Goal: Information Seeking & Learning: Learn about a topic

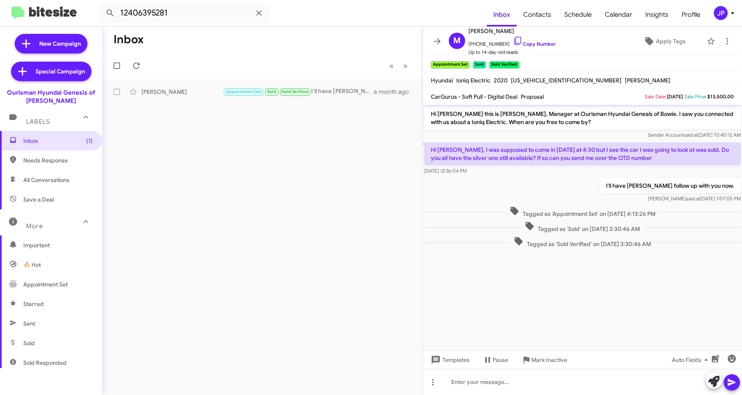
scroll to position [148, 0]
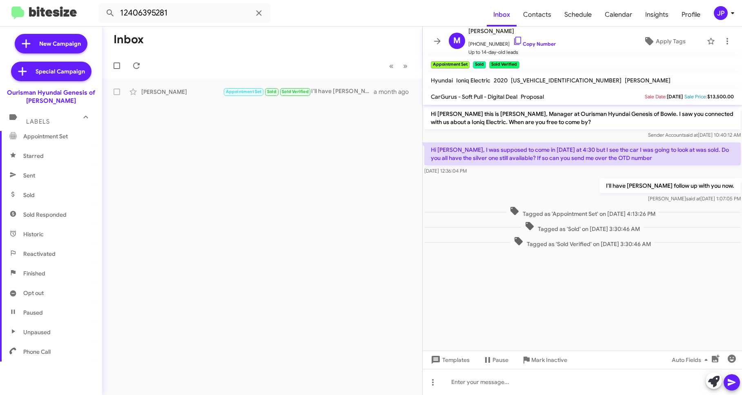
click at [722, 11] on div "JP" at bounding box center [721, 13] width 14 height 14
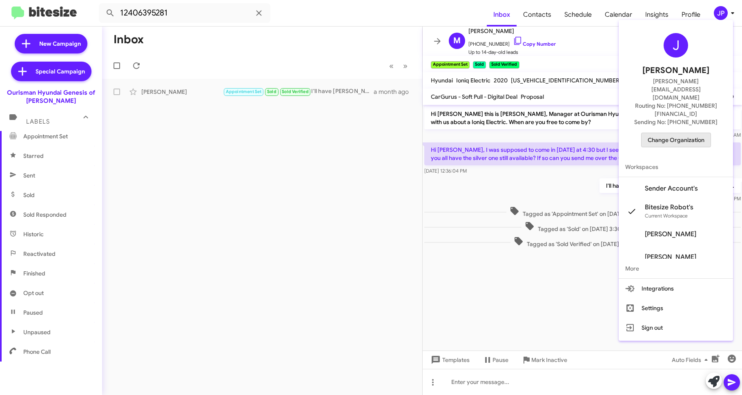
click at [676, 133] on span "Change Organization" at bounding box center [675, 140] width 57 height 14
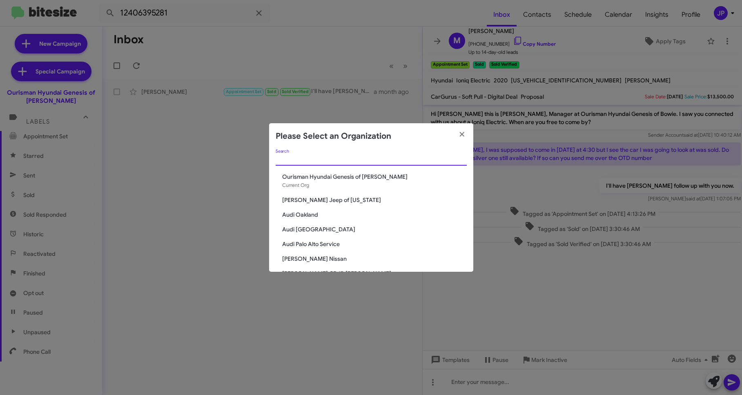
click at [423, 157] on input "Search" at bounding box center [371, 159] width 191 height 7
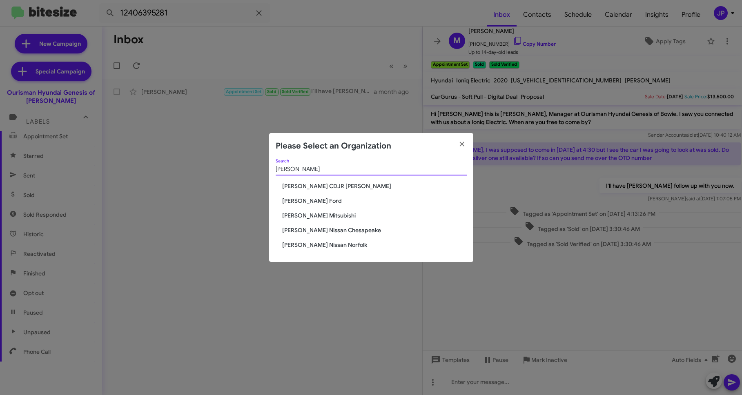
type input "banister"
click at [311, 246] on span "[PERSON_NAME] Nissan Norfolk" at bounding box center [374, 245] width 185 height 8
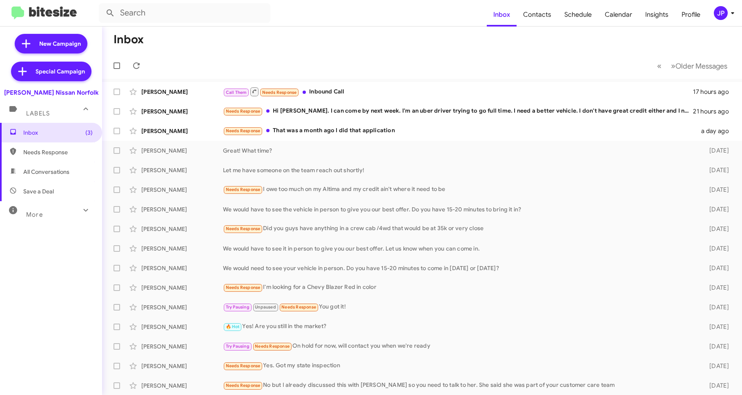
drag, startPoint x: 609, startPoint y: 61, endPoint x: 649, endPoint y: 44, distance: 43.2
click at [610, 62] on mat-toolbar-row "« Previous » Next Older Messages" at bounding box center [422, 66] width 640 height 26
click at [718, 15] on div "JP" at bounding box center [721, 13] width 14 height 14
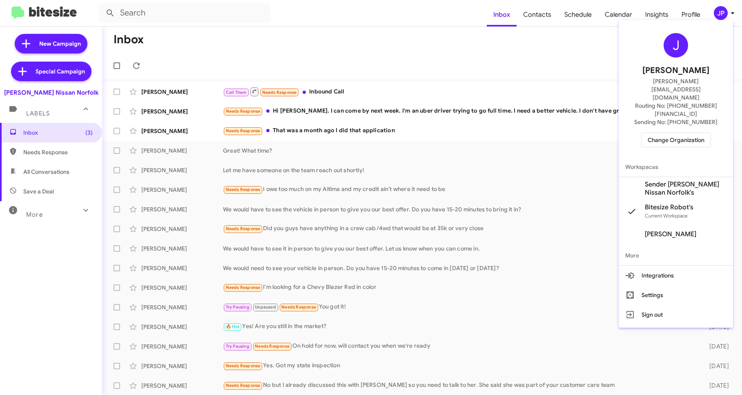
click at [674, 180] on span "Sender [PERSON_NAME] Nissan Norfolk's" at bounding box center [686, 188] width 82 height 16
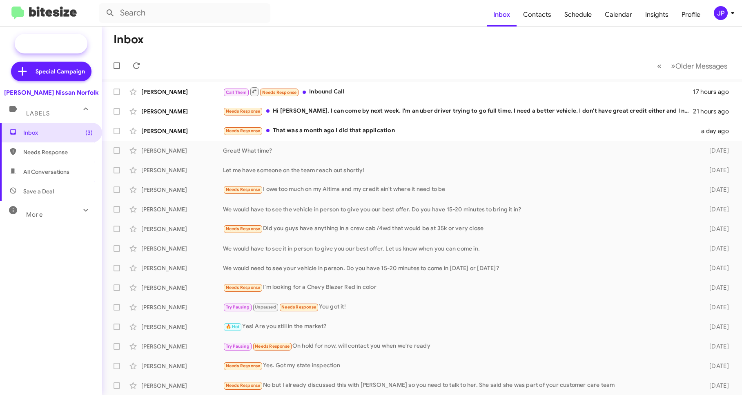
click at [61, 43] on span "New Campaign" at bounding box center [60, 44] width 42 height 8
click at [719, 17] on div "JP" at bounding box center [721, 13] width 14 height 14
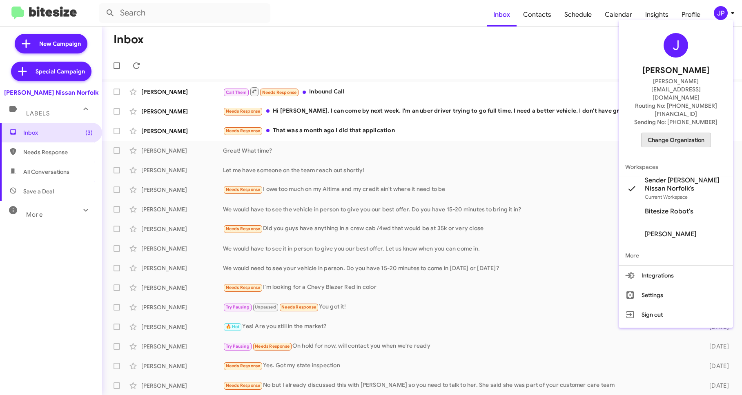
click at [697, 133] on button "Change Organization" at bounding box center [676, 140] width 70 height 15
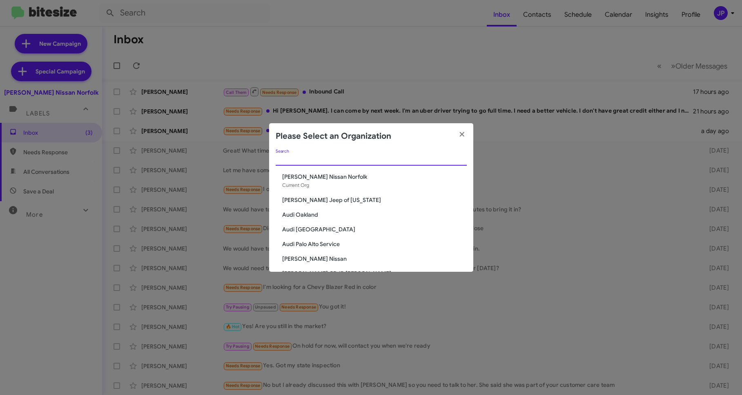
click at [449, 158] on input "Search" at bounding box center [371, 159] width 191 height 7
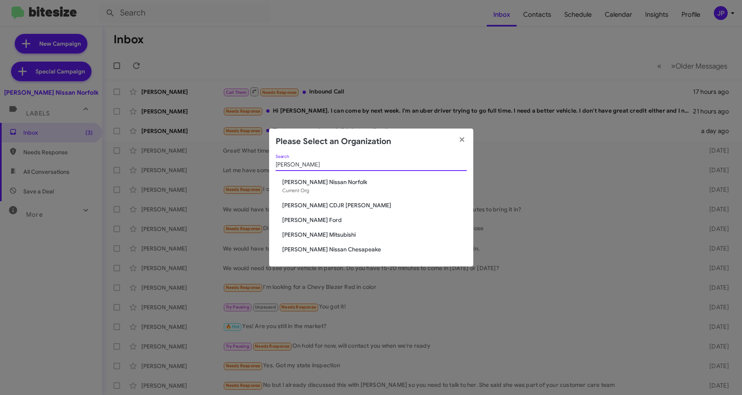
type input "banister"
click at [354, 251] on span "[PERSON_NAME] Nissan Chesapeake" at bounding box center [374, 249] width 185 height 8
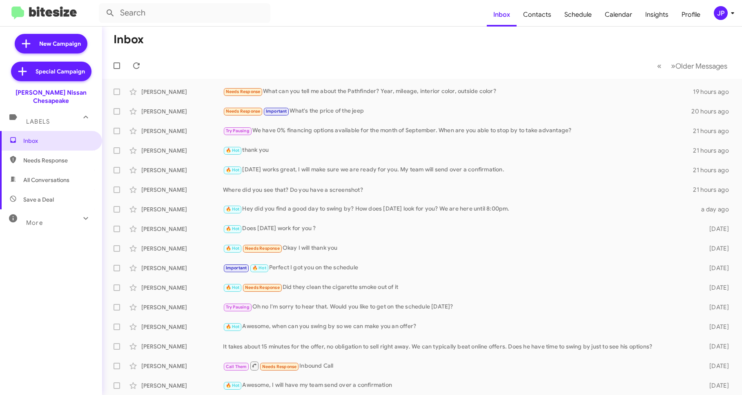
click at [720, 15] on div "JP" at bounding box center [721, 13] width 14 height 14
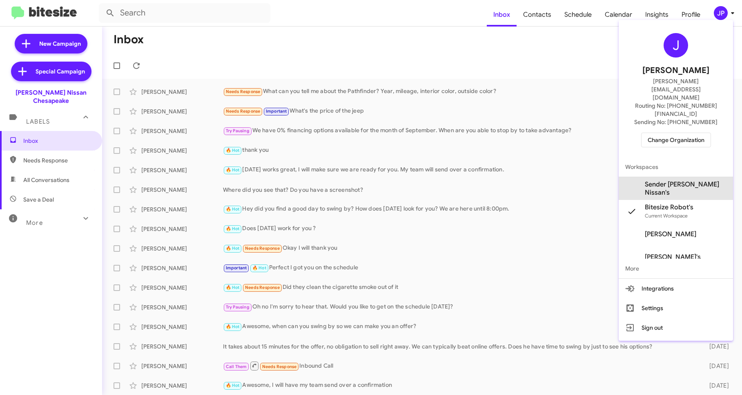
click at [683, 177] on span "Sender Banister Nissan's" at bounding box center [675, 188] width 114 height 23
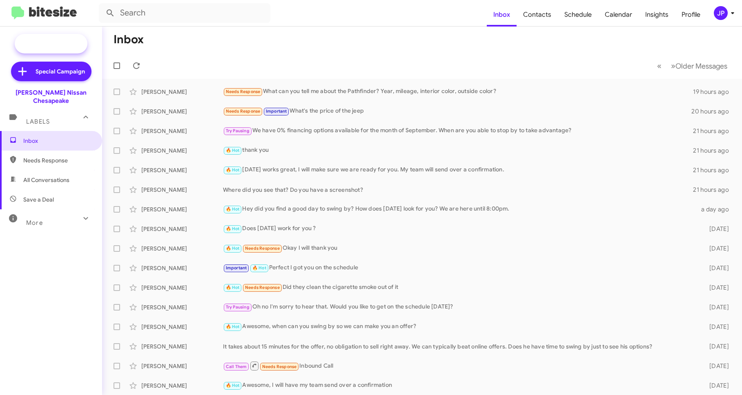
click at [76, 52] on span "New Campaign" at bounding box center [51, 44] width 73 height 20
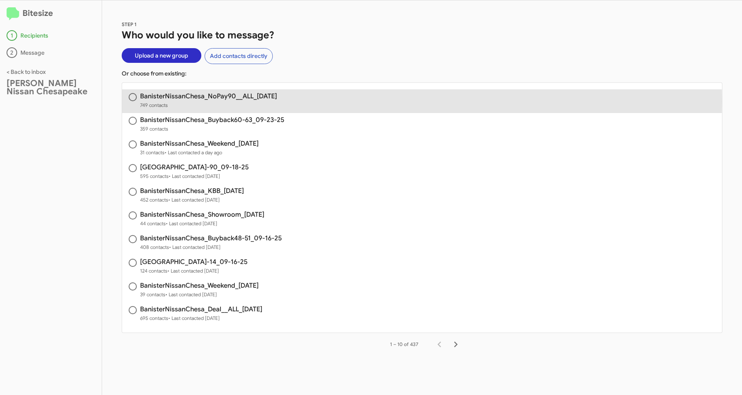
click at [252, 101] on span "749 contacts" at bounding box center [208, 105] width 137 height 8
radio input "true"
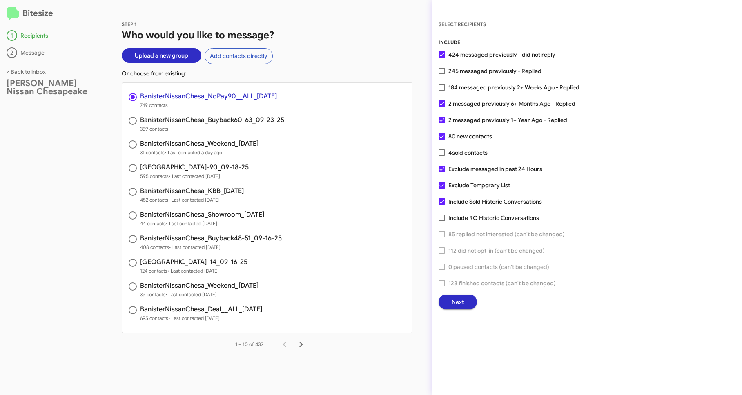
click at [445, 89] on label "184 messaged previously 2+ Weeks Ago - Replied" at bounding box center [508, 87] width 141 height 10
click at [442, 91] on input "184 messaged previously 2+ Weeks Ago - Replied" at bounding box center [441, 91] width 0 height 0
checkbox input "true"
click at [456, 298] on span "Next" at bounding box center [457, 302] width 12 height 15
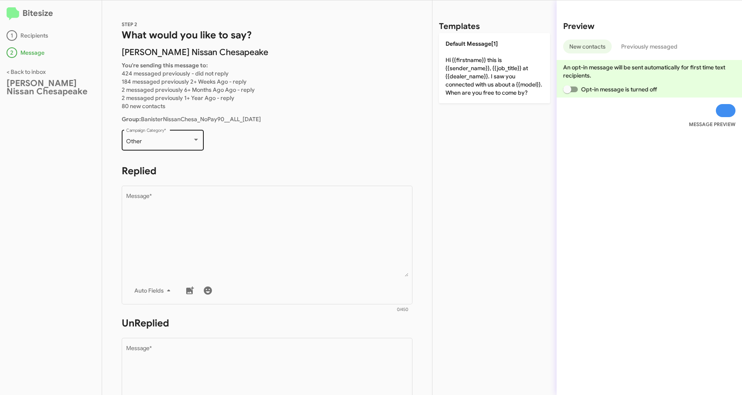
click at [196, 146] on div "Other Campaign Category *" at bounding box center [162, 139] width 73 height 22
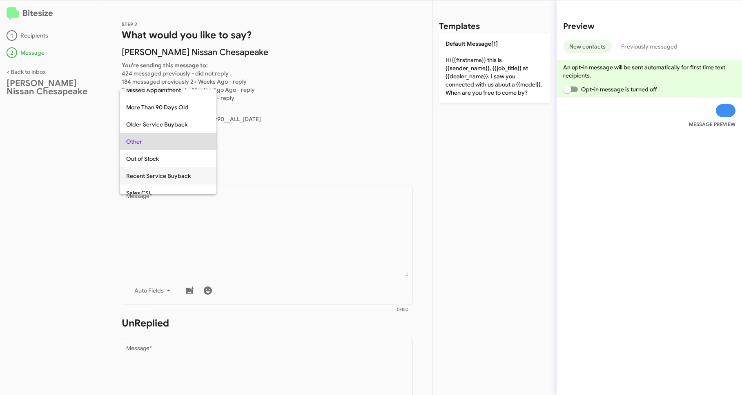
scroll to position [341, 0]
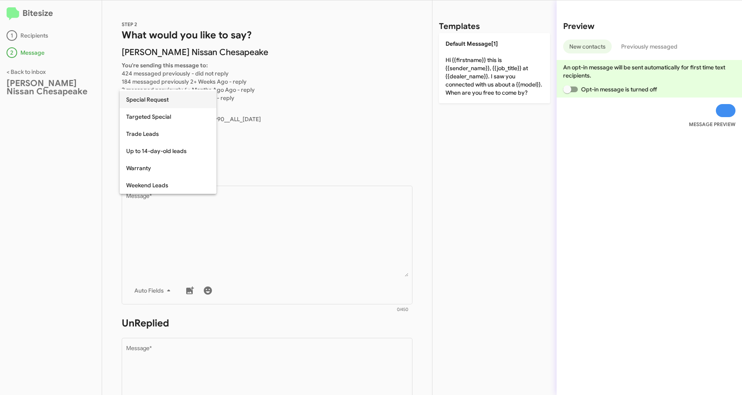
click at [185, 104] on span "Special Request" at bounding box center [168, 99] width 84 height 17
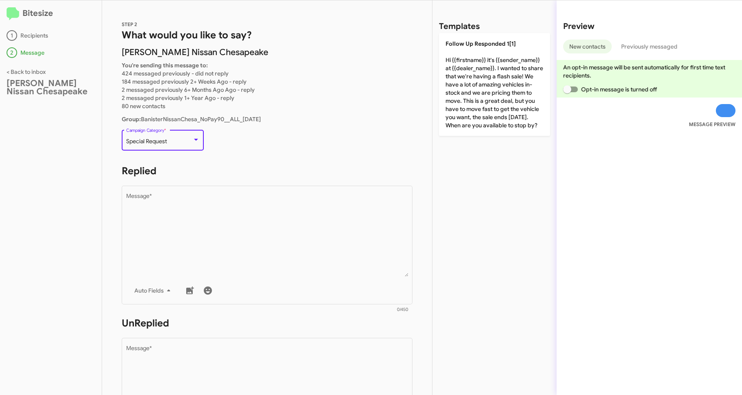
drag, startPoint x: 169, startPoint y: 156, endPoint x: 181, endPoint y: 160, distance: 12.7
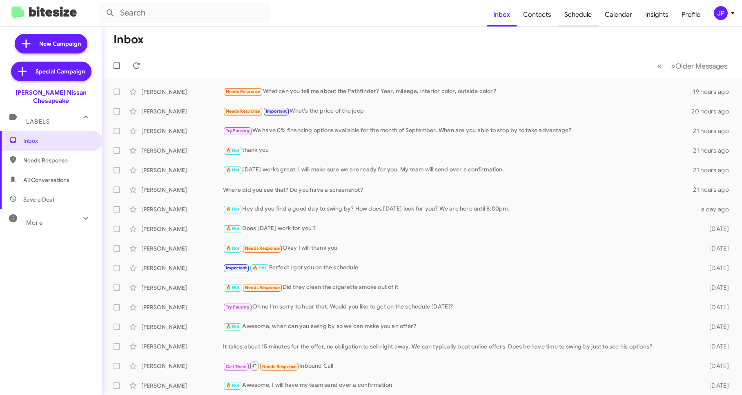
click at [588, 18] on span "Schedule" at bounding box center [578, 15] width 40 height 24
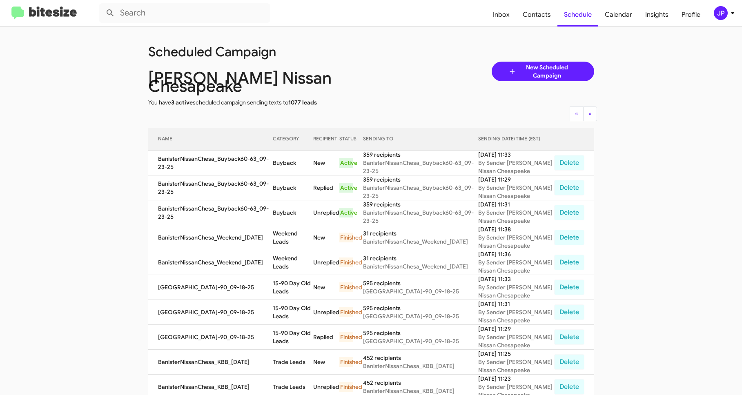
click at [76, 19] on img at bounding box center [43, 13] width 65 height 13
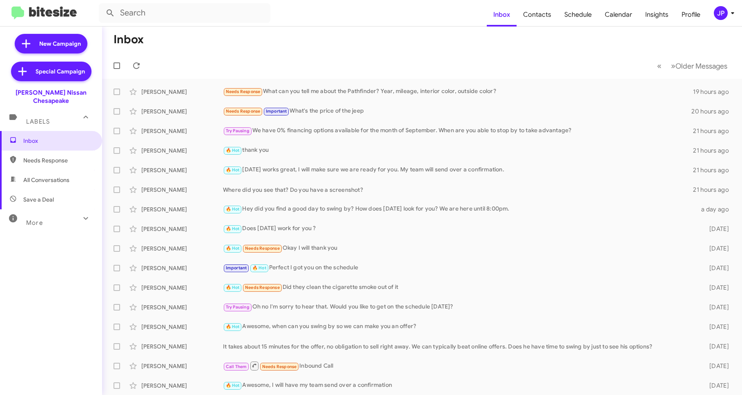
click at [720, 18] on div "JP" at bounding box center [721, 13] width 14 height 14
drag, startPoint x: 720, startPoint y: 17, endPoint x: 173, endPoint y: 21, distance: 547.4
click at [720, 17] on div "JP" at bounding box center [721, 13] width 14 height 14
click at [69, 45] on span "New Campaign" at bounding box center [60, 44] width 42 height 8
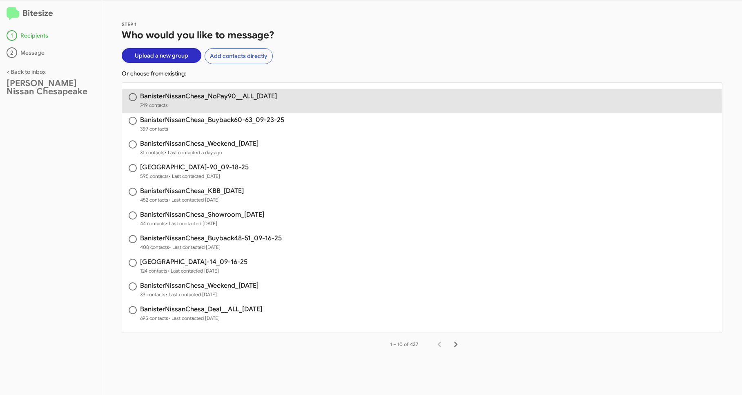
click at [155, 104] on span "749 contacts" at bounding box center [208, 105] width 137 height 8
radio input "true"
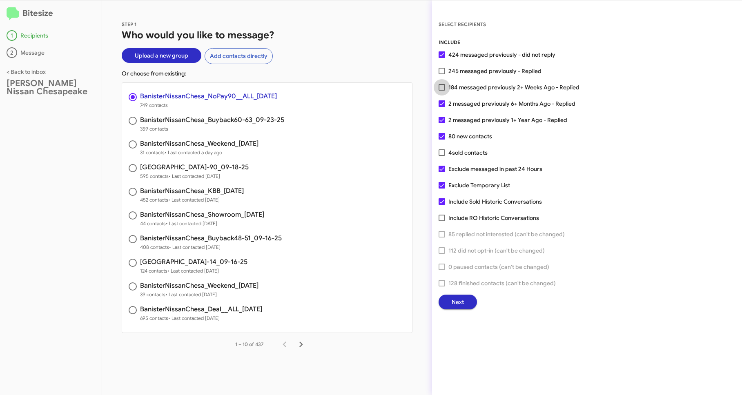
click at [456, 89] on span "184 messaged previously 2+ Weeks Ago - Replied" at bounding box center [513, 87] width 131 height 10
click at [442, 91] on input "184 messaged previously 2+ Weeks Ago - Replied" at bounding box center [441, 91] width 0 height 0
checkbox input "true"
click at [472, 304] on button "Next" at bounding box center [457, 302] width 38 height 15
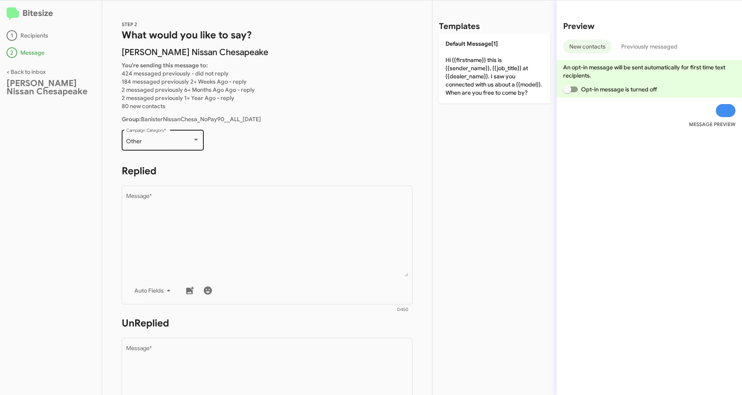
click at [183, 139] on div "Other" at bounding box center [159, 141] width 66 height 7
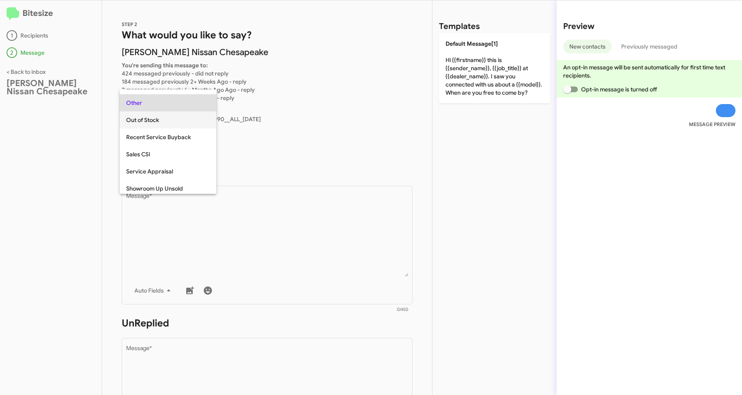
scroll to position [341, 0]
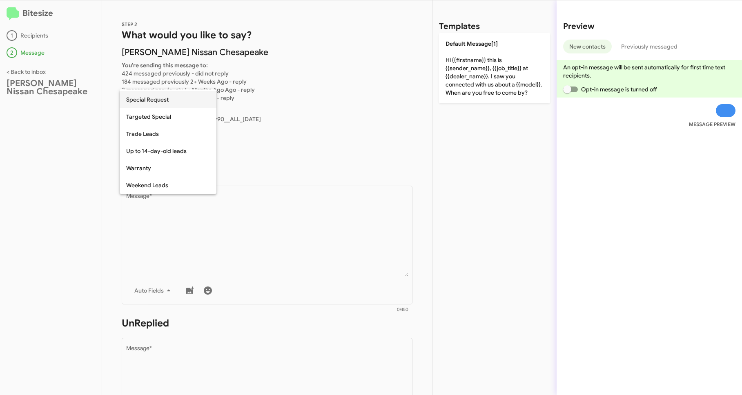
click at [182, 104] on span "Special Request" at bounding box center [168, 99] width 84 height 17
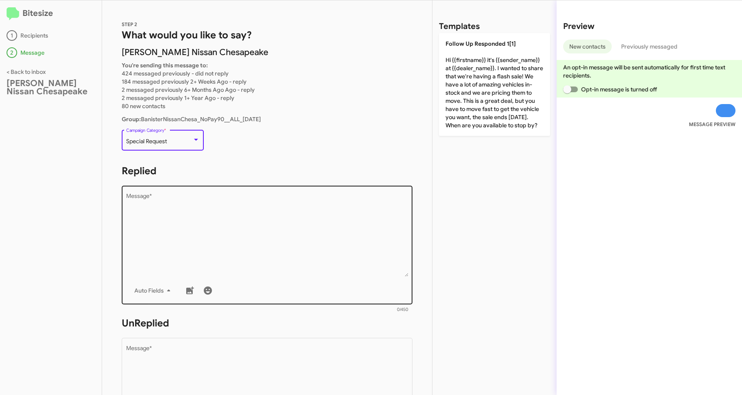
click at [200, 198] on textarea "Message *" at bounding box center [267, 234] width 282 height 83
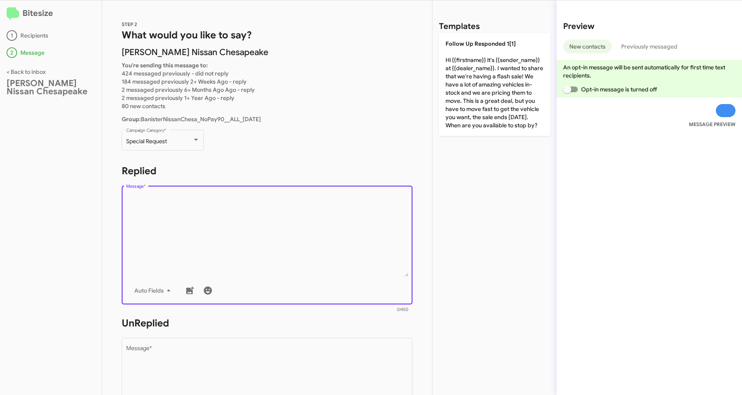
paste textarea "Hi {{firstname}} it's {{sender_name}}, {{job_title}} at {{dealer_name}}. Thanks…"
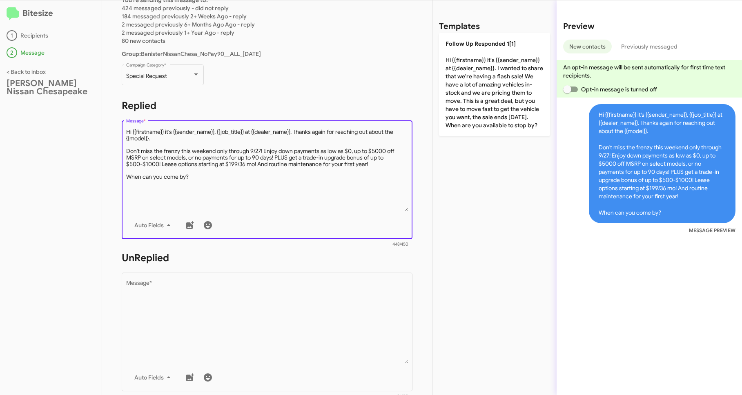
scroll to position [66, 0]
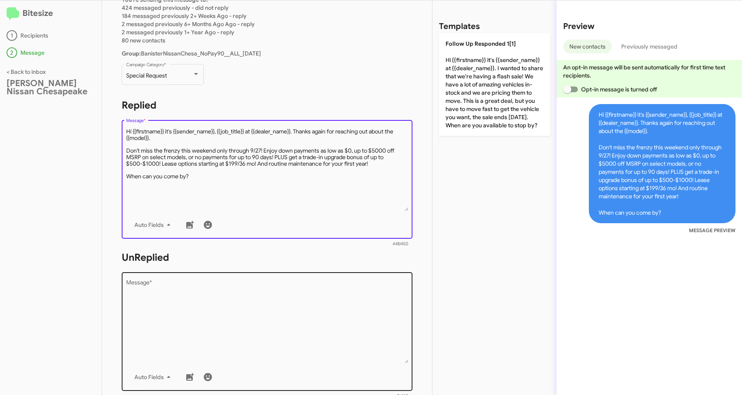
type textarea "Hi {{firstname}} it's {{sender_name}}, {{job_title}} at {{dealer_name}}. Thanks…"
click at [182, 286] on textarea "Message *" at bounding box center [267, 321] width 282 height 83
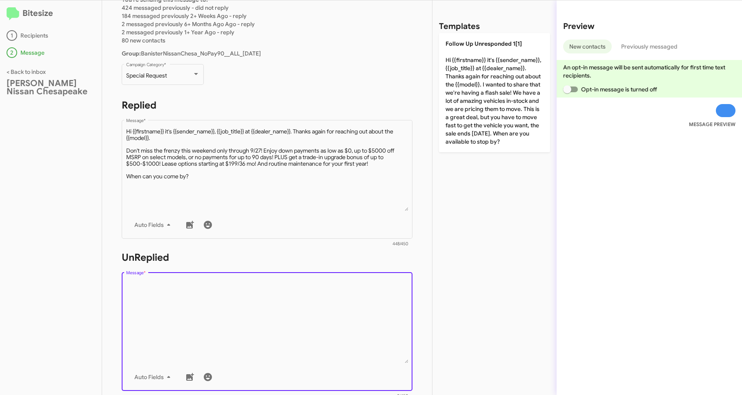
paste textarea "Hi {{firstname}} it's {{sender_name}}, {{job_title}} at {{dealer_name}}. Thanks…"
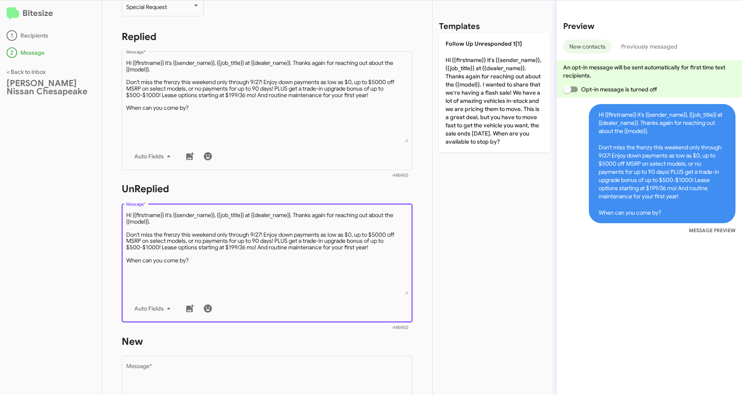
scroll to position [336, 0]
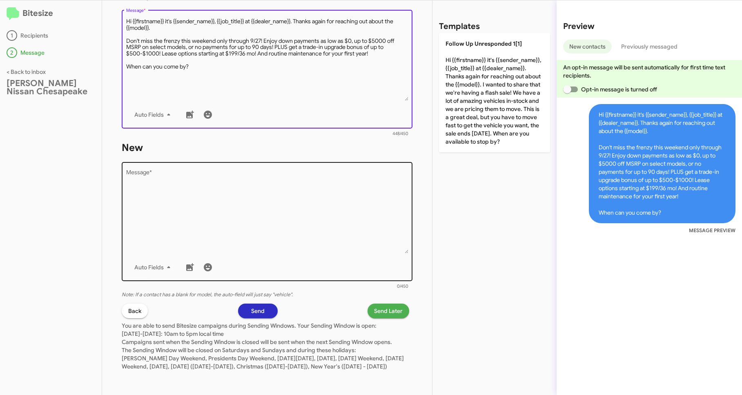
type textarea "Hi {{firstname}} it's {{sender_name}}, {{job_title}} at {{dealer_name}}. Thanks…"
click at [183, 219] on textarea "Message *" at bounding box center [267, 211] width 282 height 83
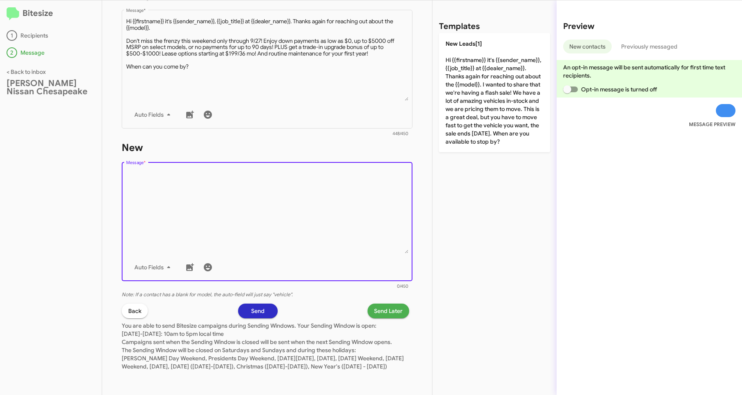
paste textarea "Hi {{firstname}} it's {{sender_name}}, {{job_title}} at {{dealer_name}}. Thanks…"
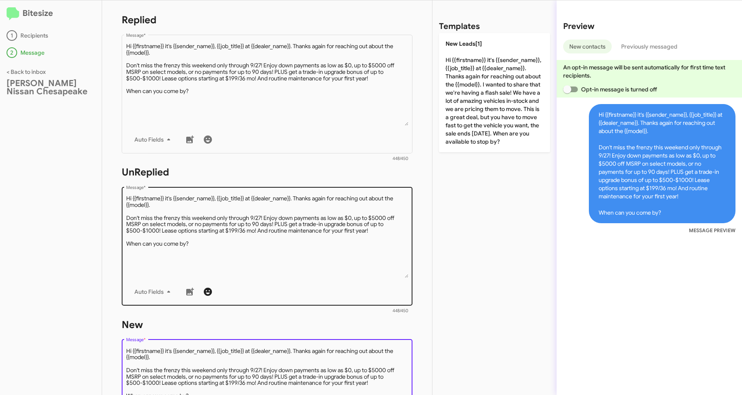
scroll to position [51, 0]
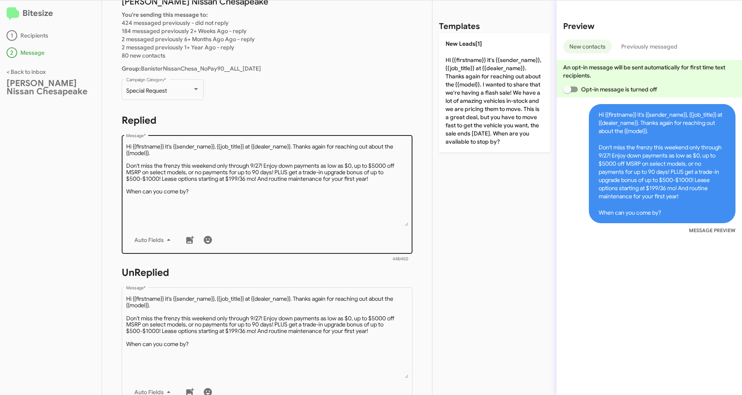
type textarea "Hi {{firstname}} it's {{sender_name}}, {{job_title}} at {{dealer_name}}. Thanks…"
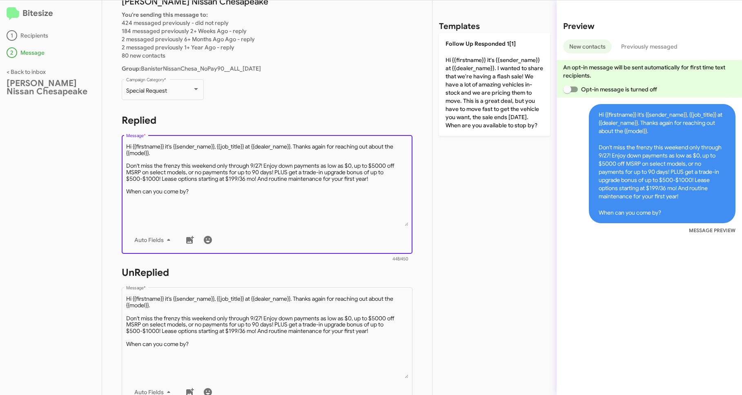
drag, startPoint x: 196, startPoint y: 156, endPoint x: 296, endPoint y: 146, distance: 100.5
click at [296, 146] on textarea "Message *" at bounding box center [267, 184] width 282 height 83
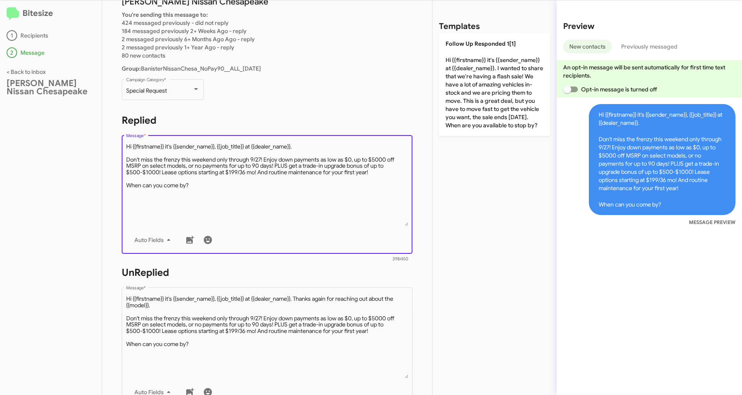
drag, startPoint x: 247, startPoint y: 148, endPoint x: 217, endPoint y: 147, distance: 29.8
click at [217, 147] on textarea "Message *" at bounding box center [267, 184] width 282 height 83
click at [270, 189] on textarea "Message *" at bounding box center [267, 184] width 282 height 83
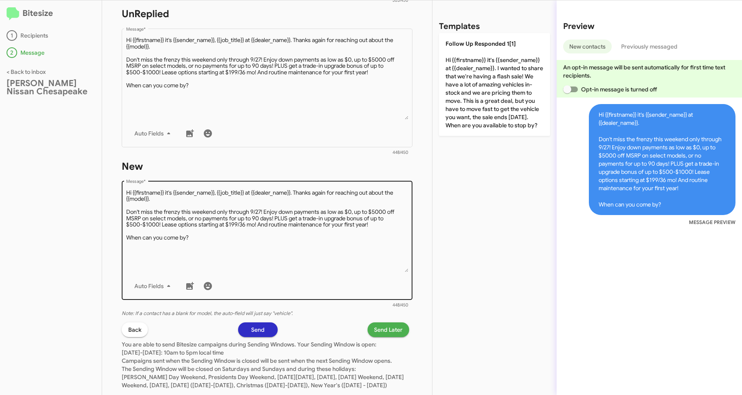
scroll to position [336, 0]
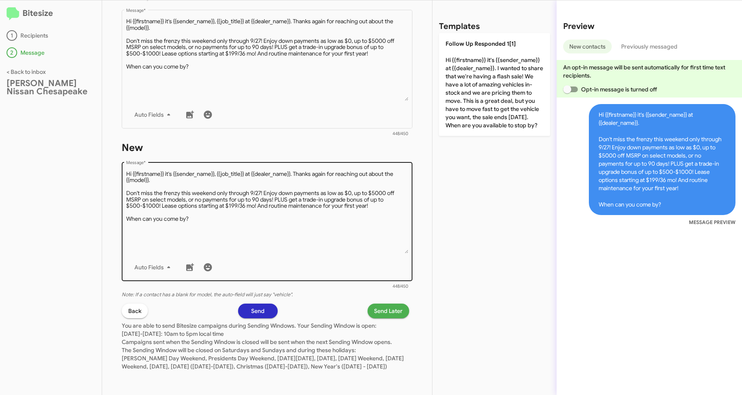
type textarea "Hi {{firstname}} it's {{sender_name}} at {{dealer_name}}. Don't miss the frenzy…"
drag, startPoint x: 202, startPoint y: 212, endPoint x: 210, endPoint y: 212, distance: 8.2
click at [202, 213] on textarea "Message *" at bounding box center [267, 211] width 282 height 83
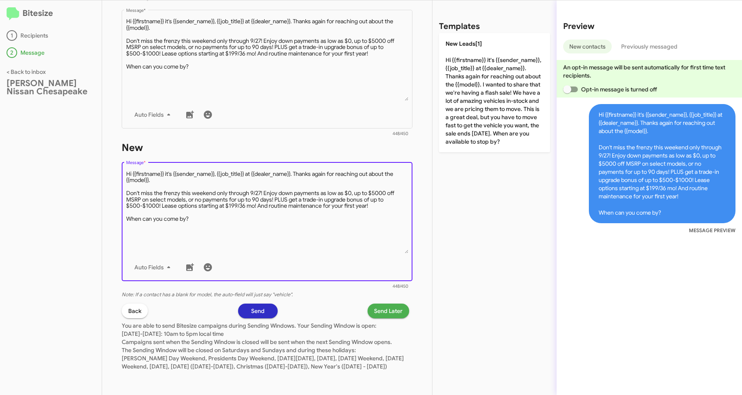
click at [246, 196] on textarea "Message *" at bounding box center [267, 211] width 282 height 83
click at [367, 306] on button "Send Later" at bounding box center [388, 311] width 42 height 15
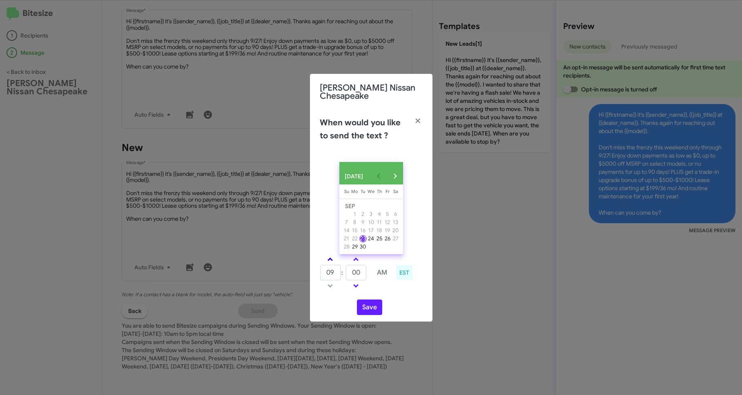
click at [326, 260] on link at bounding box center [330, 259] width 14 height 9
type input "10"
click at [417, 120] on icon "button" at bounding box center [417, 120] width 9 height 7
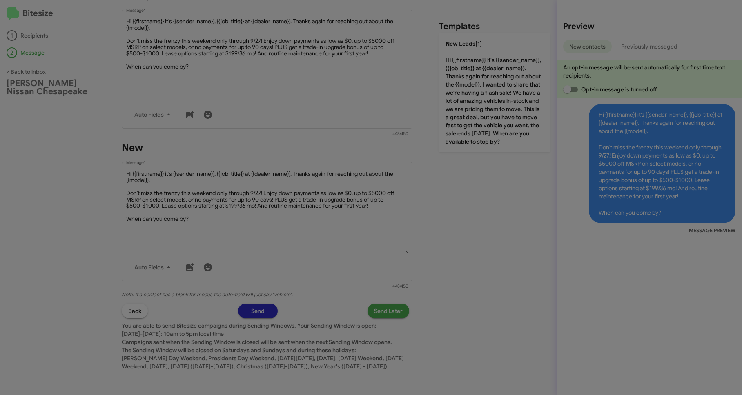
click at [462, 225] on modal-container "Banister Nissan Chesapeake When would you like to send the text ? SEP 2025 Sund…" at bounding box center [371, 197] width 742 height 395
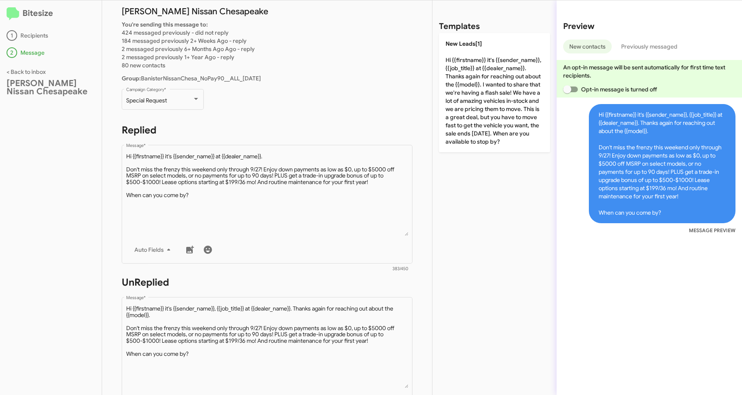
scroll to position [49, 0]
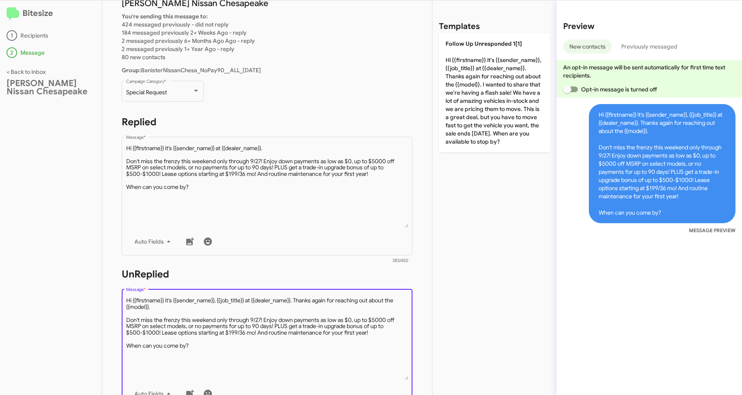
drag, startPoint x: 194, startPoint y: 348, endPoint x: 85, endPoint y: 297, distance: 119.8
click at [85, 297] on div "Bitesize 1 Recipients 2 Message < Back to inbox Banister Nissan Chesapeake STEP…" at bounding box center [371, 197] width 742 height 395
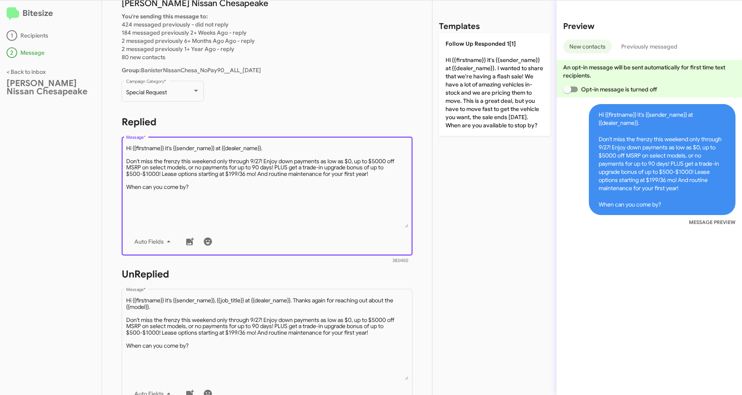
click at [341, 223] on textarea "Message *" at bounding box center [267, 185] width 282 height 83
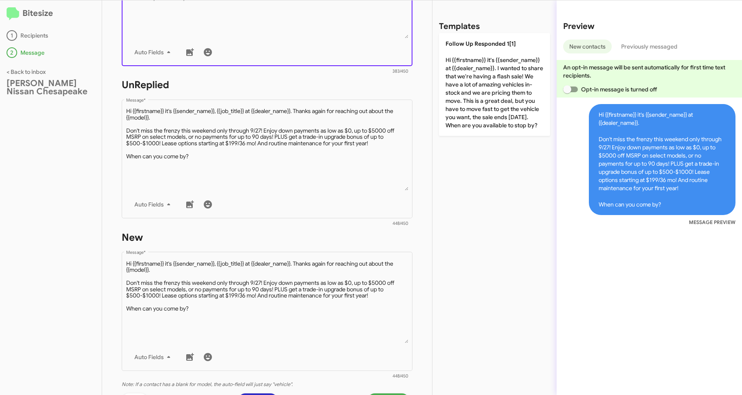
scroll to position [336, 0]
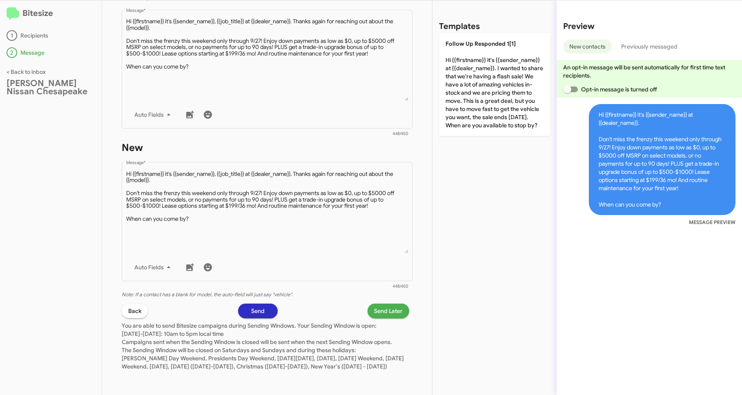
click at [375, 304] on span "Send Later" at bounding box center [388, 311] width 29 height 15
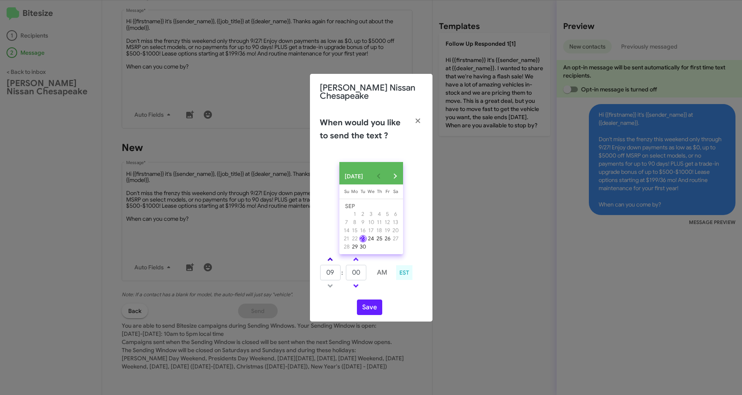
click at [332, 264] on link at bounding box center [330, 259] width 14 height 9
click at [360, 286] on link at bounding box center [356, 285] width 14 height 9
type input "11"
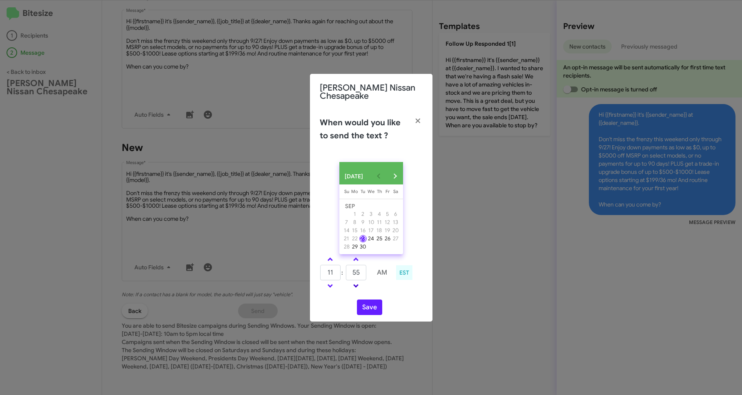
click at [360, 286] on link at bounding box center [356, 285] width 14 height 9
click at [353, 291] on link at bounding box center [356, 285] width 14 height 9
type input "45"
click at [371, 315] on button "Save" at bounding box center [369, 308] width 25 height 16
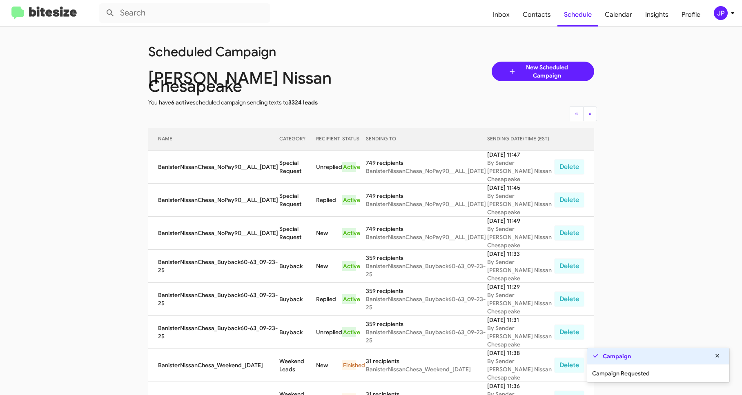
click at [74, 15] on img at bounding box center [43, 13] width 65 height 13
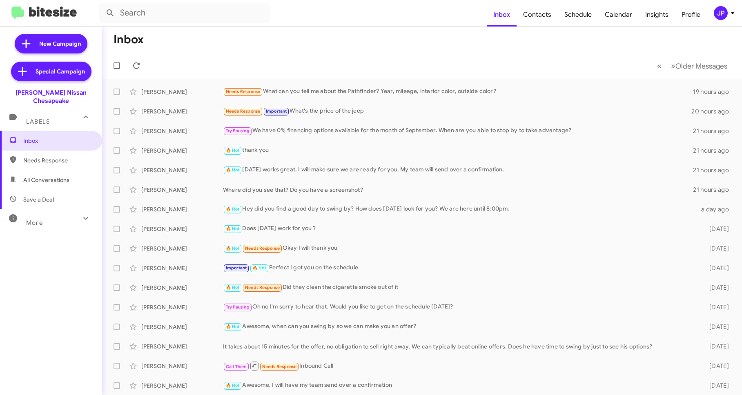
click at [724, 14] on div "JP" at bounding box center [721, 13] width 14 height 14
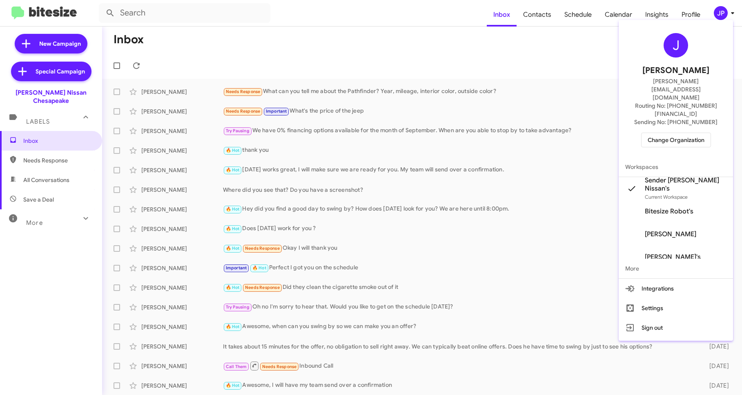
drag, startPoint x: 423, startPoint y: 31, endPoint x: 465, endPoint y: 28, distance: 42.2
click at [425, 32] on div at bounding box center [371, 197] width 742 height 395
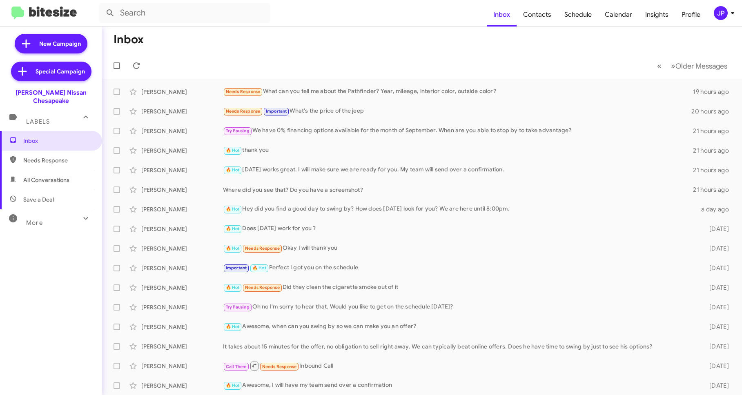
click at [727, 14] on icon at bounding box center [732, 13] width 10 height 10
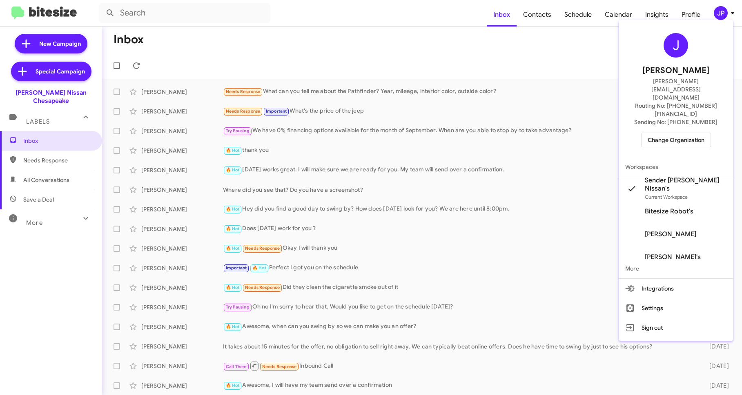
click at [693, 133] on span "Change Organization" at bounding box center [675, 140] width 57 height 14
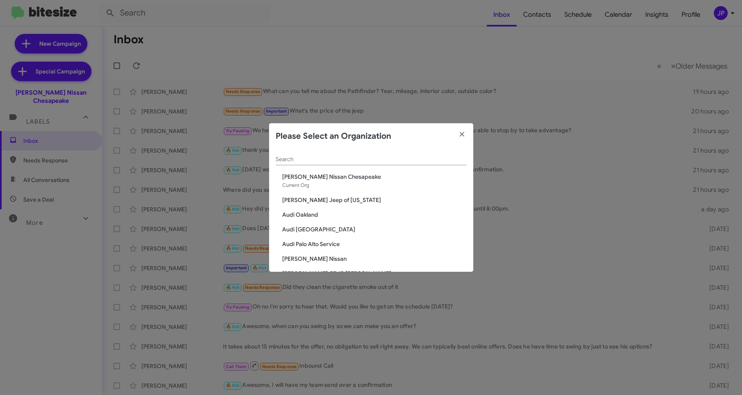
drag, startPoint x: 438, startPoint y: 156, endPoint x: 462, endPoint y: 147, distance: 26.5
click at [438, 156] on input "Search" at bounding box center [371, 159] width 191 height 7
click at [392, 162] on input "Search" at bounding box center [371, 159] width 191 height 7
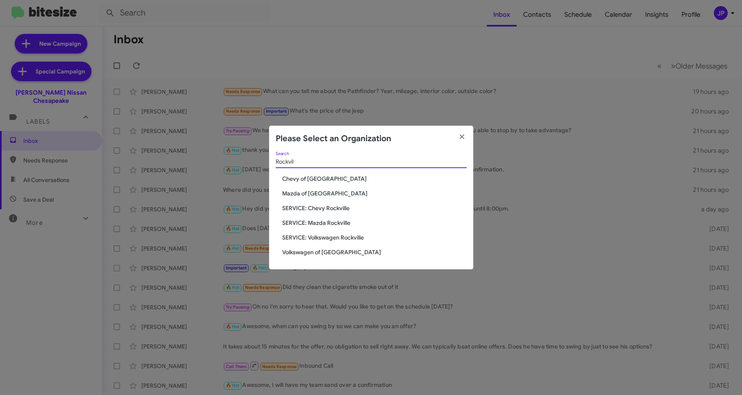
type input "Rockvil"
click at [338, 251] on span "Volkswagen of [GEOGRAPHIC_DATA]" at bounding box center [374, 252] width 185 height 8
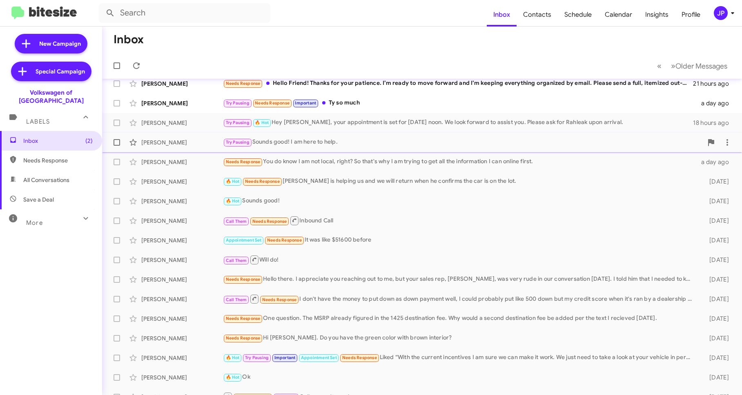
scroll to position [9, 0]
drag, startPoint x: 89, startPoint y: 92, endPoint x: 16, endPoint y: 91, distance: 72.7
click at [16, 91] on div "Volkswagen of [GEOGRAPHIC_DATA]" at bounding box center [51, 95] width 102 height 20
copy div "Volkswagen of [GEOGRAPHIC_DATA]"
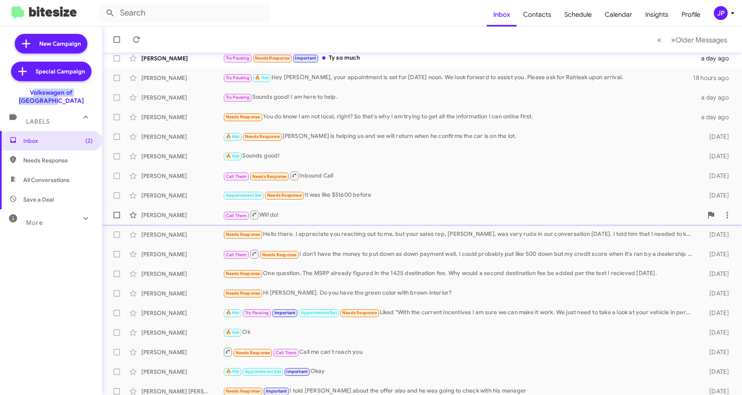
scroll to position [79, 0]
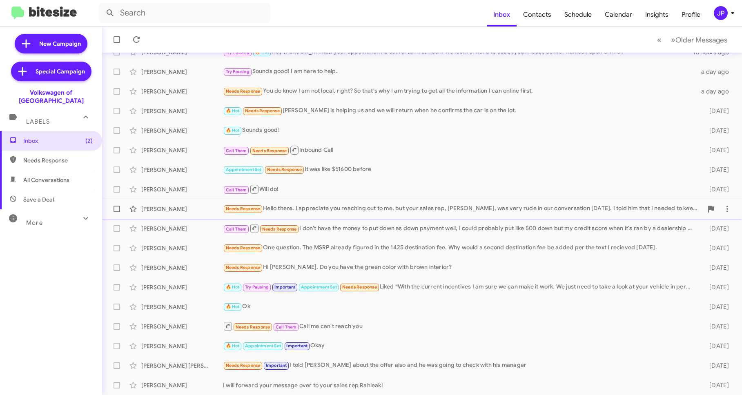
click at [470, 213] on div "Needs Response Hello there. I appreciate you reaching out to me, but your sales…" at bounding box center [463, 208] width 480 height 9
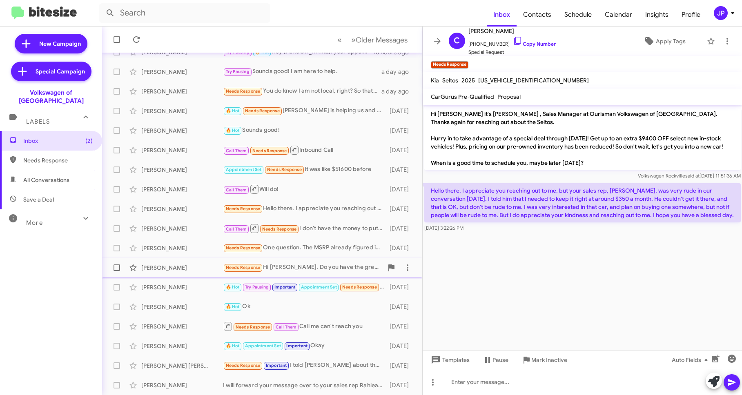
click at [298, 260] on div "Erika Graves Needs Response Hi Mohamed. Do you have the green color with brown …" at bounding box center [262, 268] width 307 height 16
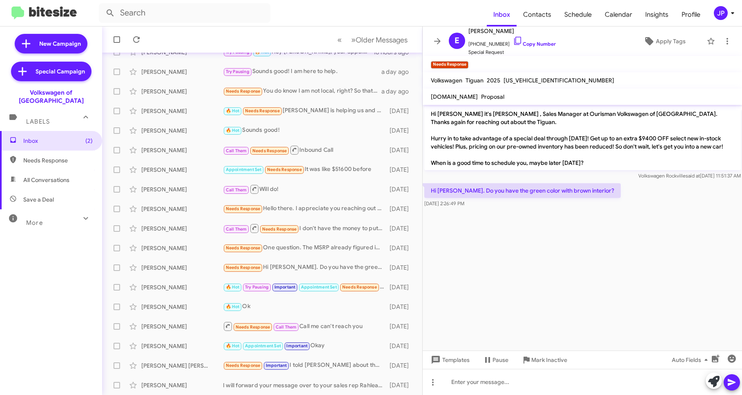
click at [572, 231] on cdk-virtual-scroll-viewport "Hi Erika it's Mohamed Hassan , Sales Manager at Ourisman Volkswagen of Rockvill…" at bounding box center [582, 228] width 320 height 246
click at [534, 40] on span "+12025915274 Copy Number" at bounding box center [511, 42] width 87 height 12
click at [522, 45] on link "Copy Number" at bounding box center [534, 44] width 43 height 6
click at [648, 13] on span "Insights" at bounding box center [656, 15] width 36 height 24
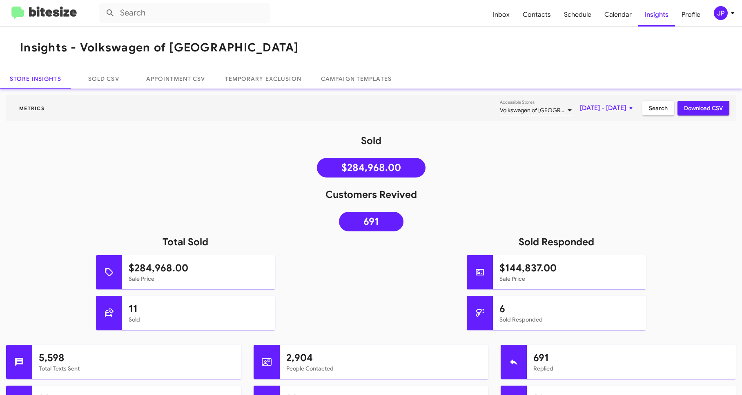
scroll to position [2, 0]
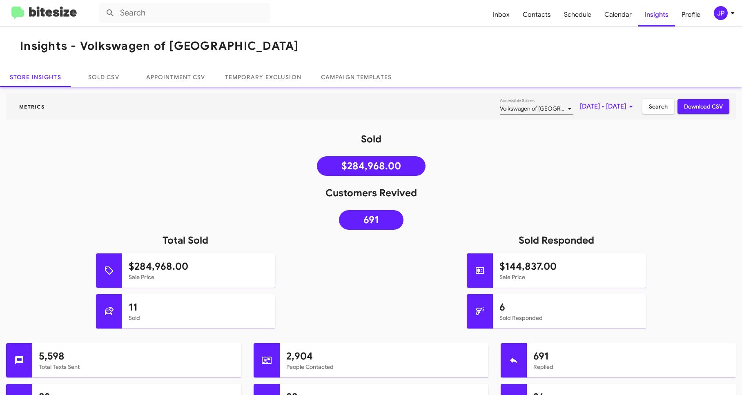
click at [525, 107] on div "Volkswagen of [GEOGRAPHIC_DATA]" at bounding box center [533, 109] width 66 height 7
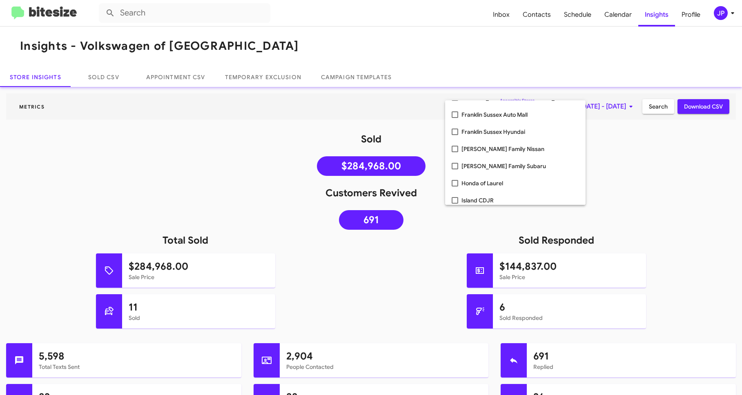
scroll to position [845, 0]
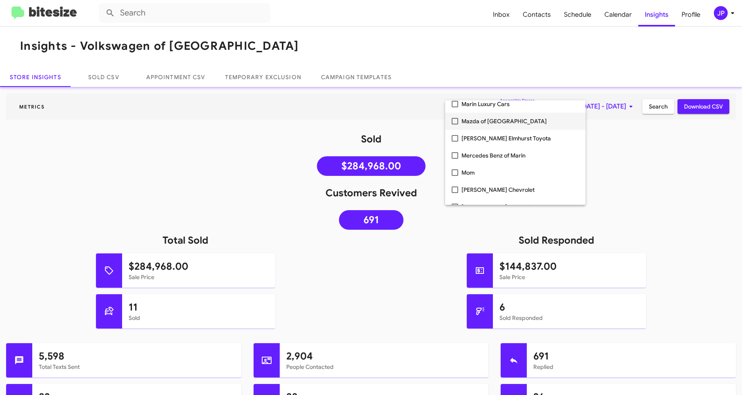
click at [482, 128] on span "Mazda of [GEOGRAPHIC_DATA]" at bounding box center [520, 121] width 118 height 17
click at [586, 150] on div at bounding box center [371, 197] width 742 height 395
click at [609, 168] on div "Sold $284,968.00" at bounding box center [371, 156] width 742 height 47
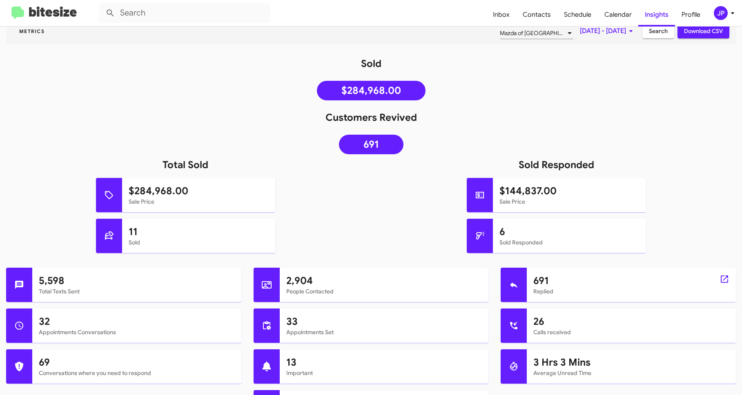
scroll to position [77, 0]
click at [54, 17] on img at bounding box center [43, 13] width 65 height 13
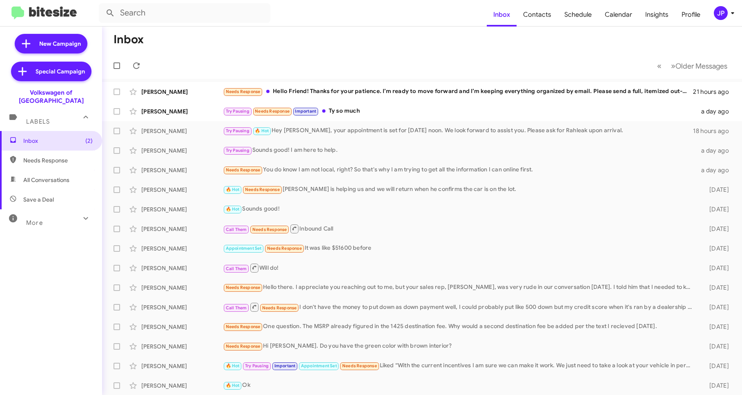
drag, startPoint x: 93, startPoint y: 90, endPoint x: 12, endPoint y: 93, distance: 80.5
click at [12, 93] on div "Volkswagen of Rockville" at bounding box center [51, 95] width 102 height 20
copy div "Volkswagen of Rockville"
click at [654, 16] on span "Insights" at bounding box center [656, 15] width 36 height 24
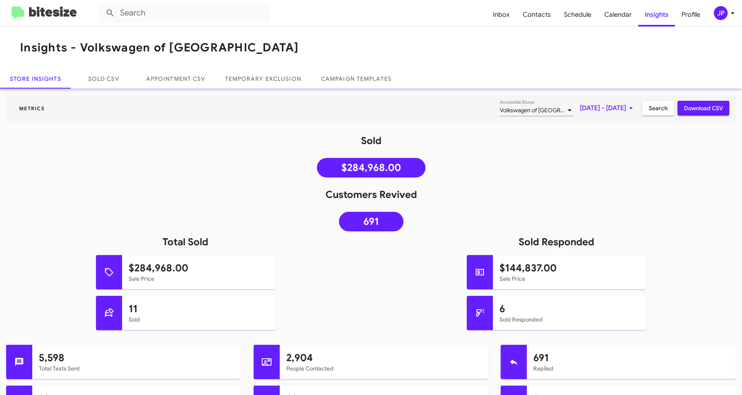
click at [580, 106] on span "Sep 1, 2025 - Sep 23, 2025" at bounding box center [608, 108] width 56 height 15
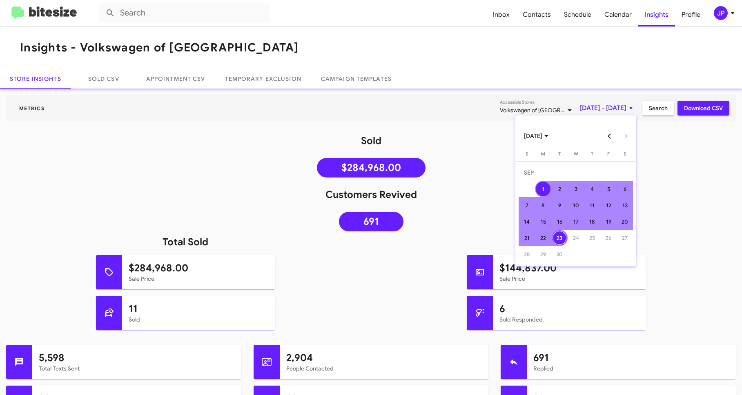
click at [609, 133] on button "Previous month" at bounding box center [609, 136] width 16 height 16
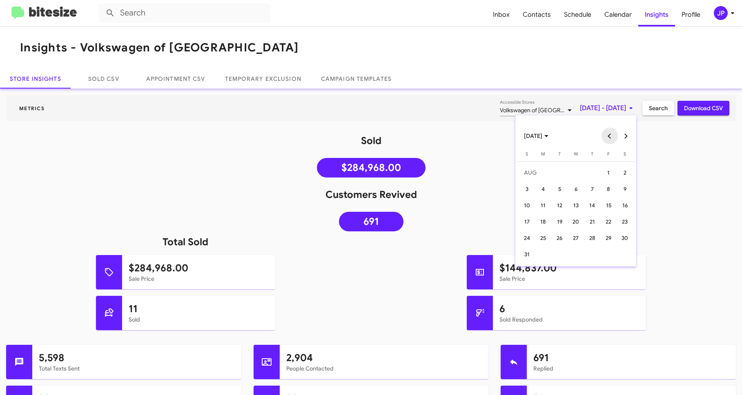
click at [609, 133] on button "Previous month" at bounding box center [609, 136] width 16 height 16
click at [607, 136] on button "Previous month" at bounding box center [609, 136] width 16 height 16
click at [544, 232] on div "23" at bounding box center [543, 238] width 15 height 15
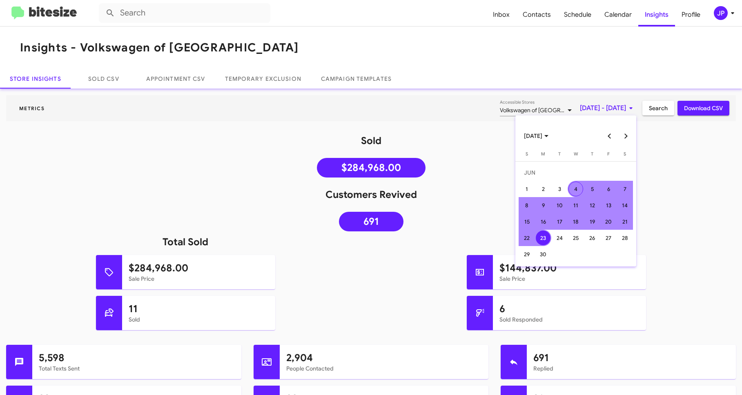
click at [627, 136] on button "Next month" at bounding box center [626, 136] width 16 height 16
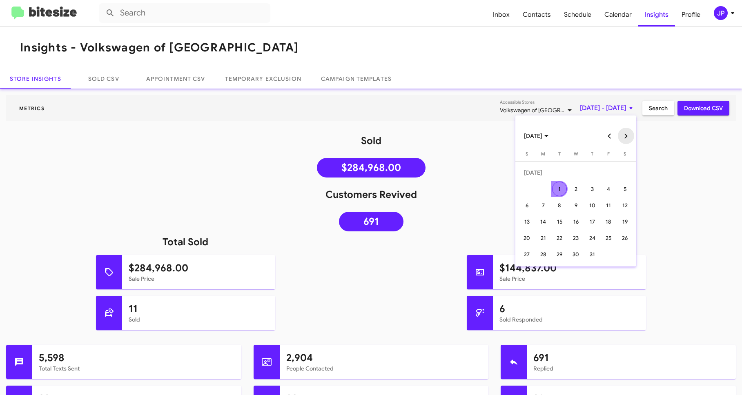
click at [627, 136] on button "Next month" at bounding box center [626, 136] width 16 height 16
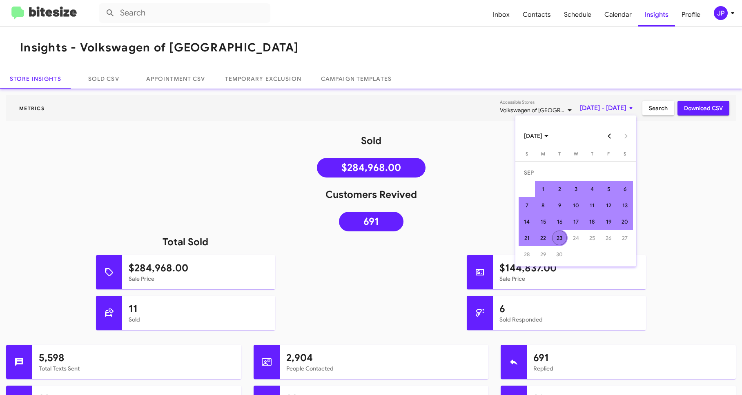
click at [554, 238] on div "23" at bounding box center [559, 238] width 15 height 15
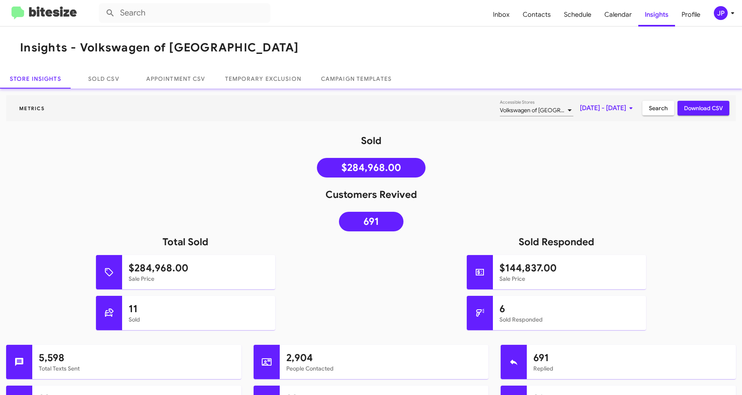
click at [674, 220] on div "Customers Revived 691" at bounding box center [371, 211] width 742 height 47
click at [566, 112] on div at bounding box center [569, 110] width 7 height 7
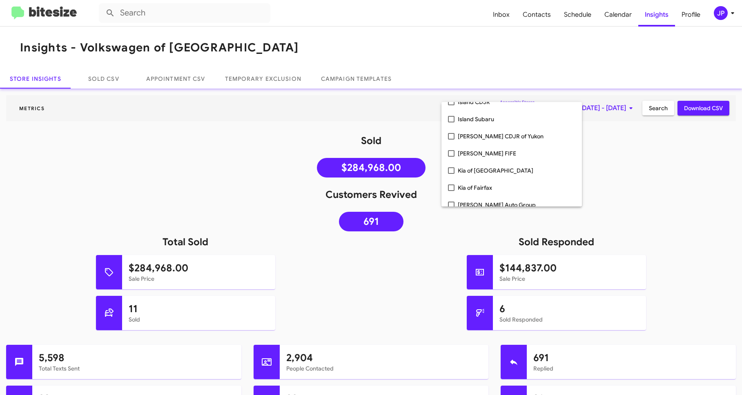
scroll to position [819, 0]
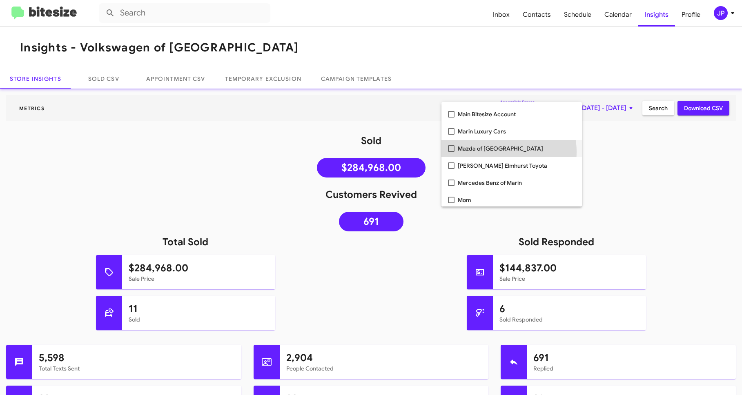
click at [499, 152] on span "Mazda of Rockville" at bounding box center [517, 148] width 118 height 17
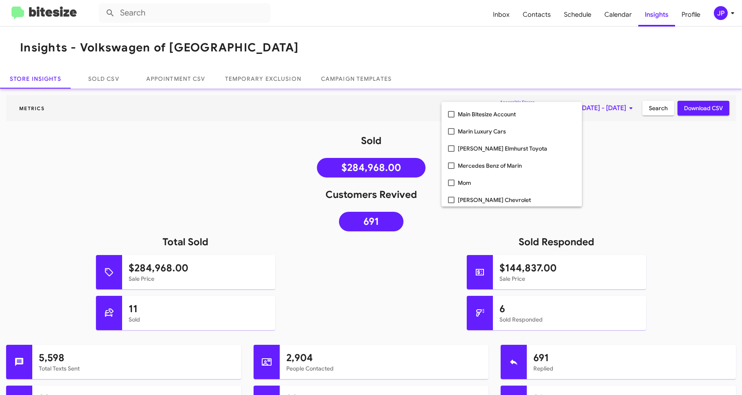
drag, startPoint x: 635, startPoint y: 170, endPoint x: 665, endPoint y: 121, distance: 57.1
click at [635, 170] on div at bounding box center [371, 197] width 742 height 395
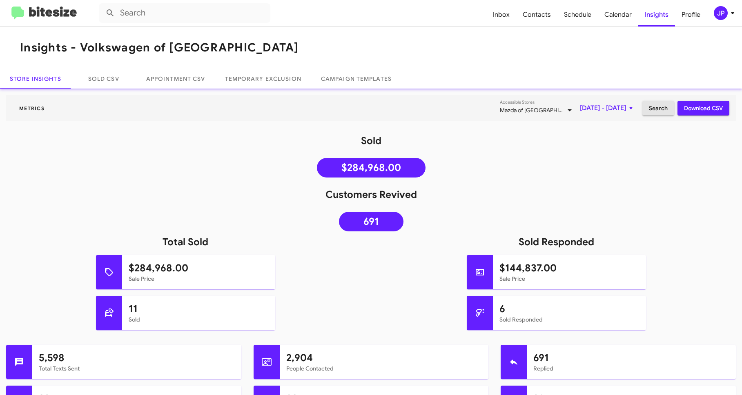
click at [660, 110] on span "Search" at bounding box center [658, 108] width 19 height 15
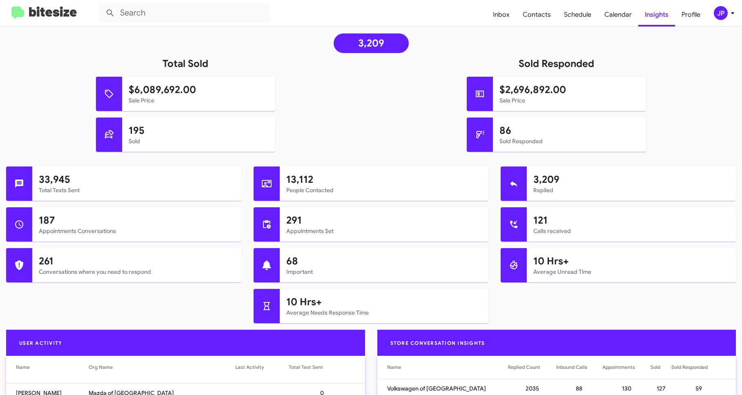
scroll to position [0, 0]
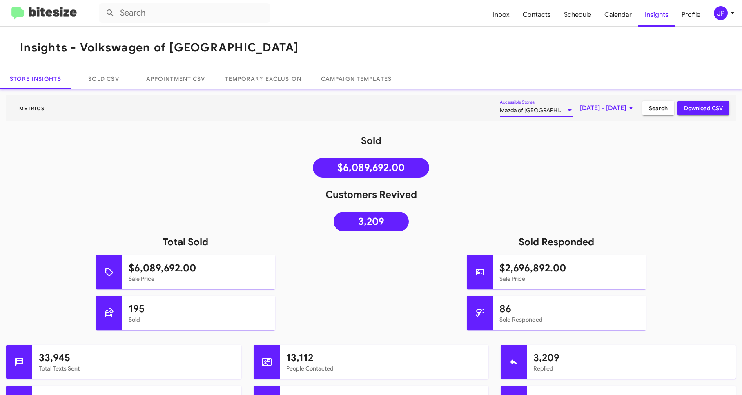
click at [512, 111] on span "Mazda of Rockville, Volkswagen of Rockville" at bounding box center [589, 110] width 178 height 7
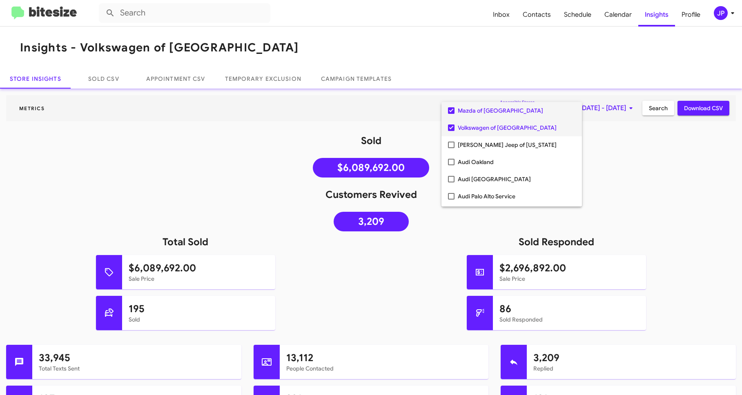
click at [498, 120] on span "Volkswagen of Rockville" at bounding box center [517, 127] width 118 height 17
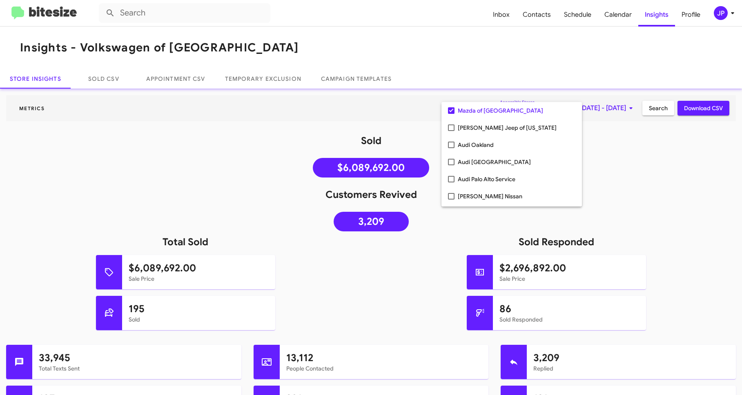
drag, startPoint x: 655, startPoint y: 162, endPoint x: 657, endPoint y: 158, distance: 4.4
click at [656, 161] on div at bounding box center [371, 197] width 742 height 395
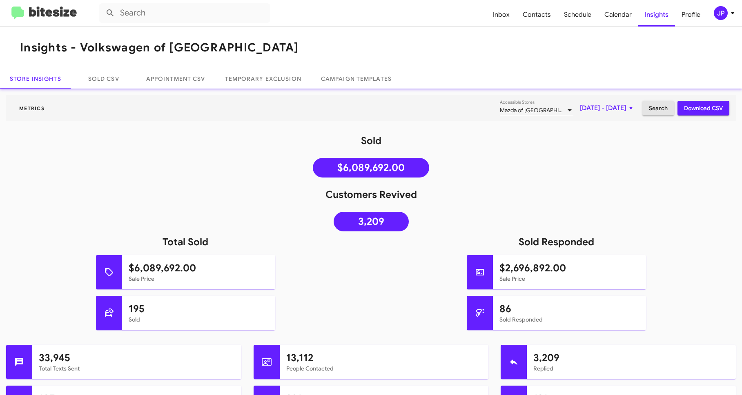
click at [652, 108] on span "Search" at bounding box center [658, 108] width 19 height 15
click at [518, 109] on div "Mazda of Rockville" at bounding box center [533, 110] width 66 height 7
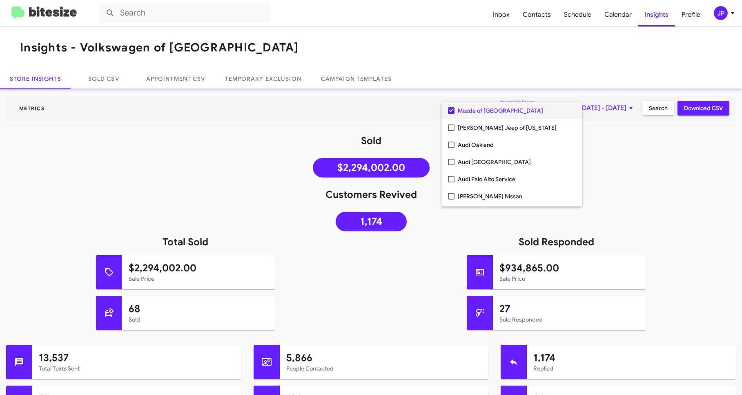
click at [481, 104] on span "Mazda of Rockville" at bounding box center [517, 110] width 118 height 17
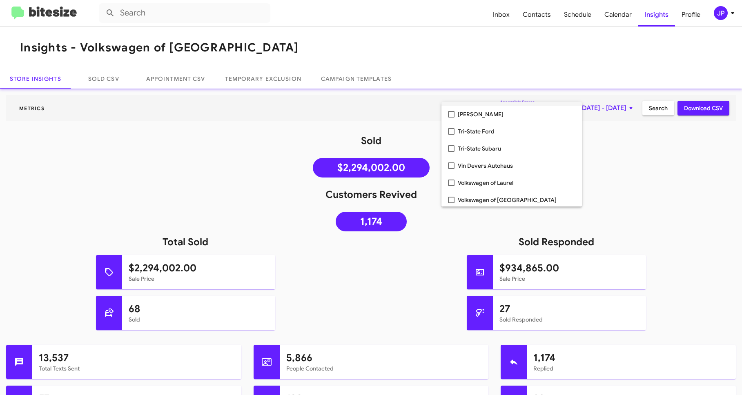
scroll to position [1781, 0]
click at [498, 169] on span "Volkswagen of Rockville" at bounding box center [517, 163] width 118 height 17
click at [649, 114] on div at bounding box center [371, 197] width 742 height 395
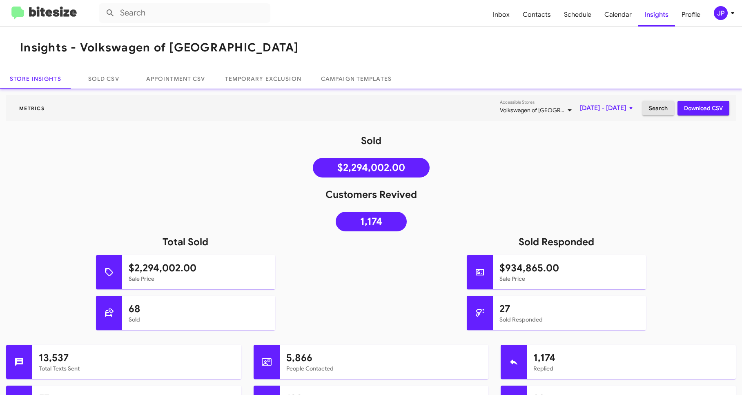
click at [651, 111] on span "Search" at bounding box center [658, 108] width 19 height 15
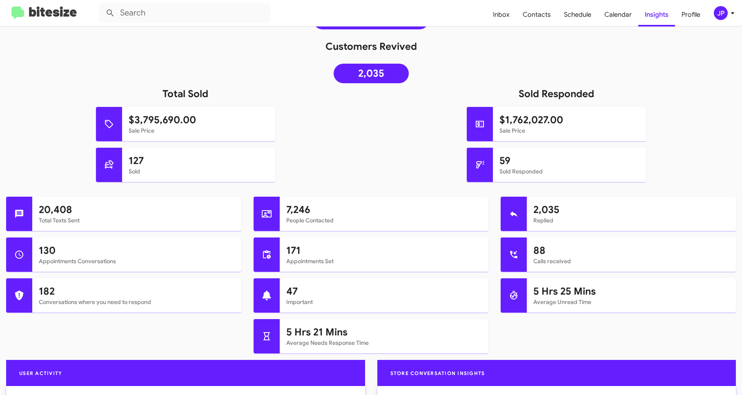
scroll to position [29, 0]
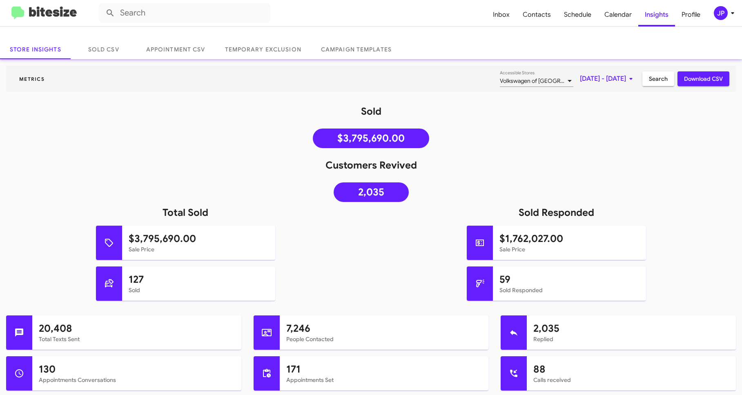
click at [21, 2] on mat-toolbar "Inbox Contacts Schedule Calendar Insights Profile JP" at bounding box center [371, 13] width 742 height 26
click at [25, 8] on img at bounding box center [43, 13] width 65 height 13
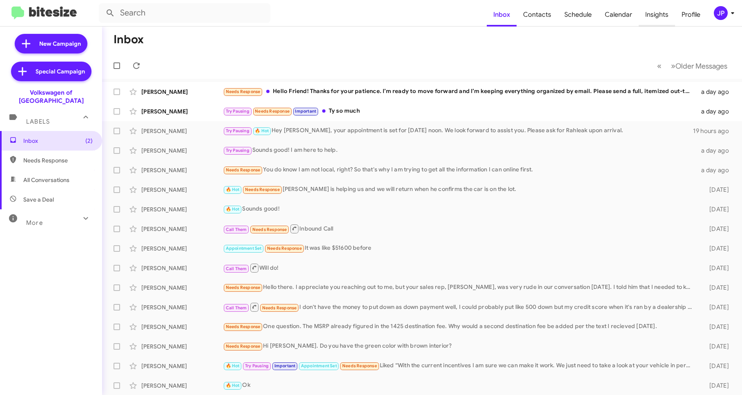
click at [656, 12] on span "Insights" at bounding box center [656, 15] width 36 height 24
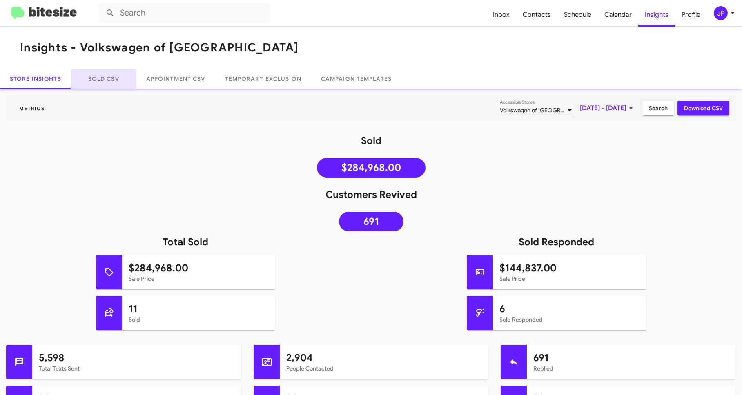
click at [96, 73] on link "Sold CSV" at bounding box center [103, 79] width 65 height 20
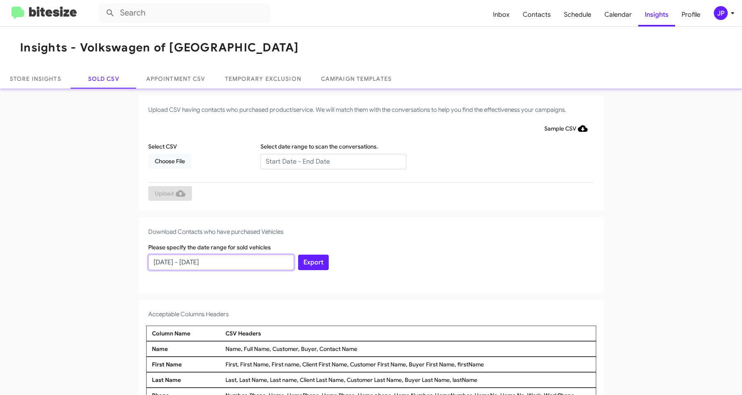
click at [189, 259] on input "08/24/2025 - 09/23/2025" at bounding box center [221, 263] width 146 height 16
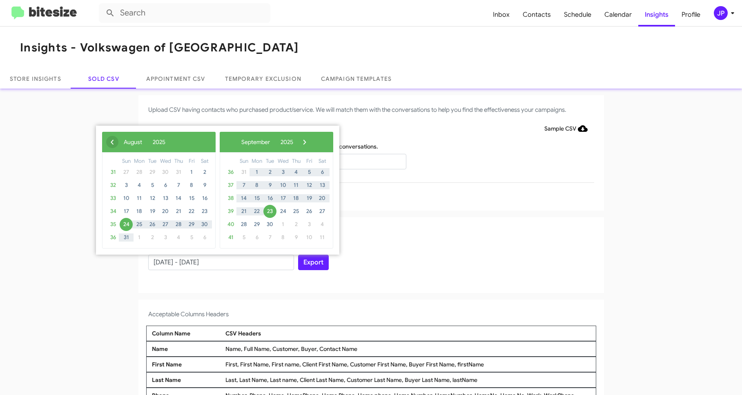
click at [110, 146] on span "‹" at bounding box center [112, 142] width 12 height 12
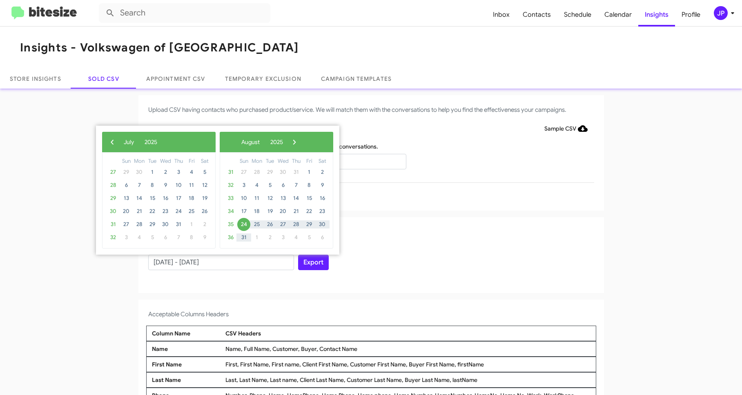
click at [110, 146] on span "‹" at bounding box center [112, 142] width 12 height 12
click at [137, 212] on span "23" at bounding box center [139, 211] width 13 height 13
click at [292, 140] on span "›" at bounding box center [286, 142] width 12 height 12
click at [300, 140] on span "›" at bounding box center [294, 142] width 12 height 12
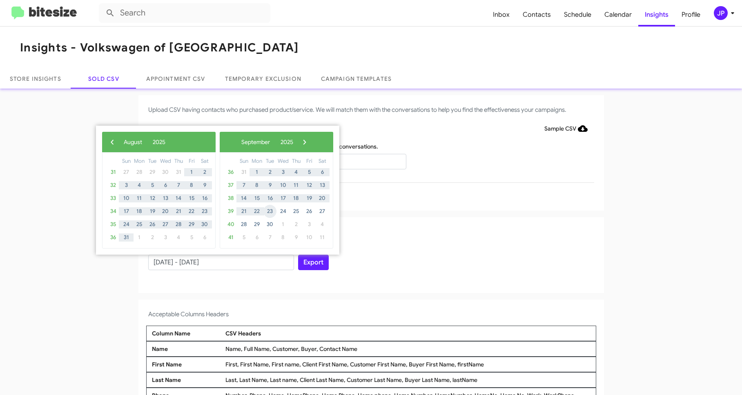
click at [271, 211] on span "23" at bounding box center [269, 211] width 13 height 13
type input "06/23/2025 - 09/23/2025"
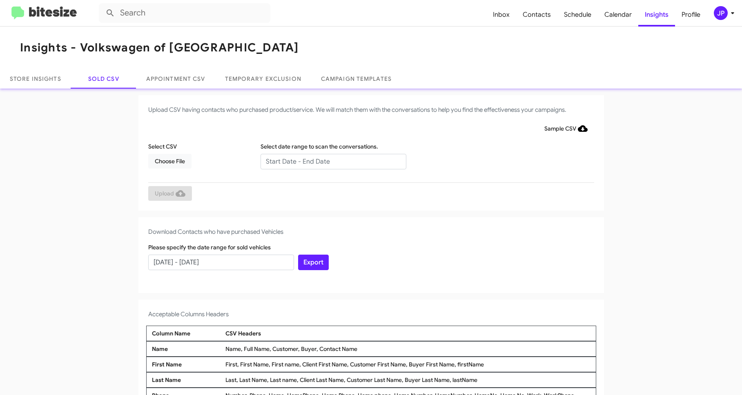
click at [326, 219] on div "Download Contacts who have purchased Vehicles Please specify the date range for…" at bounding box center [370, 255] width 465 height 76
click at [306, 259] on button "Export" at bounding box center [313, 263] width 31 height 16
click at [192, 20] on input "text" at bounding box center [184, 13] width 171 height 20
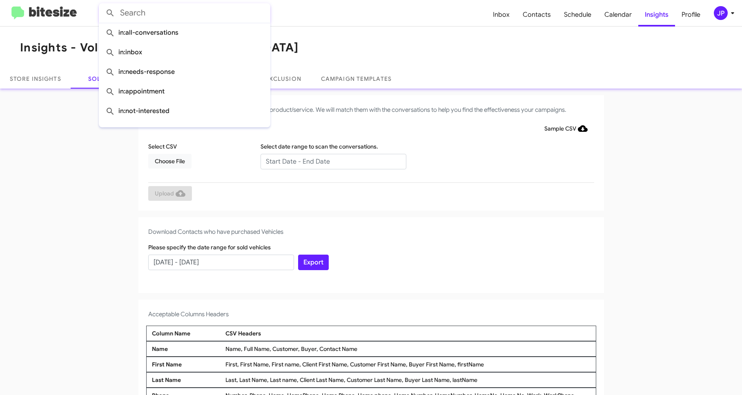
click at [62, 17] on img at bounding box center [43, 13] width 65 height 13
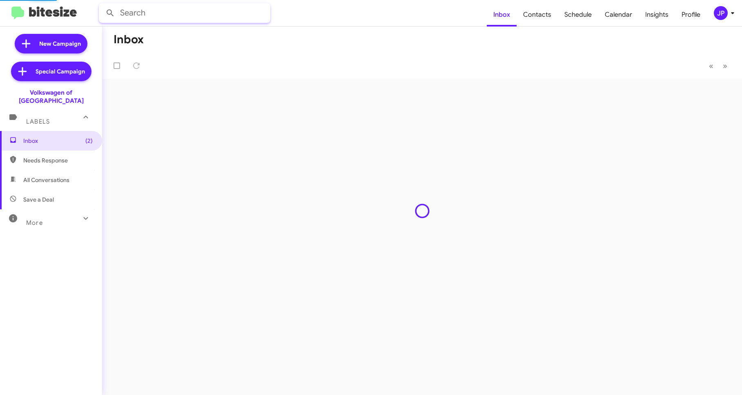
click at [154, 10] on input "text" at bounding box center [184, 13] width 171 height 20
paste input "15718307698"
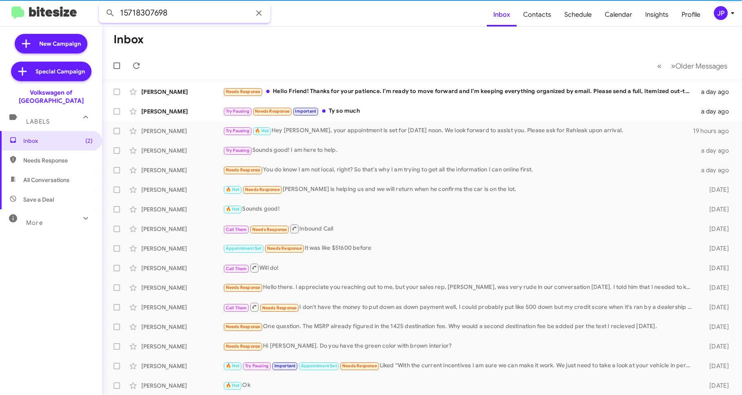
click at [102, 5] on button at bounding box center [110, 13] width 16 height 16
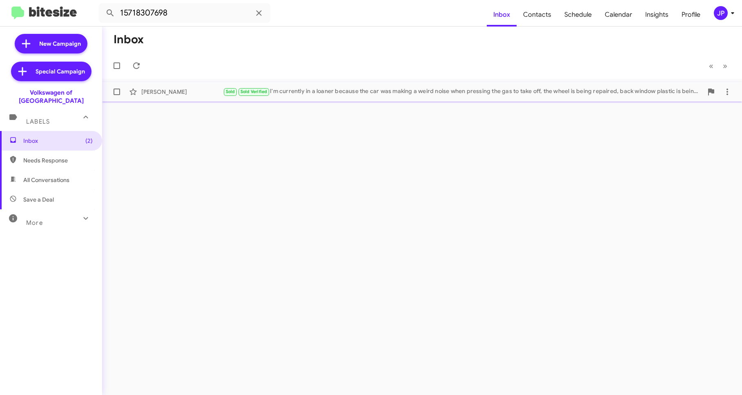
click at [320, 95] on div "Sold Sold Verified I'm currently in a loaner because the car was making a weird…" at bounding box center [463, 91] width 480 height 9
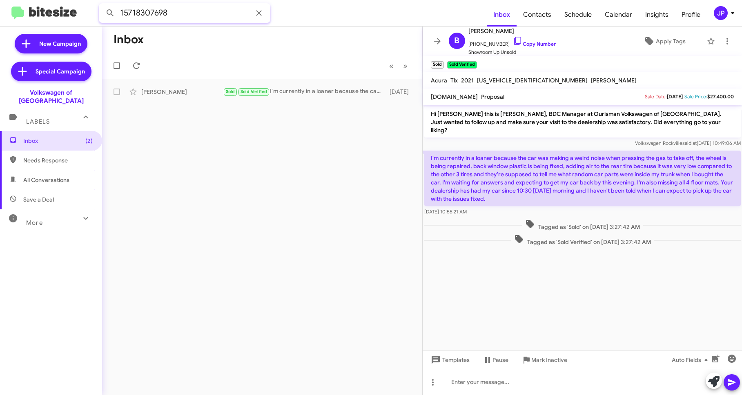
click at [166, 11] on input "15718307698" at bounding box center [184, 13] width 171 height 20
paste input "8508260136"
click at [102, 5] on button at bounding box center [110, 13] width 16 height 16
click at [168, 93] on div "Jonathan Franqui" at bounding box center [182, 92] width 82 height 8
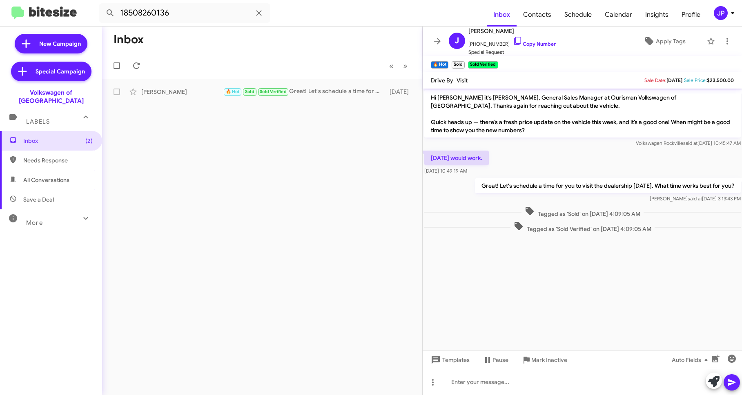
click at [573, 249] on cdk-virtual-scroll-viewport "Hi Jonathan it's Mo Hassan, General Sales Manager at Ourisman Volkswagen of Roc…" at bounding box center [582, 220] width 320 height 262
click at [532, 47] on span "+18508260136 Copy Number" at bounding box center [511, 42] width 87 height 12
click at [514, 42] on icon at bounding box center [517, 41] width 7 height 8
click at [158, 8] on input "18508260136" at bounding box center [184, 13] width 171 height 20
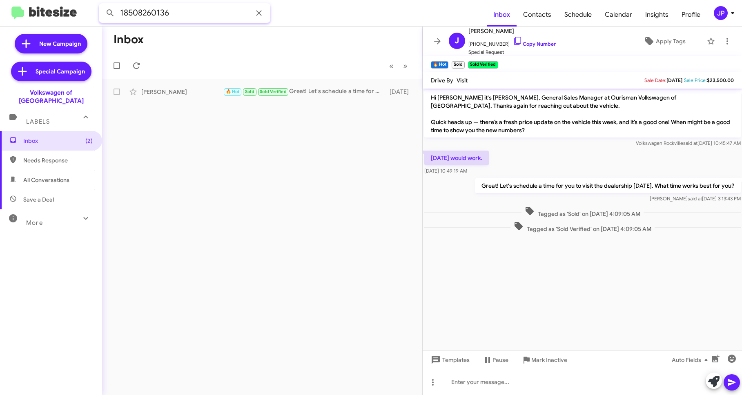
paste input "3364299203"
type input "13364299203"
click at [102, 5] on button at bounding box center [110, 13] width 16 height 16
click at [136, 95] on icon at bounding box center [133, 92] width 10 height 10
click at [170, 91] on div "Andrew Utt" at bounding box center [182, 92] width 82 height 8
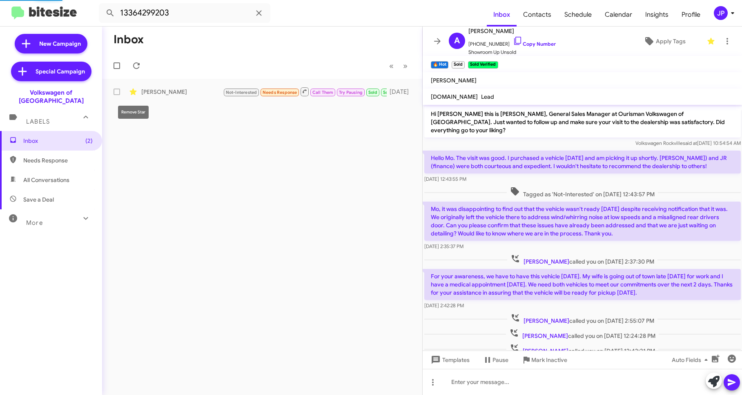
scroll to position [51, 0]
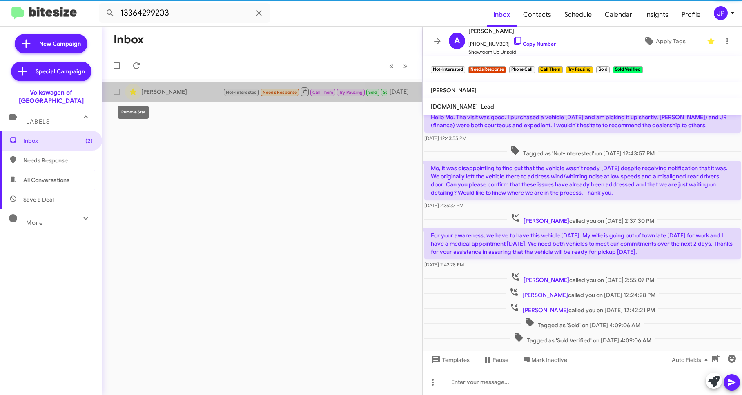
click at [134, 93] on icon at bounding box center [132, 92] width 7 height 7
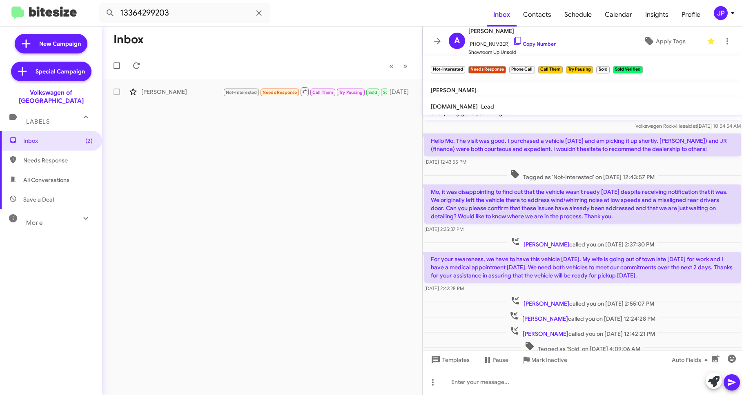
scroll to position [0, 0]
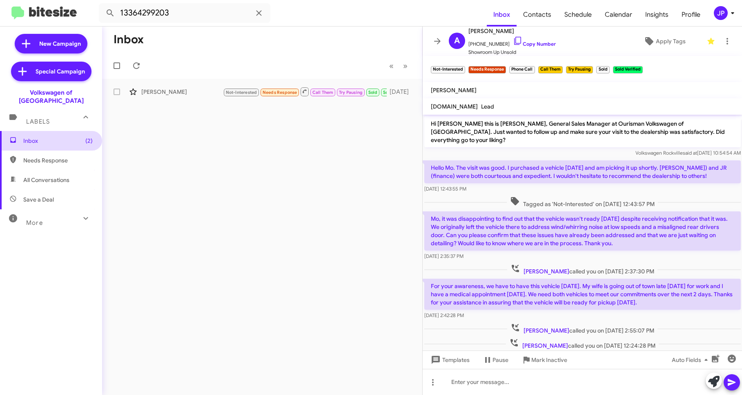
click at [44, 137] on span "Inbox (2)" at bounding box center [57, 141] width 69 height 8
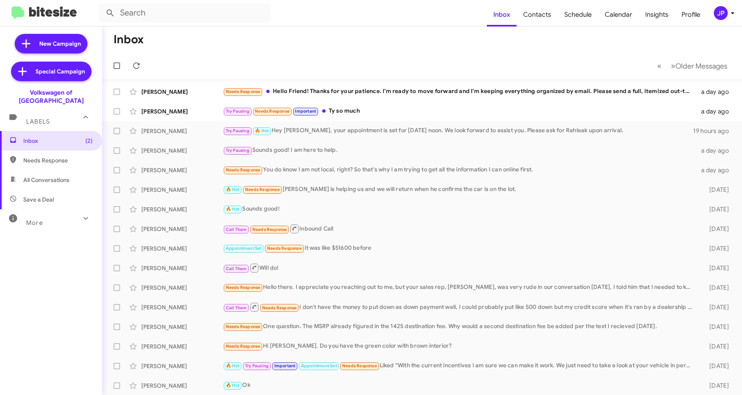
click at [79, 212] on mat-icon at bounding box center [85, 218] width 13 height 13
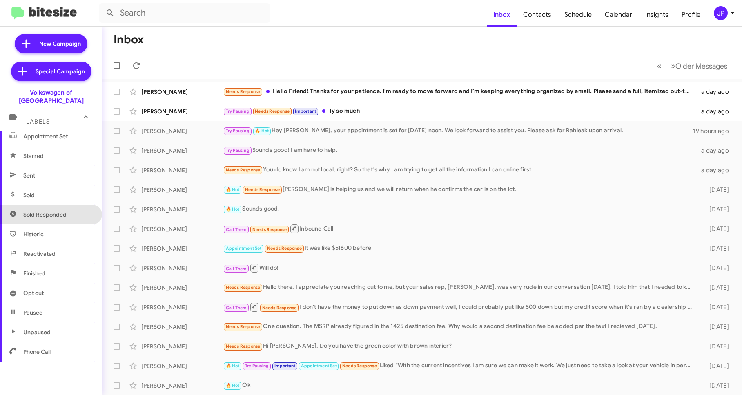
click at [53, 211] on span "Sold Responded" at bounding box center [44, 215] width 43 height 8
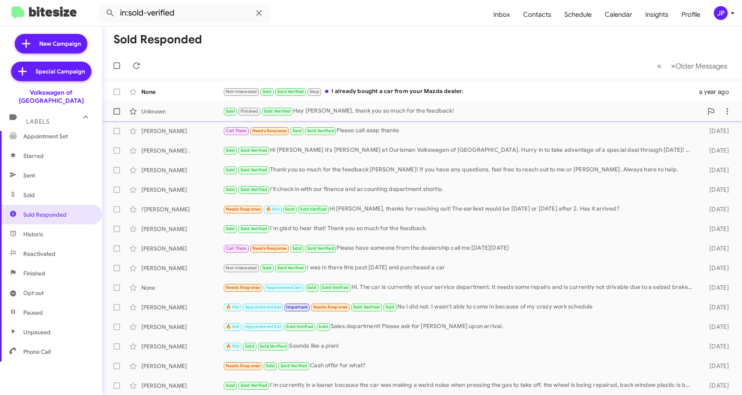
click at [324, 113] on div "Sold Finished Sold Verified Hey James, thank you so much for the feedback!" at bounding box center [463, 111] width 480 height 9
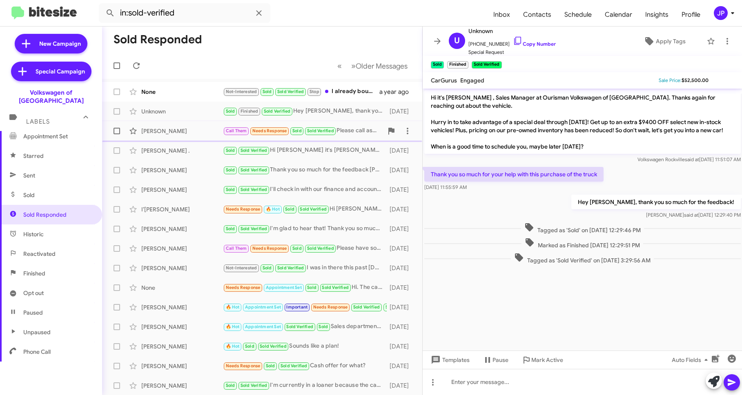
click at [207, 129] on div "John Belt" at bounding box center [182, 131] width 82 height 8
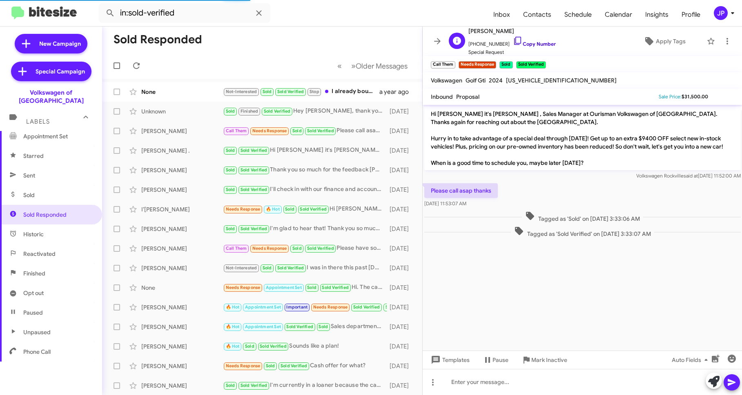
click at [513, 42] on icon at bounding box center [518, 41] width 10 height 10
click at [665, 293] on cdk-virtual-scroll-viewport "Hi John it's Mohamed Hassan , Sales Manager at Ourisman Volkswagen of Rockville…" at bounding box center [582, 228] width 320 height 246
click at [170, 141] on span "Adnan . Sold Sold Verified Hi Adnan it's Mohamed Hassan at Ourisman Volkswagen …" at bounding box center [262, 151] width 320 height 20
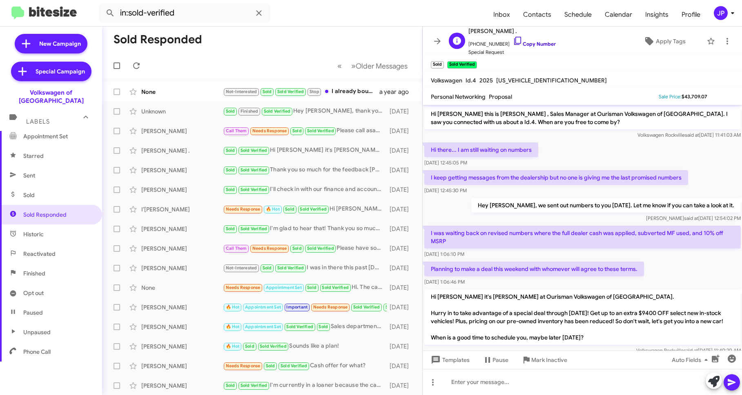
click at [513, 40] on icon at bounding box center [518, 41] width 10 height 10
drag, startPoint x: 90, startPoint y: 96, endPoint x: 6, endPoint y: 90, distance: 84.3
click at [6, 90] on div "Volkswagen of Rockville" at bounding box center [51, 95] width 102 height 20
copy div "Volkswagen of Rockville"
click at [173, 172] on div "Craig Johnson" at bounding box center [182, 170] width 82 height 8
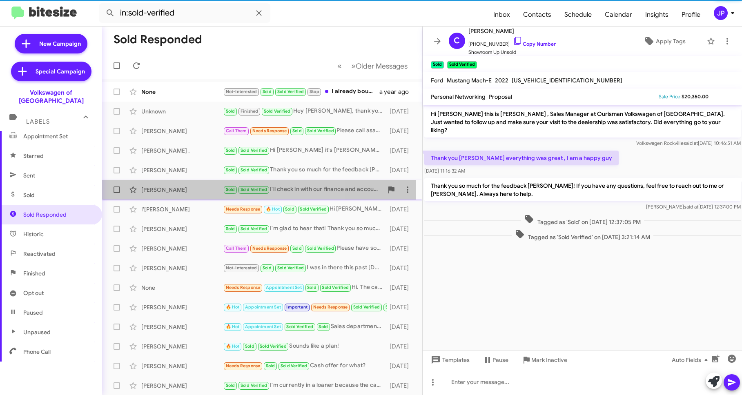
click at [173, 189] on div "Donald Truitt" at bounding box center [182, 190] width 82 height 8
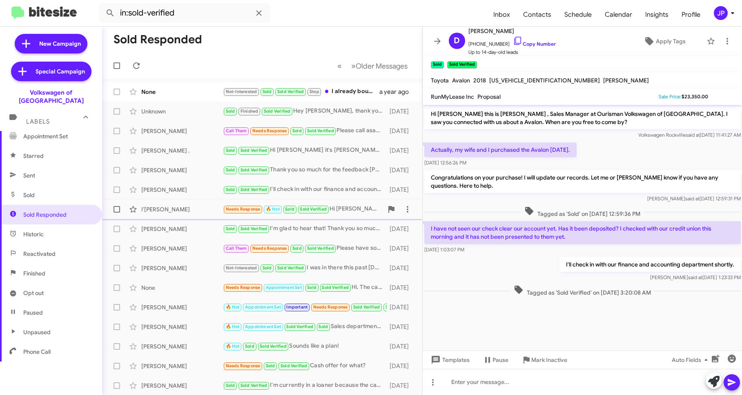
click at [175, 203] on div "I’Liah Meadows Needs Response 🔥 Hot Sold Sold Verified Hi Mohamed, thanks for r…" at bounding box center [262, 209] width 307 height 16
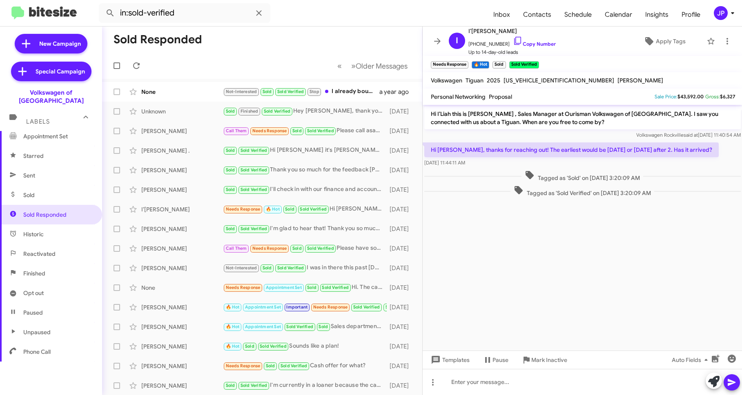
drag, startPoint x: 553, startPoint y: 239, endPoint x: 533, endPoint y: 132, distance: 108.8
click at [553, 239] on cdk-virtual-scroll-viewport "Hi I’Liah this is Mohamed Hassan , Sales Manager at Ourisman Volkswagen of Rock…" at bounding box center [582, 228] width 320 height 246
click at [522, 42] on link "Copy Number" at bounding box center [534, 44] width 43 height 6
drag, startPoint x: 470, startPoint y: 292, endPoint x: 478, endPoint y: 288, distance: 9.0
click at [470, 292] on cdk-virtual-scroll-viewport "Hi I’Liah this is Mohamed Hassan , Sales Manager at Ourisman Volkswagen of Rock…" at bounding box center [582, 228] width 320 height 246
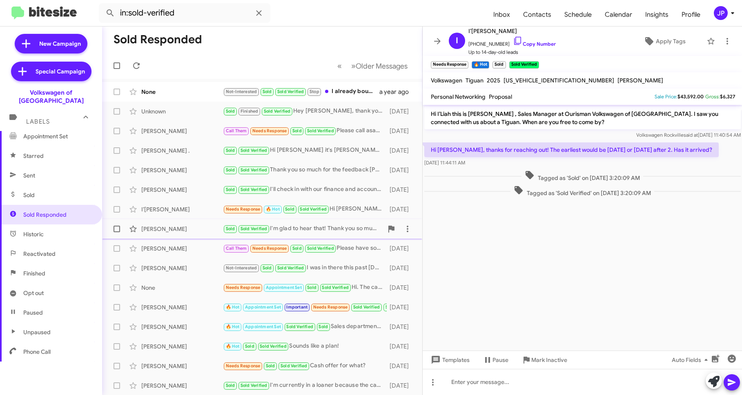
click at [170, 234] on div "Brian Halloran Sold Sold Verified I'm glad to hear that! Thank you so much for …" at bounding box center [262, 229] width 307 height 16
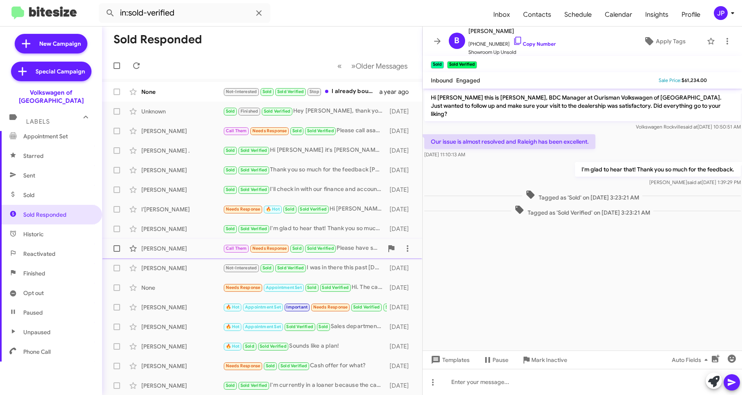
click at [168, 255] on div "Jeff Unglesbee Call Them Needs Response Sold Sold Verified Please have someone …" at bounding box center [262, 248] width 307 height 16
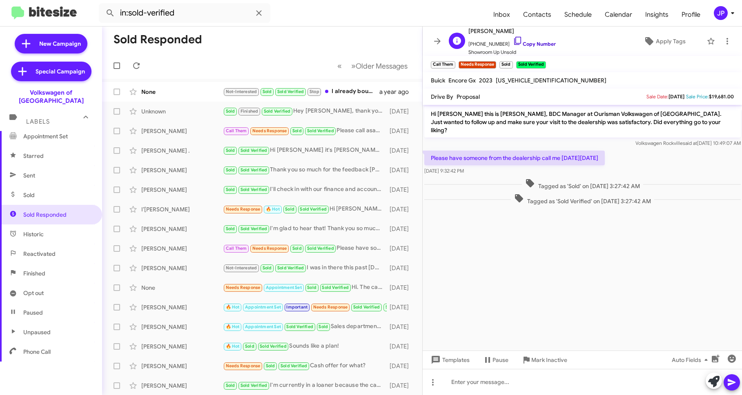
click at [527, 43] on link "Copy Number" at bounding box center [534, 44] width 43 height 6
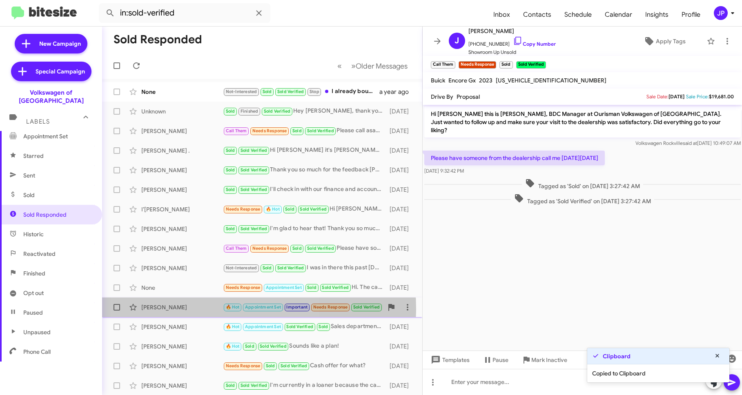
click at [211, 309] on div "Kelly Keogan" at bounding box center [182, 307] width 82 height 8
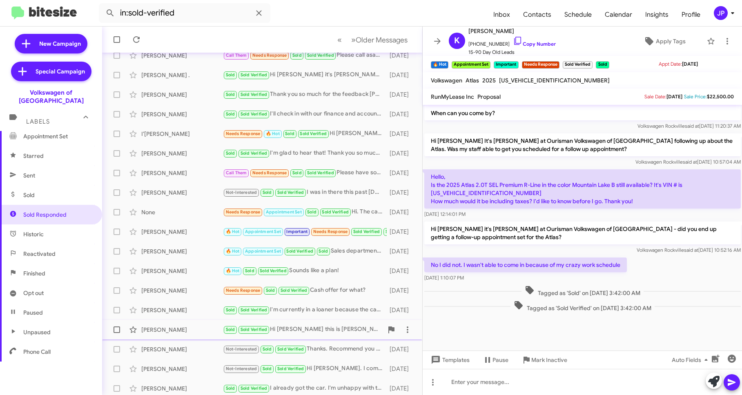
scroll to position [79, 0]
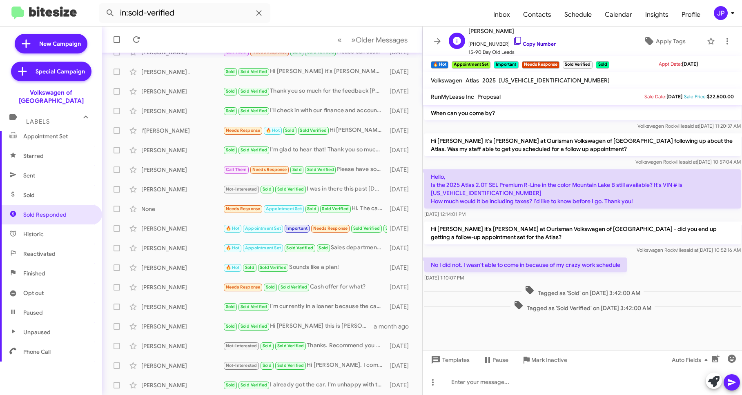
click at [515, 43] on link "Copy Number" at bounding box center [534, 44] width 43 height 6
click at [520, 43] on link "Copy Number" at bounding box center [534, 44] width 43 height 6
click at [513, 40] on icon at bounding box center [518, 41] width 10 height 10
click at [246, 16] on input "in:sold-verified" at bounding box center [184, 13] width 171 height 20
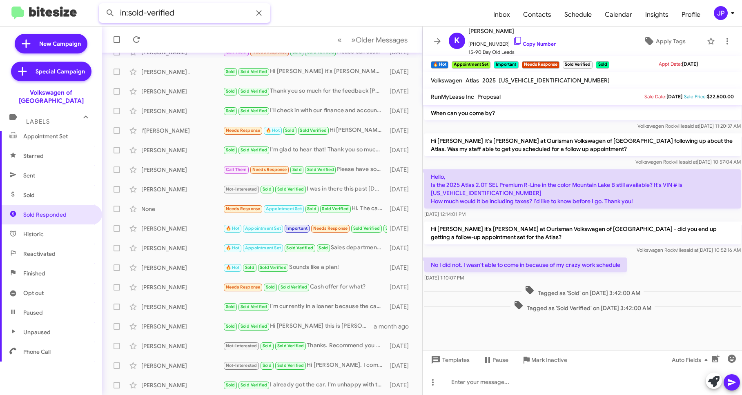
click at [247, 16] on input "in:sold-verified" at bounding box center [184, 13] width 171 height 20
paste input "12405355653"
click at [102, 5] on button at bounding box center [110, 13] width 16 height 16
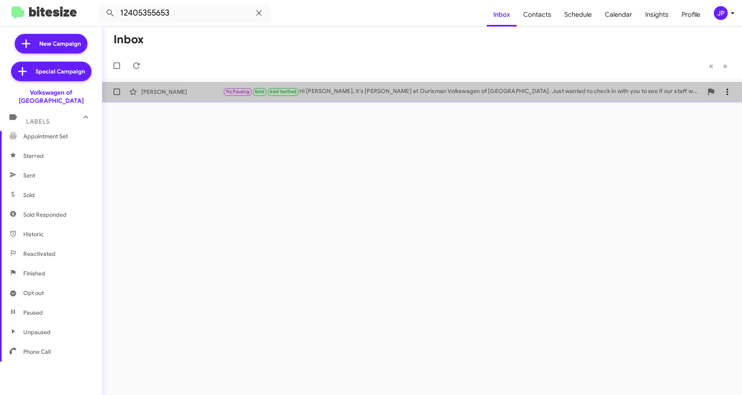
click at [411, 85] on div "Mary Cruz Try Pausing Sold Sold Verified Hi Mary, it's Mo Hassan at Ourisman Vo…" at bounding box center [422, 92] width 627 height 16
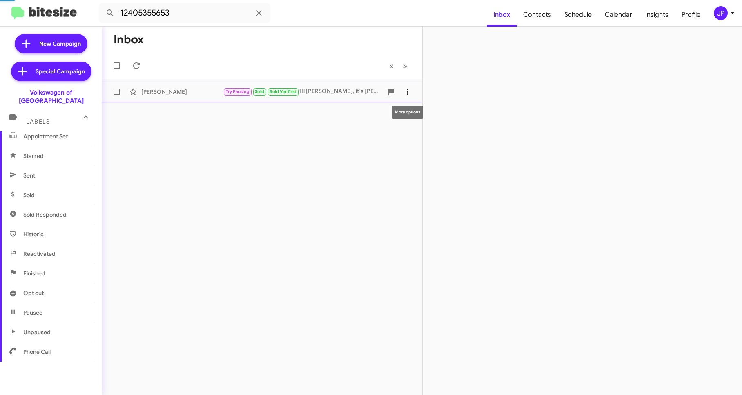
click at [406, 89] on icon at bounding box center [407, 92] width 10 height 10
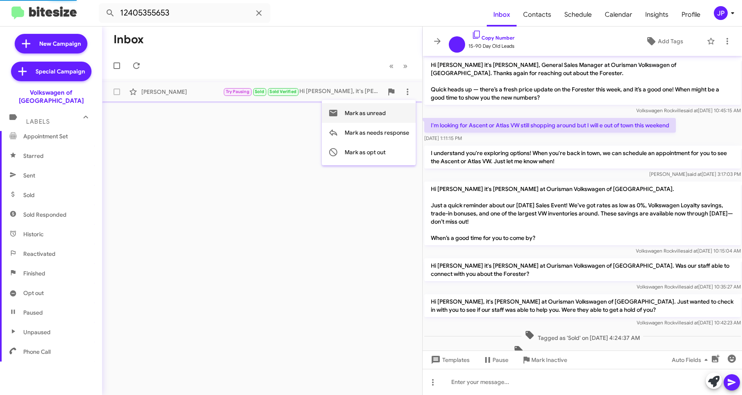
scroll to position [24, 0]
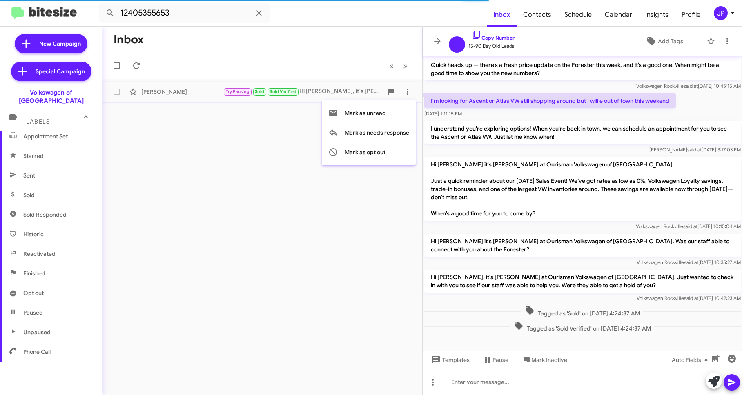
click at [586, 141] on div at bounding box center [371, 197] width 742 height 395
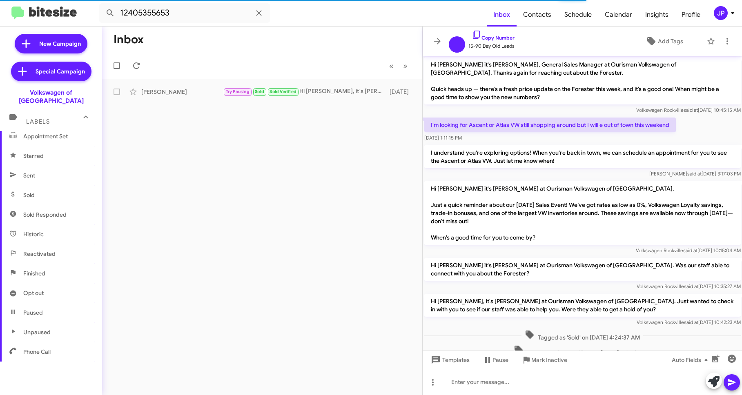
scroll to position [0, 0]
click at [480, 200] on p "Hi Mary it's Mo Hassan at Ourisman Volkswagen of Rockville. Just a quick remind…" at bounding box center [582, 214] width 316 height 64
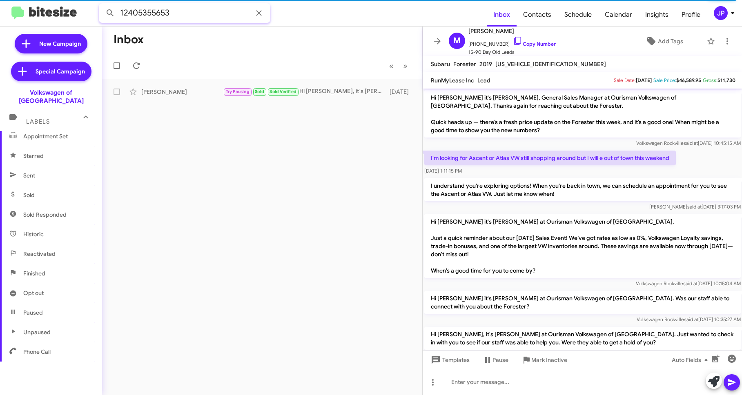
click at [186, 15] on input "12405355653" at bounding box center [184, 13] width 171 height 20
paste input "3016243966"
click at [102, 5] on button at bounding box center [110, 13] width 16 height 16
click at [189, 80] on mat-action-list "Gina Monroe 🔥 Hot Appointment Set Sold Sold Verified Ok, I can pencil you in fo…" at bounding box center [262, 90] width 320 height 23
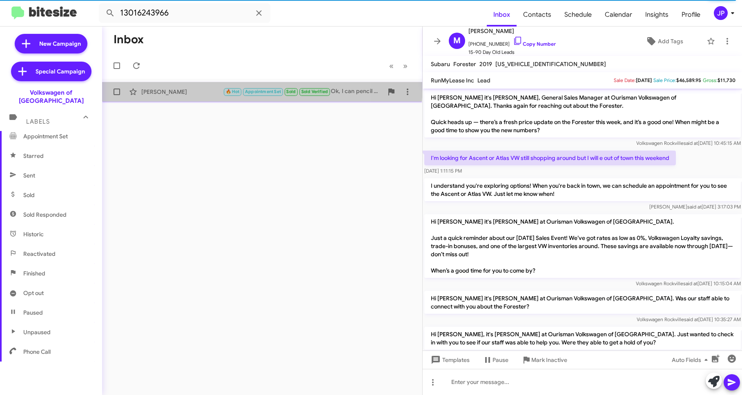
click at [189, 84] on div "Gina Monroe 🔥 Hot Appointment Set Sold Sold Verified Ok, I can pencil you in fo…" at bounding box center [262, 92] width 307 height 16
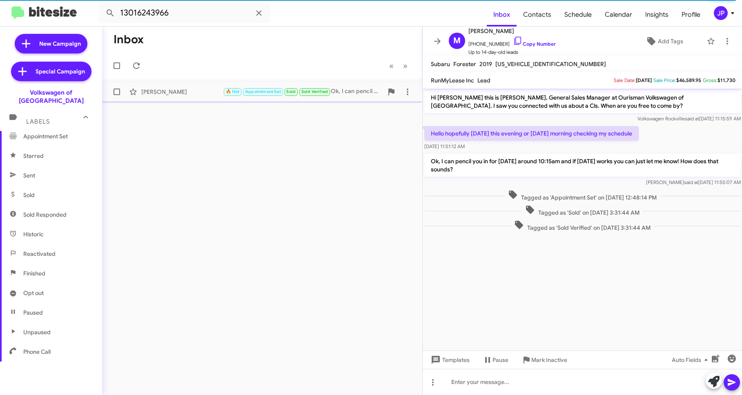
click at [170, 97] on div "Gina Monroe 🔥 Hot Appointment Set Sold Sold Verified Ok, I can pencil you in fo…" at bounding box center [262, 92] width 307 height 16
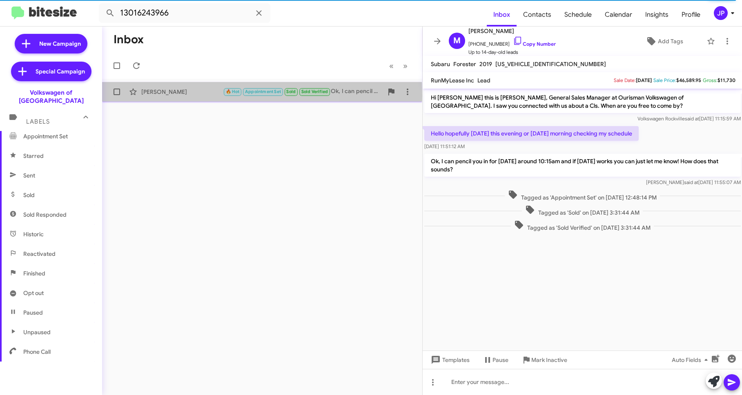
click at [173, 96] on div "Gina Monroe" at bounding box center [182, 92] width 82 height 8
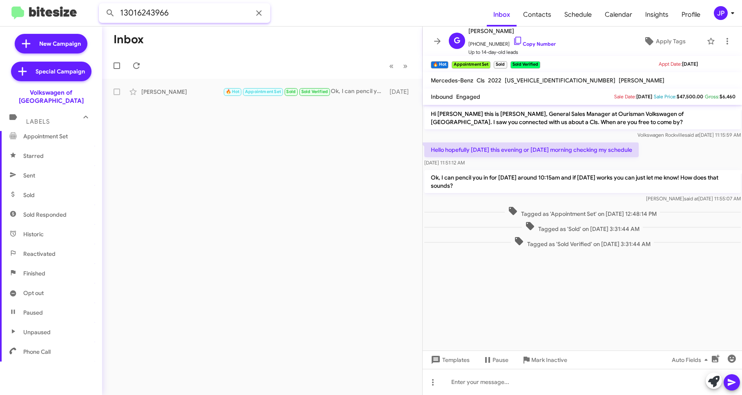
click at [227, 17] on input "13016243966" at bounding box center [184, 13] width 171 height 20
paste input "5052520824"
type input "15052520824"
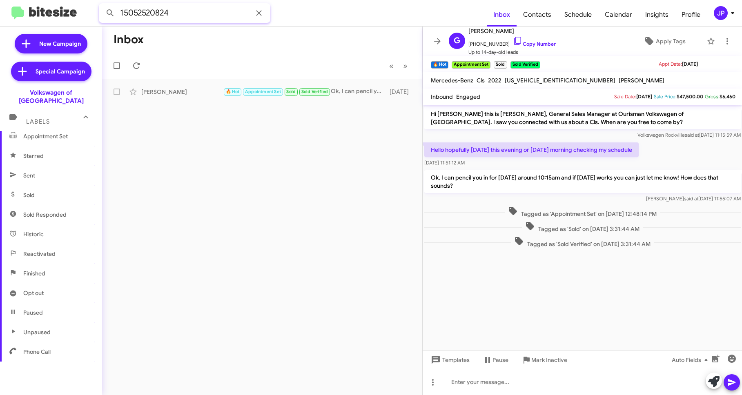
click at [102, 5] on button at bounding box center [110, 13] width 16 height 16
click at [187, 18] on input "15052520824" at bounding box center [184, 13] width 171 height 20
click at [722, 17] on div "JP" at bounding box center [721, 13] width 14 height 14
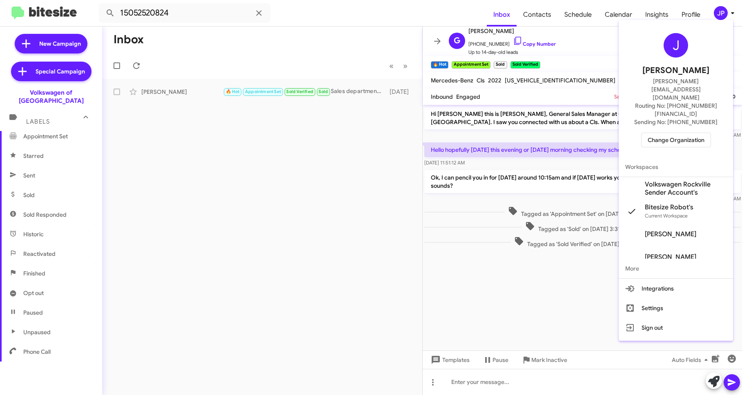
click at [696, 133] on span "Change Organization" at bounding box center [675, 140] width 57 height 14
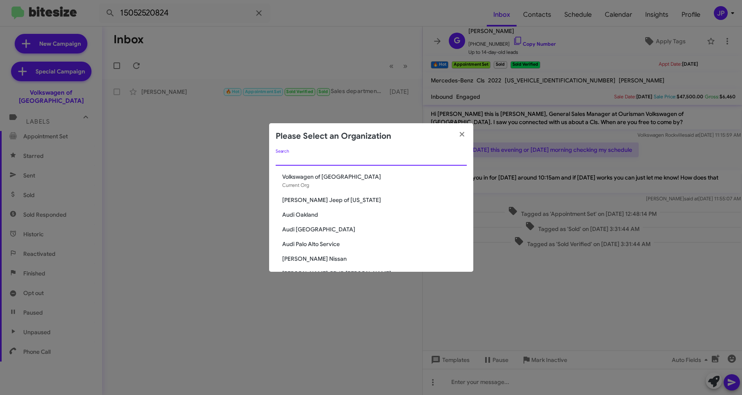
click at [402, 162] on input "Search" at bounding box center [371, 159] width 191 height 7
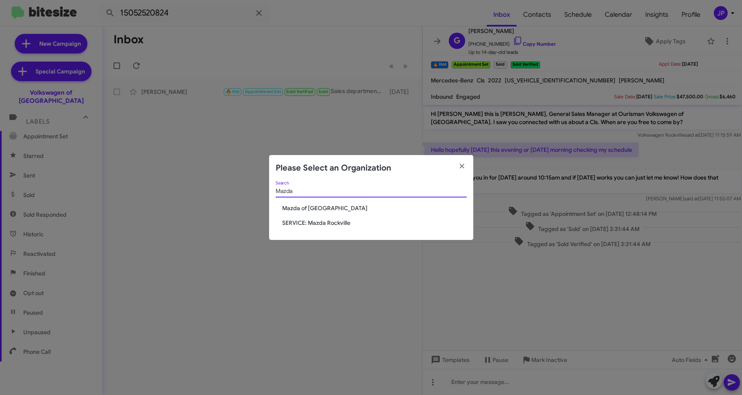
type input "Mazda"
click at [314, 215] on div "Mazda Search Mazda of Rockville SERVICE: Mazda Rockville" at bounding box center [371, 210] width 204 height 59
click at [314, 209] on span "Mazda of Rockville" at bounding box center [374, 208] width 185 height 8
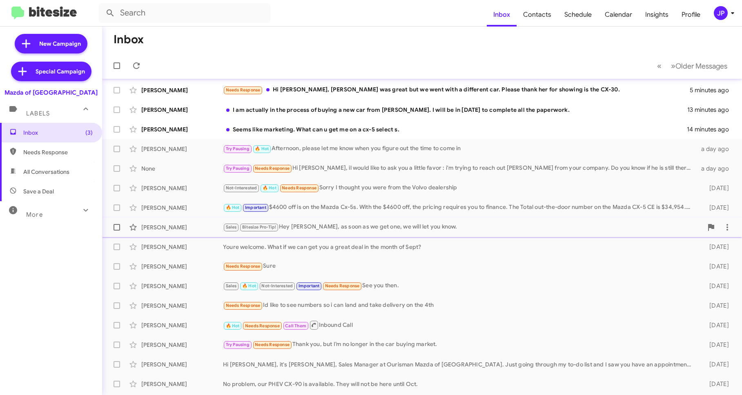
scroll to position [3, 0]
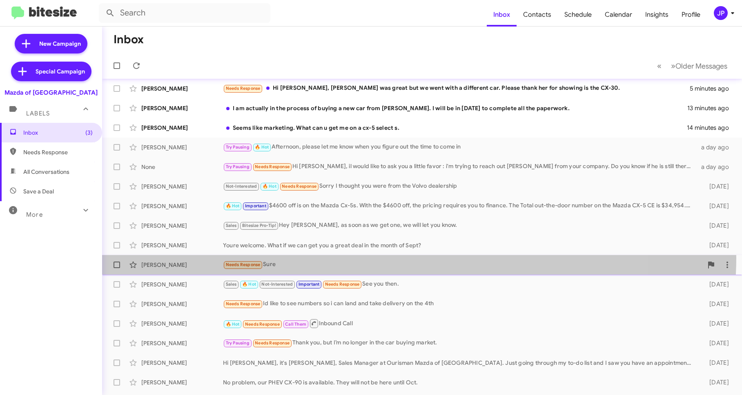
click at [329, 258] on div "[PERSON_NAME] Needs Response Sure [DATE]" at bounding box center [422, 265] width 627 height 16
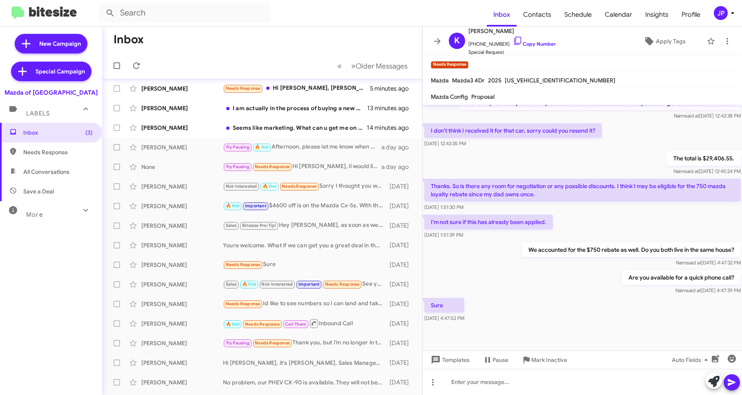
scroll to position [256, 0]
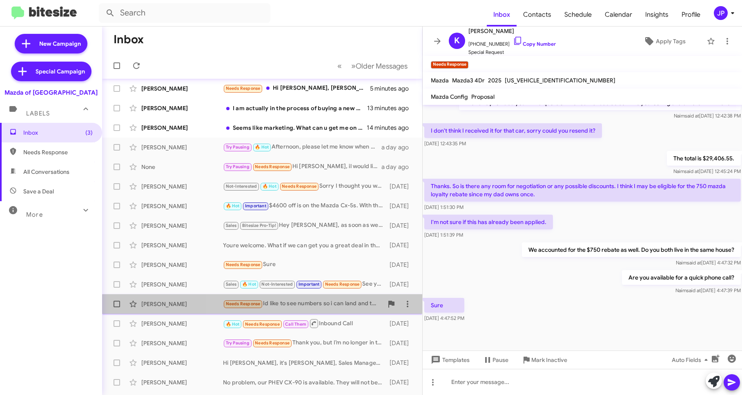
click at [343, 309] on div "[PERSON_NAME] Needs Response Id like to see numbers so i can land and take deli…" at bounding box center [262, 304] width 307 height 16
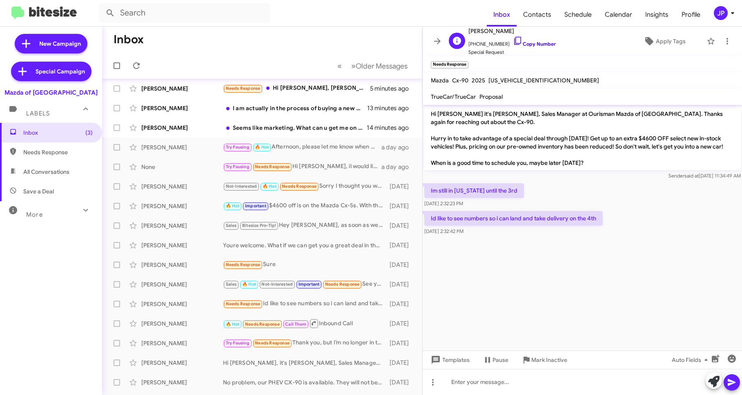
click at [541, 44] on link "Copy Number" at bounding box center [534, 44] width 43 height 6
drag, startPoint x: 60, startPoint y: 92, endPoint x: 22, endPoint y: 92, distance: 38.0
click at [22, 92] on div "Mazda of [GEOGRAPHIC_DATA]" at bounding box center [51, 90] width 102 height 11
copy div "Mazda of [GEOGRAPHIC_DATA]"
click at [485, 241] on div at bounding box center [582, 240] width 320 height 6
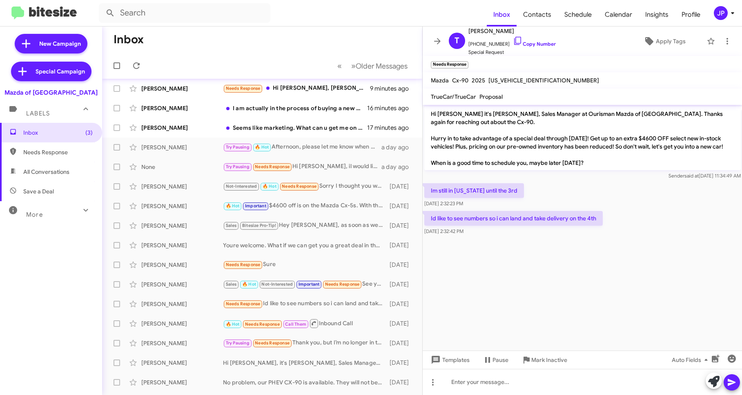
click at [628, 281] on cdk-virtual-scroll-viewport "Hi [PERSON_NAME] it's [PERSON_NAME], Sales Manager at Ourisman Mazda of [GEOGRA…" at bounding box center [582, 228] width 320 height 246
click at [656, 12] on span "Insights" at bounding box center [656, 15] width 36 height 24
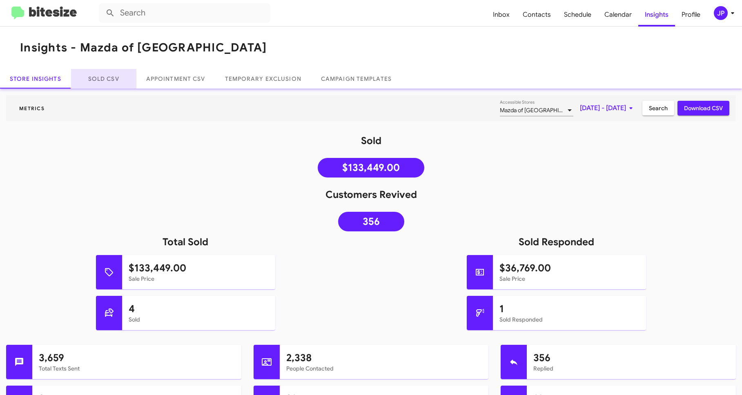
click at [108, 84] on link "Sold CSV" at bounding box center [103, 79] width 65 height 20
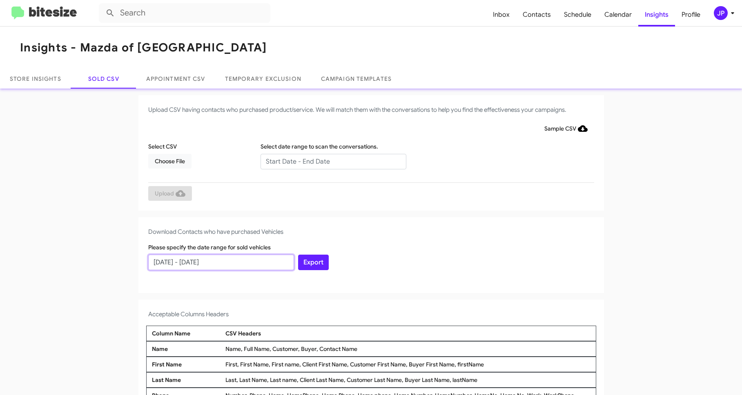
click at [205, 262] on input "[DATE] - [DATE]" at bounding box center [221, 263] width 146 height 16
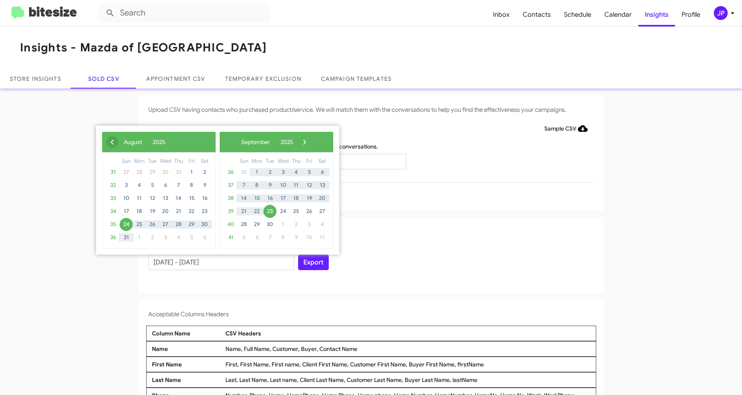
click at [107, 138] on span "‹" at bounding box center [112, 142] width 12 height 12
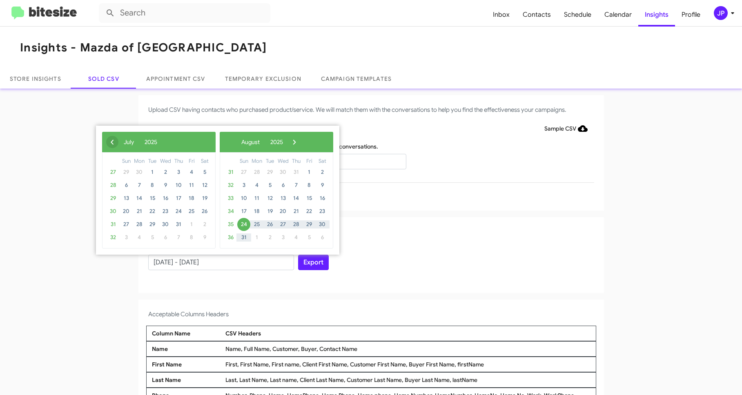
click at [108, 138] on span "‹" at bounding box center [112, 142] width 12 height 12
click at [136, 209] on span "23" at bounding box center [139, 211] width 13 height 13
click at [292, 140] on span "›" at bounding box center [286, 142] width 12 height 12
click at [300, 140] on span "›" at bounding box center [294, 142] width 12 height 12
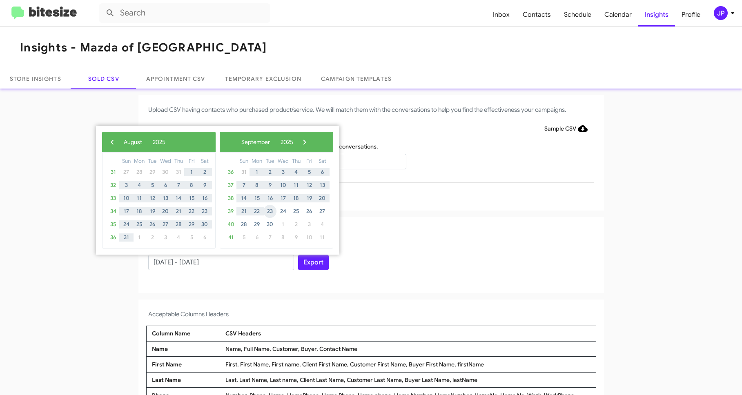
click at [265, 212] on span "23" at bounding box center [269, 211] width 13 height 13
type input "06/23/2025 - 09/23/2025"
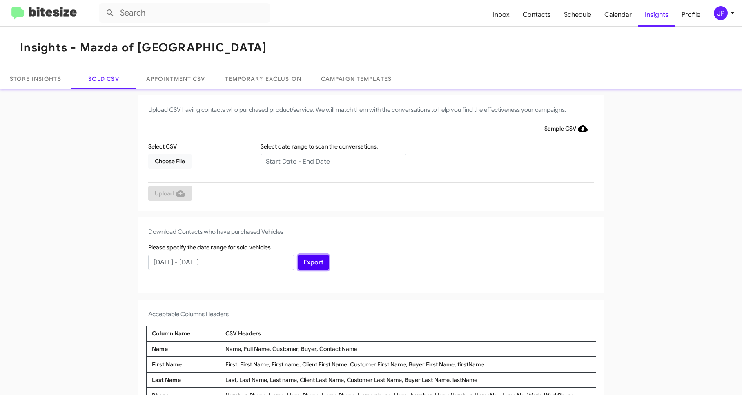
drag, startPoint x: 304, startPoint y: 261, endPoint x: 232, endPoint y: 248, distance: 73.0
click at [304, 261] on button "Export" at bounding box center [313, 263] width 31 height 16
click at [57, 20] on mat-toolbar "Inbox Contacts Schedule Calendar Insights Profile JP" at bounding box center [371, 13] width 742 height 26
click at [73, 16] on img at bounding box center [43, 13] width 65 height 13
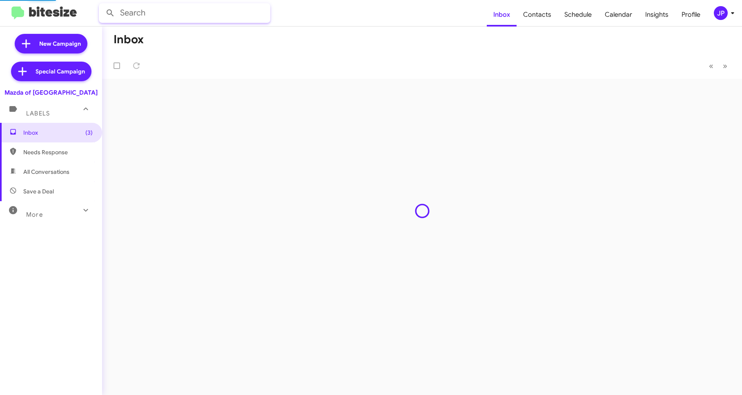
click at [187, 16] on input "text" at bounding box center [184, 13] width 171 height 20
paste input "13012016728"
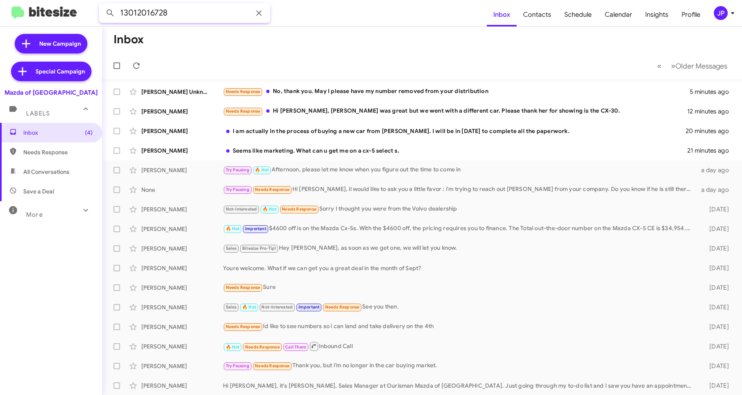
click at [182, 14] on input "13012016728" at bounding box center [184, 13] width 171 height 20
click at [102, 5] on button at bounding box center [110, 13] width 16 height 16
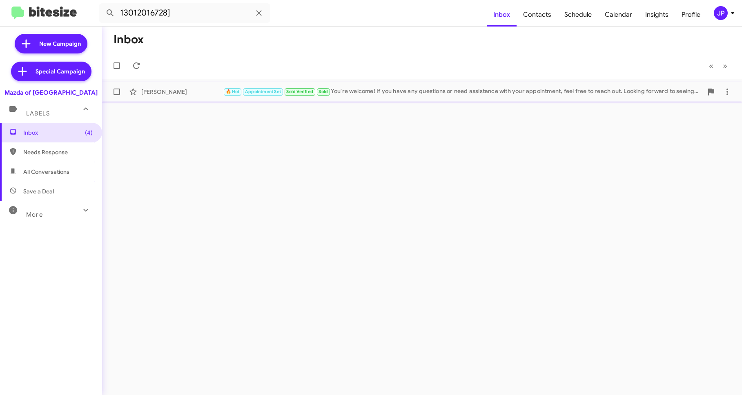
click at [393, 93] on div "🔥 Hot Appointment Set Sold Verified Sold You're welcome! If you have any questi…" at bounding box center [463, 91] width 480 height 9
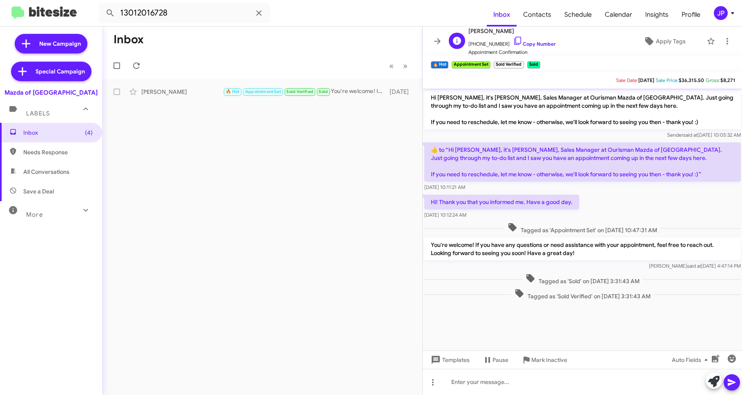
click at [500, 27] on span "Oksana Shynkariuk" at bounding box center [511, 31] width 87 height 10
drag, startPoint x: 520, startPoint y: 30, endPoint x: 470, endPoint y: 31, distance: 50.2
click at [470, 31] on span "Oksana Shynkariuk" at bounding box center [511, 31] width 87 height 10
copy span "Oksana Shynkariuk"
drag, startPoint x: 737, startPoint y: 80, endPoint x: 704, endPoint y: 81, distance: 32.7
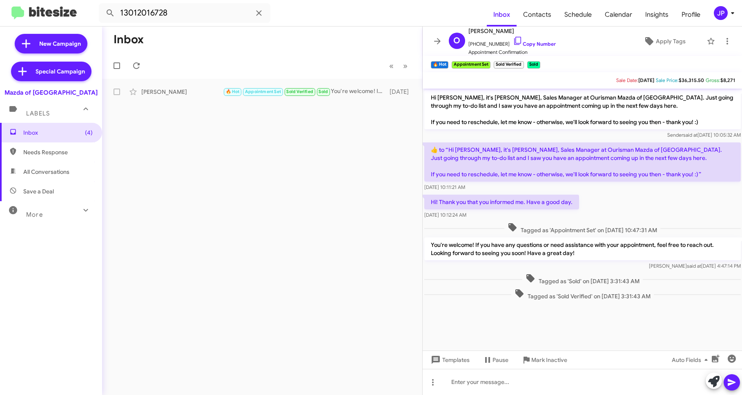
click at [704, 81] on mat-toolbar "Sale Date: 07/12/2025 Sale Price: $36,315.50 Gross: $8,271" at bounding box center [582, 80] width 320 height 16
copy span "Gross: $8,271"
click at [178, 24] on mat-toolbar "13012016728 Inbox Contacts Schedule Calendar Insights Profile JP" at bounding box center [371, 13] width 742 height 26
click at [178, 16] on input "13012016728" at bounding box center [184, 13] width 171 height 20
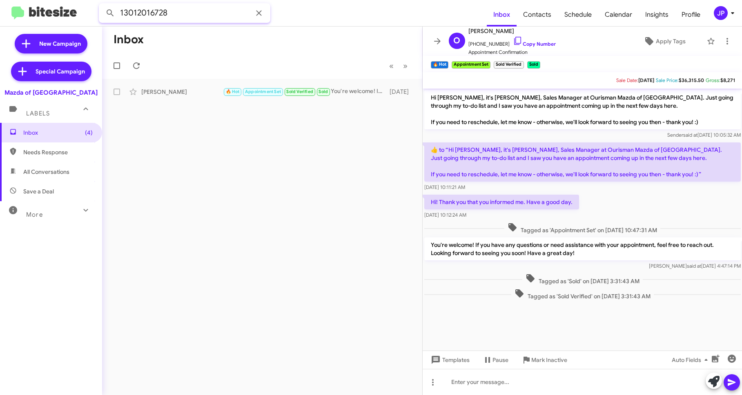
paste input "2027542406"
click at [102, 5] on button at bounding box center [110, 13] width 16 height 16
drag, startPoint x: 272, startPoint y: 108, endPoint x: 201, endPoint y: 101, distance: 71.4
click at [271, 108] on div "Inbox « Previous » Next Jeisson Vargas Sold Verified Sold Hi Jeisson this is Ra…" at bounding box center [262, 211] width 320 height 369
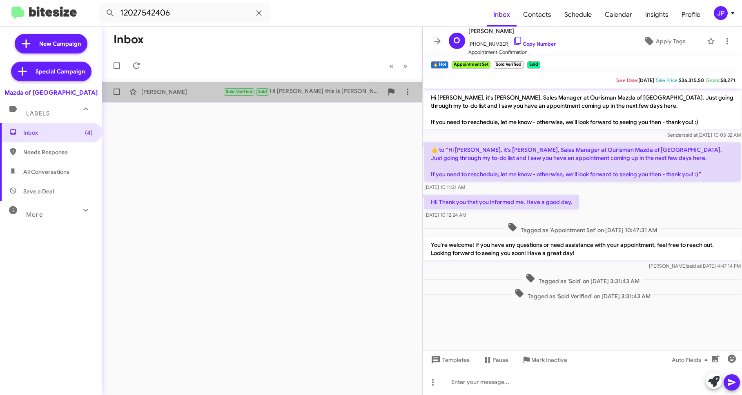
click at [191, 100] on span "Jeisson Vargas Sold Verified Sold Hi Jeisson this is Rafe Samadi at Ourisman Ma…" at bounding box center [262, 92] width 320 height 20
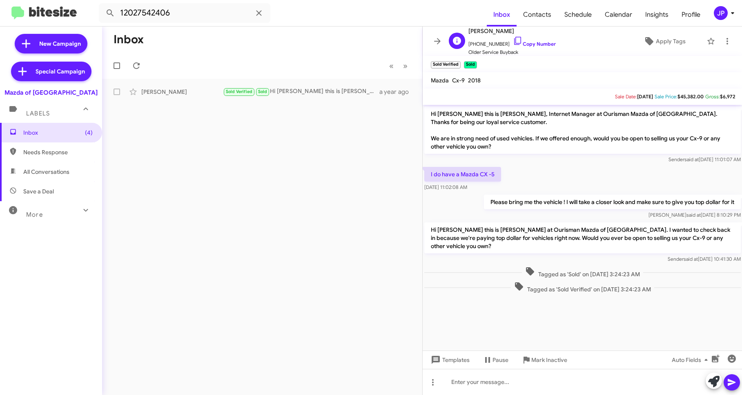
drag, startPoint x: 509, startPoint y: 29, endPoint x: 467, endPoint y: 31, distance: 41.7
click at [468, 31] on span "Jeisson Vargas" at bounding box center [511, 31] width 87 height 10
copy span "Jeisson Vargas"
click at [199, 17] on input "12027542406" at bounding box center [184, 13] width 171 height 20
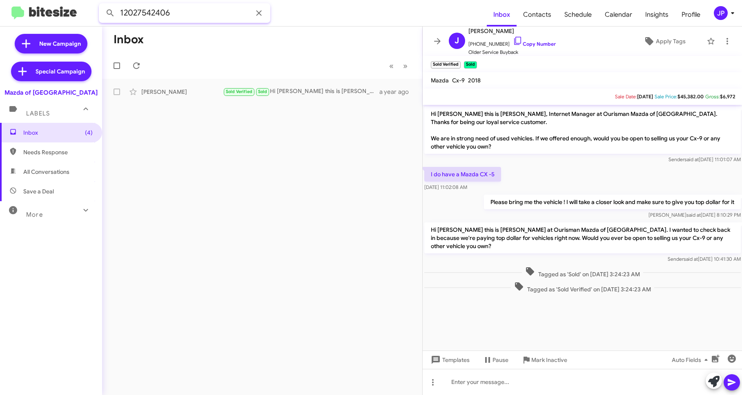
paste input "6749289"
click at [102, 5] on button at bounding box center [110, 13] width 16 height 16
click at [199, 90] on div "Keisha Clark" at bounding box center [182, 92] width 82 height 8
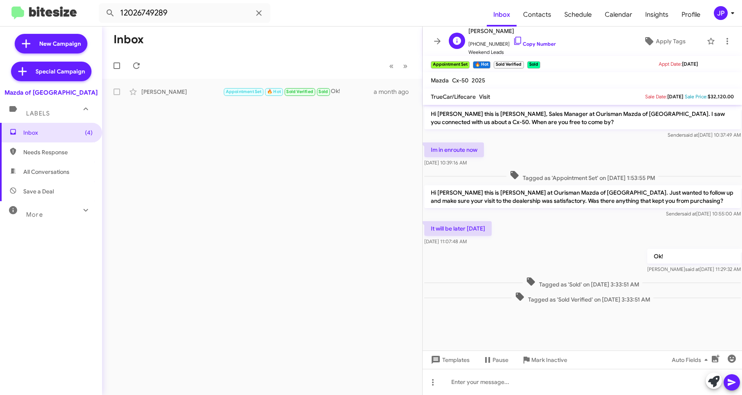
drag, startPoint x: 504, startPoint y: 30, endPoint x: 469, endPoint y: 32, distance: 35.2
click at [469, 32] on span "Keisha Clark" at bounding box center [511, 31] width 87 height 10
copy span "Keisha Clark"
click at [45, 278] on div "Inbox (4) Needs Response All Conversations Save a Deal More Important 🔥 Hot App…" at bounding box center [51, 241] width 102 height 237
click at [196, 13] on input "12026749289" at bounding box center [184, 13] width 171 height 20
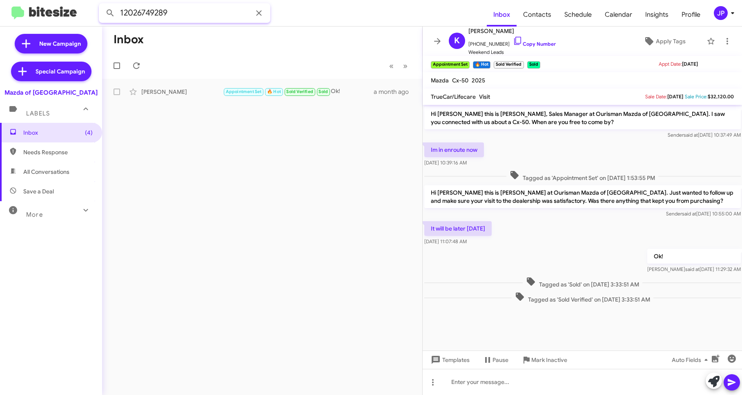
click at [196, 13] on input "12026749289" at bounding box center [184, 13] width 171 height 20
paste input "3015230998"
click at [102, 5] on button at bounding box center [110, 13] width 16 height 16
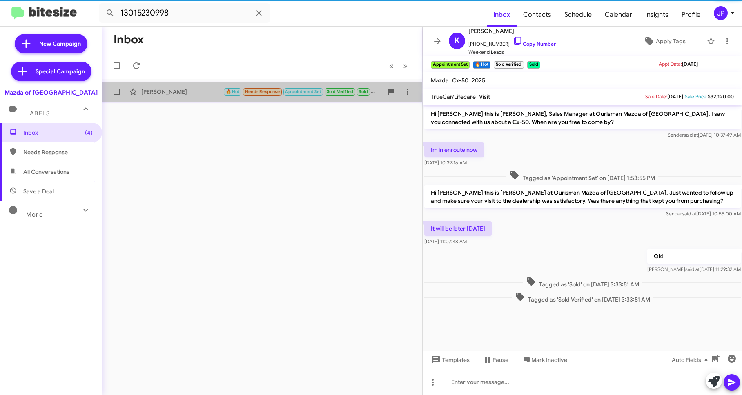
click at [198, 91] on div "Barry Levine" at bounding box center [182, 92] width 82 height 8
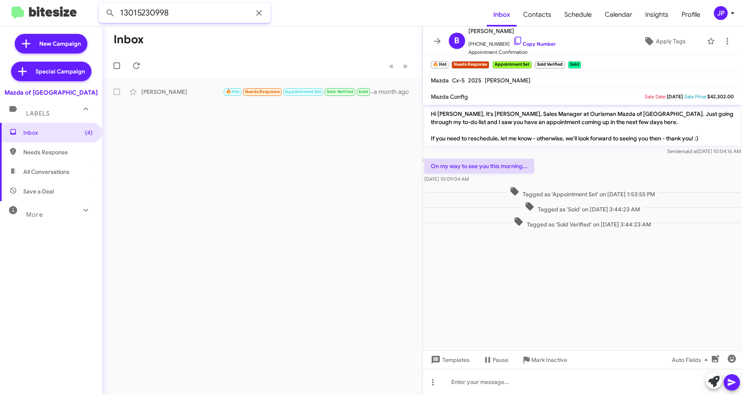
click at [154, 18] on input "13015230998" at bounding box center [184, 13] width 171 height 20
paste input "2023689051"
click at [102, 5] on button at bounding box center [110, 13] width 16 height 16
click at [208, 87] on div "Lesley Silverstein Sold Verified Sold Yes 2 months ago" at bounding box center [262, 92] width 307 height 16
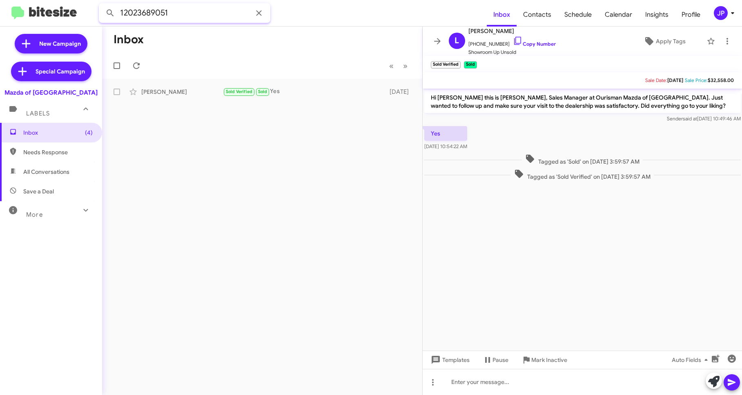
click at [159, 15] on input "12023689051" at bounding box center [184, 13] width 171 height 20
paste input "18079"
click at [102, 5] on button at bounding box center [110, 13] width 16 height 16
click at [190, 95] on div "Haishan Fu" at bounding box center [182, 92] width 82 height 8
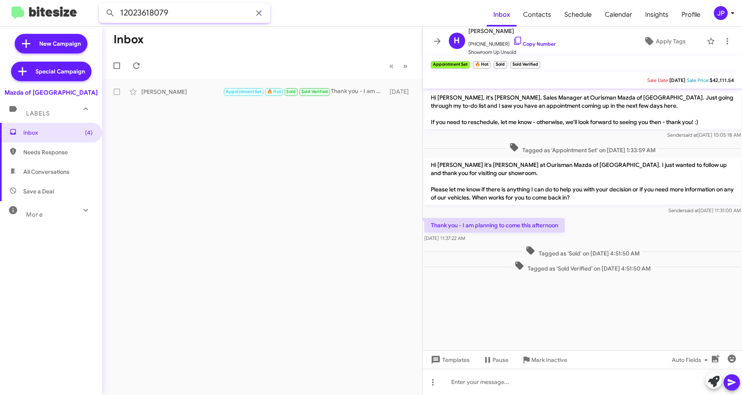
click at [178, 7] on input "12023618079" at bounding box center [184, 13] width 171 height 20
paste input "407787427"
click at [183, 11] on input "12407787427" at bounding box center [184, 13] width 171 height 20
type input "12407787427"
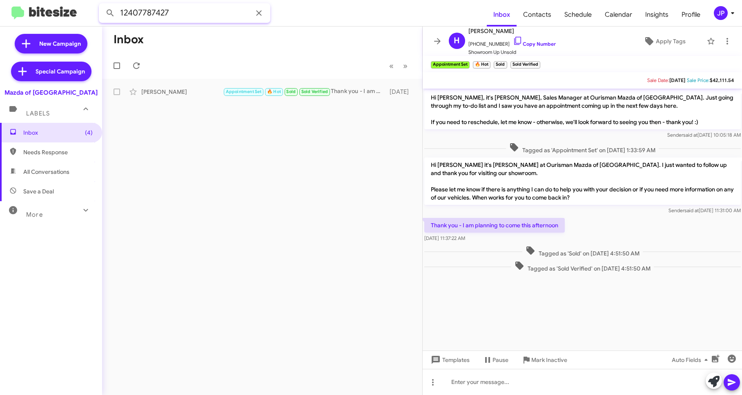
click at [102, 5] on button at bounding box center [110, 13] width 16 height 16
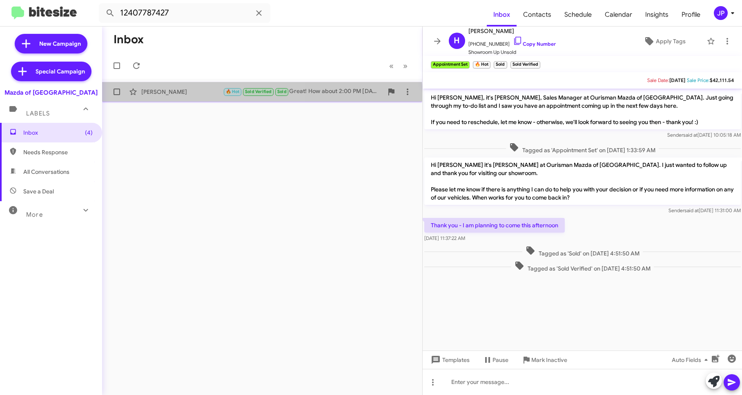
click at [208, 99] on div "Juliana Coulton 🔥 Hot Sold Verified Sold Great! How about 2:00 PM this Friday? …" at bounding box center [262, 92] width 307 height 16
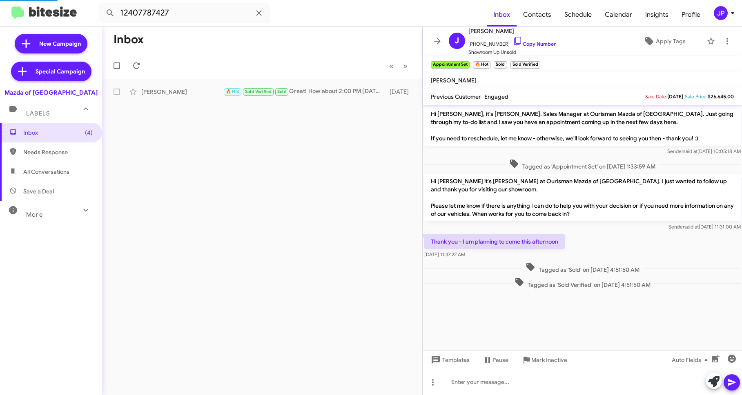
scroll to position [494, 0]
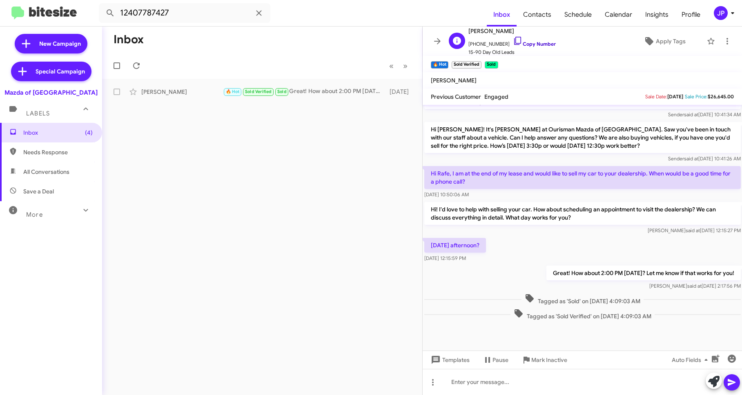
click at [513, 40] on icon at bounding box center [518, 41] width 10 height 10
click at [534, 46] on link "Copy Number" at bounding box center [534, 44] width 43 height 6
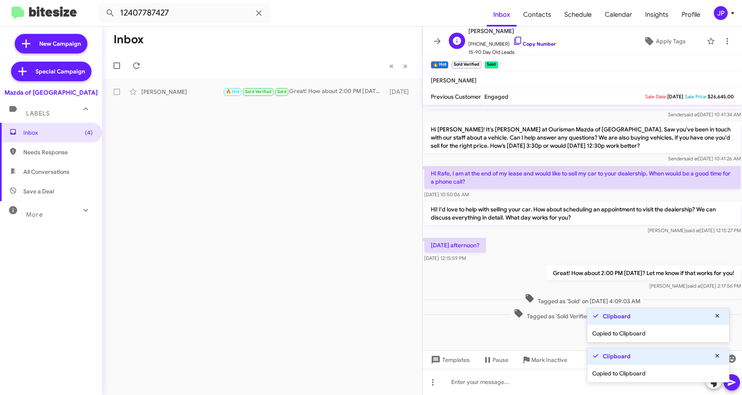
click at [534, 46] on link "Copy Number" at bounding box center [534, 44] width 43 height 6
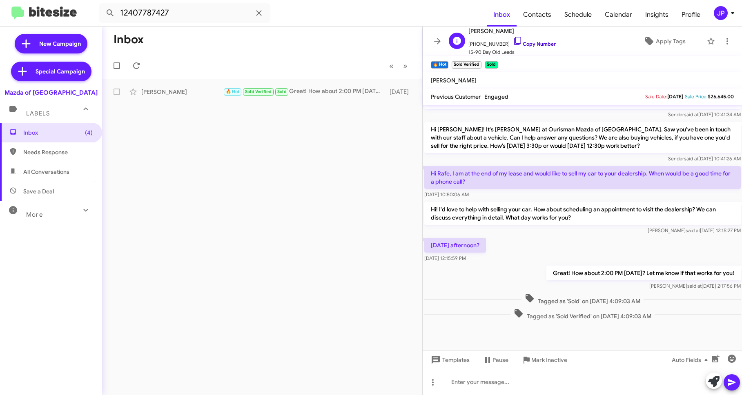
click at [535, 44] on link "Copy Number" at bounding box center [534, 44] width 43 height 6
click at [59, 134] on span "Inbox (4)" at bounding box center [57, 133] width 69 height 8
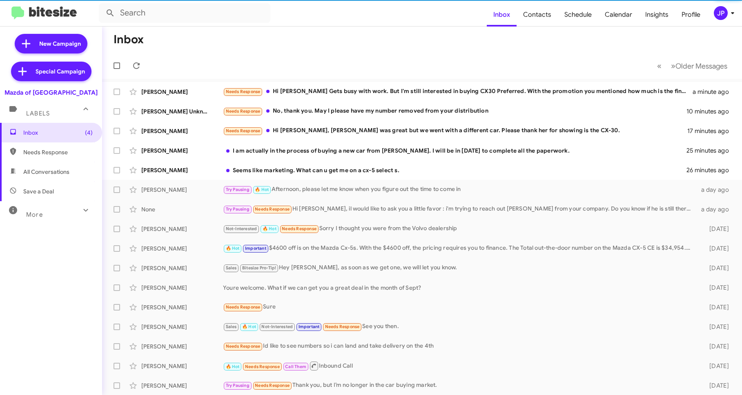
click at [47, 189] on span "Save a Deal" at bounding box center [38, 191] width 31 height 8
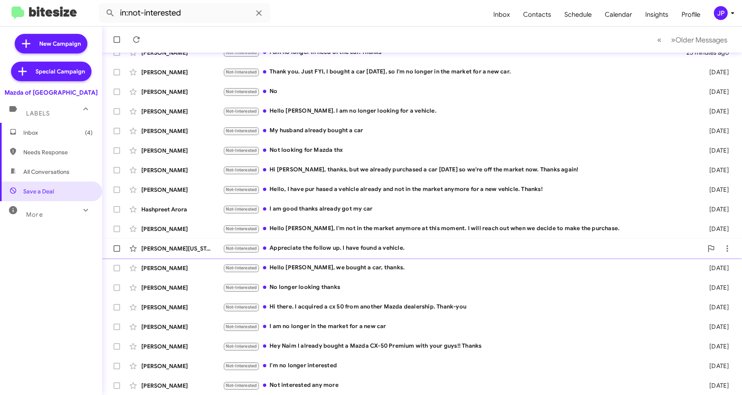
scroll to position [79, 0]
click at [52, 145] on span "Needs Response" at bounding box center [51, 152] width 102 height 20
type input "in:needs-response"
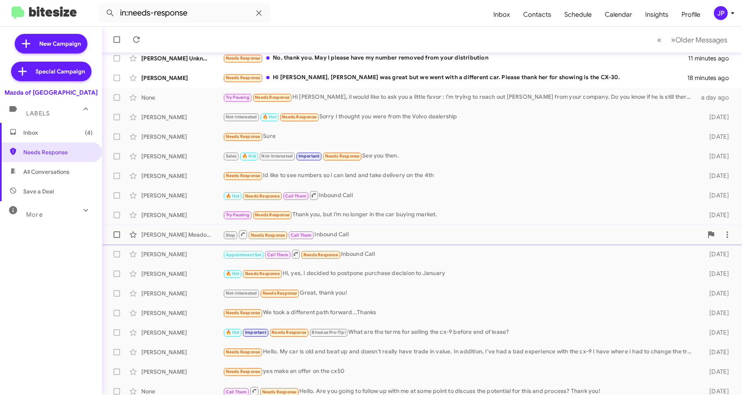
scroll to position [79, 0]
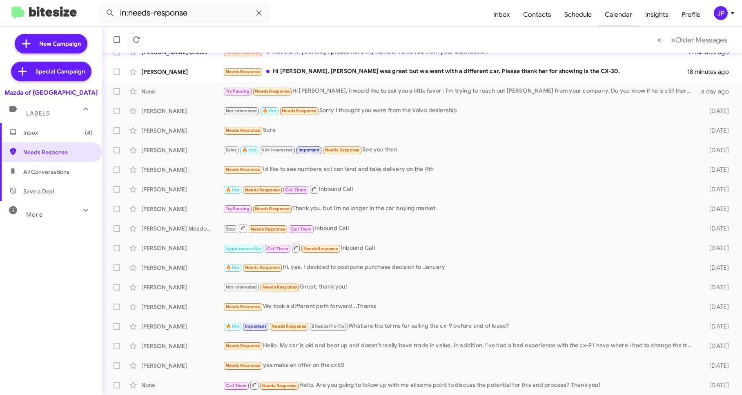
click at [621, 17] on span "Calendar" at bounding box center [618, 15] width 40 height 24
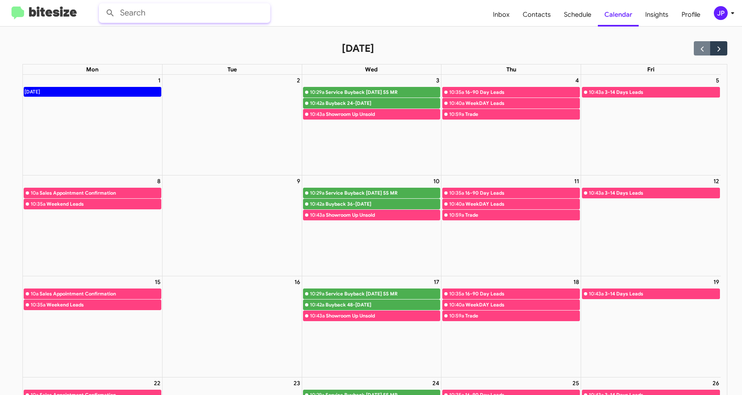
click at [150, 18] on input "text" at bounding box center [184, 13] width 171 height 20
paste input "13476800079"
type input "13476800079"
click at [102, 5] on button at bounding box center [110, 13] width 16 height 16
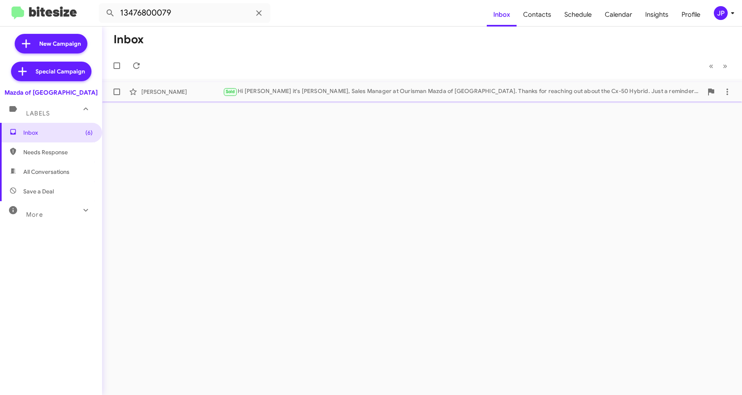
click at [389, 88] on div "Sold Hi Anthony it's Rafe Samadi, Sales Manager at Ourisman Mazda of Rockville.…" at bounding box center [463, 91] width 480 height 9
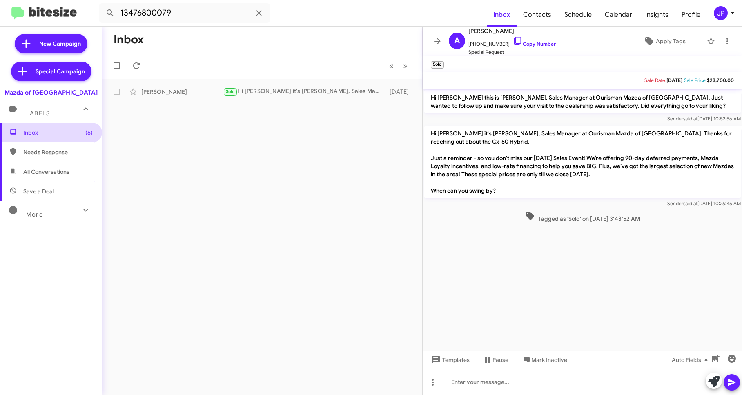
click at [66, 138] on span "Inbox (6)" at bounding box center [51, 133] width 102 height 20
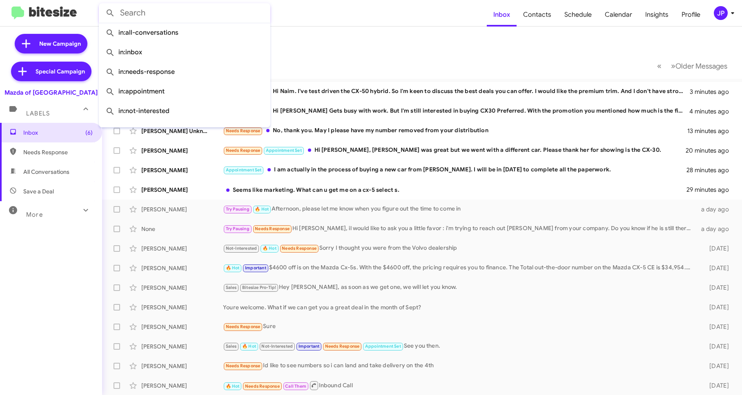
click at [233, 13] on input "text" at bounding box center [184, 13] width 171 height 20
paste input "12024365108"
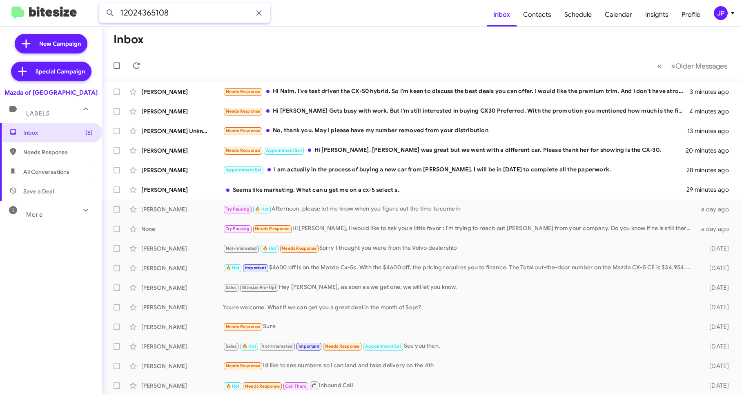
click at [102, 5] on button at bounding box center [110, 13] width 16 height 16
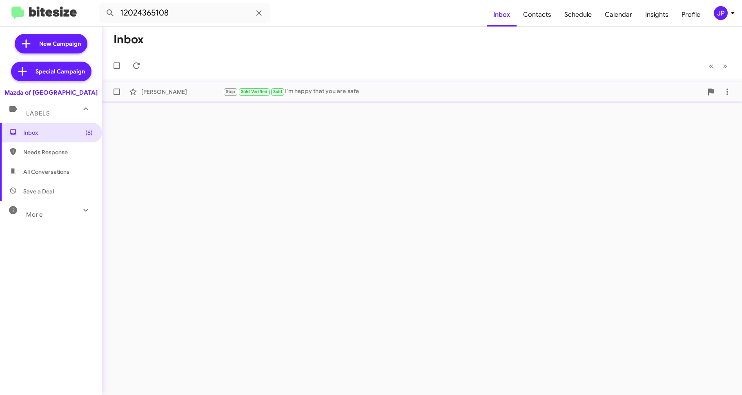
click at [306, 97] on div "Youssra Khalil Stop Sold Verified Sold I'm happy that you are safe 2 months ago" at bounding box center [422, 92] width 627 height 16
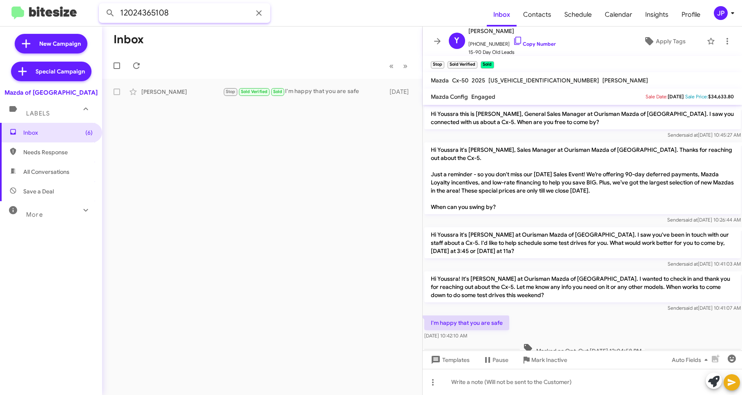
click at [240, 11] on input "12024365108" at bounding box center [184, 13] width 171 height 20
paste input "407787485"
click at [102, 5] on button at bounding box center [110, 13] width 16 height 16
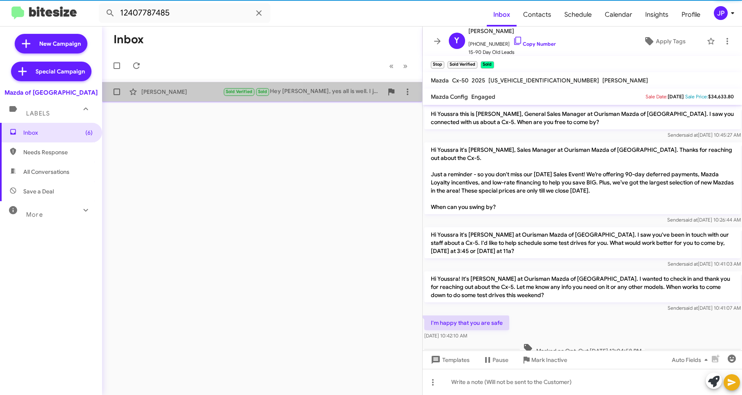
click at [208, 88] on div "Dylan Le" at bounding box center [182, 92] width 82 height 8
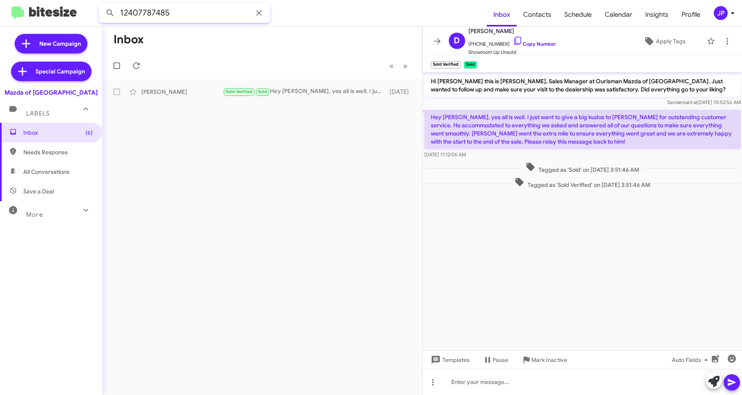
click at [183, 13] on input "12407787485" at bounding box center [184, 13] width 171 height 20
paste input "023618079"
type input "12023618079"
click at [102, 5] on button at bounding box center [110, 13] width 16 height 16
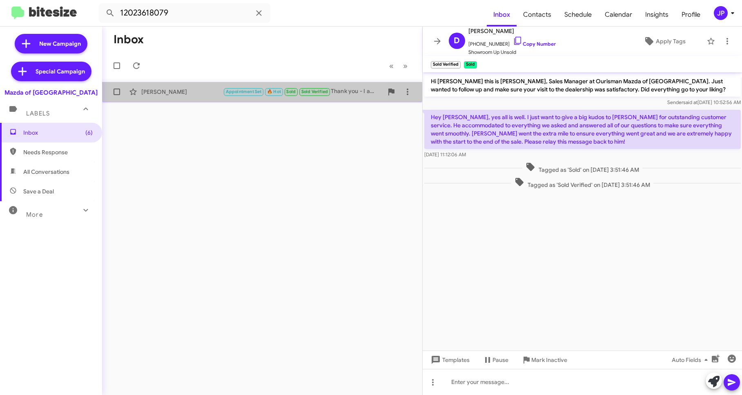
click at [197, 97] on div "Haishan Fu Appointment Set 🔥 Hot Sold Sold Verified Thank you - I am planning t…" at bounding box center [262, 92] width 307 height 16
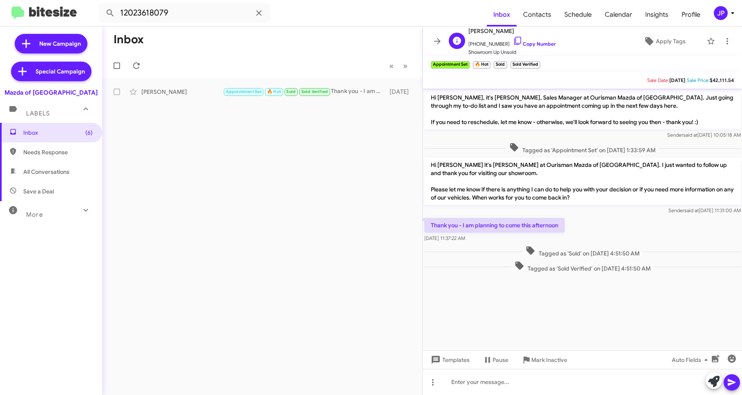
drag, startPoint x: 497, startPoint y: 30, endPoint x: 469, endPoint y: 29, distance: 28.2
click at [469, 29] on span "Haishan Fu" at bounding box center [511, 31] width 87 height 10
copy span "Haishan Fu"
click at [722, 14] on div "JP" at bounding box center [721, 13] width 14 height 14
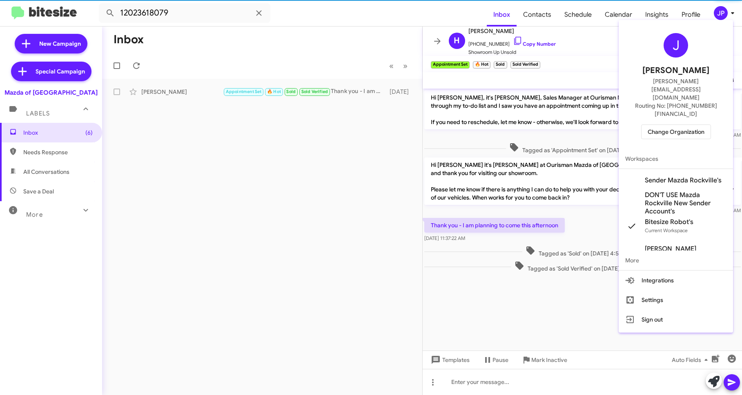
click at [682, 125] on span "Change Organization" at bounding box center [675, 132] width 57 height 14
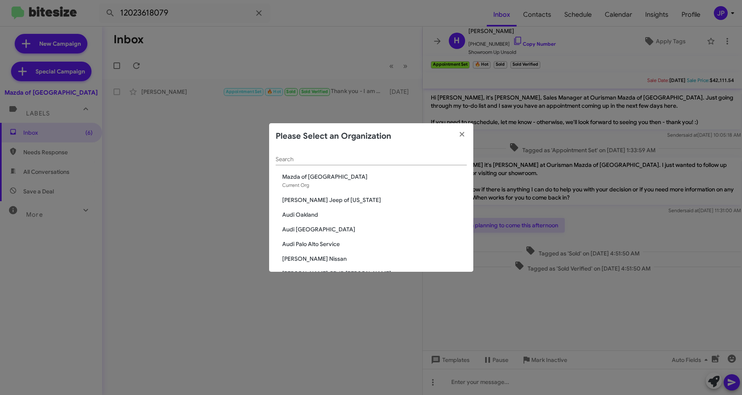
click at [309, 164] on div "Search" at bounding box center [371, 157] width 191 height 16
type input "Rockvi"
click at [291, 255] on span "Volkswagen of Rockville" at bounding box center [374, 259] width 185 height 8
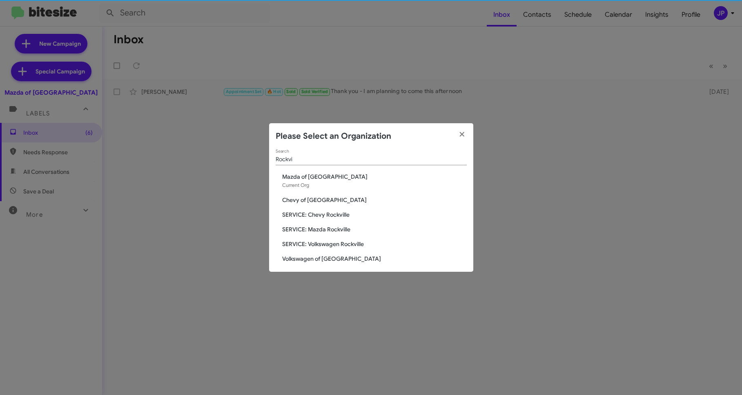
click at [291, 257] on span "Volkswagen of Rockville" at bounding box center [374, 259] width 185 height 8
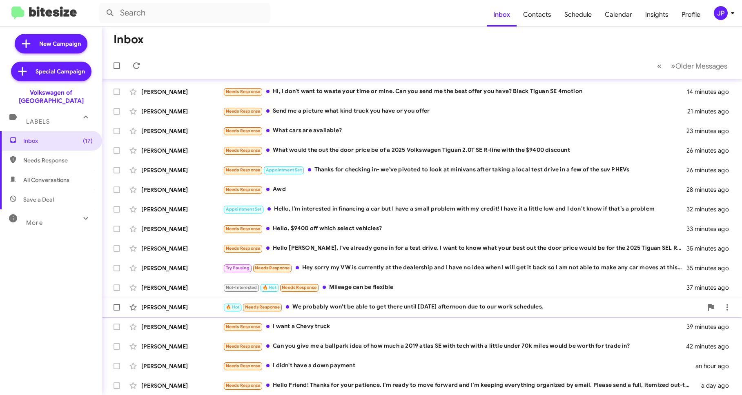
scroll to position [79, 0]
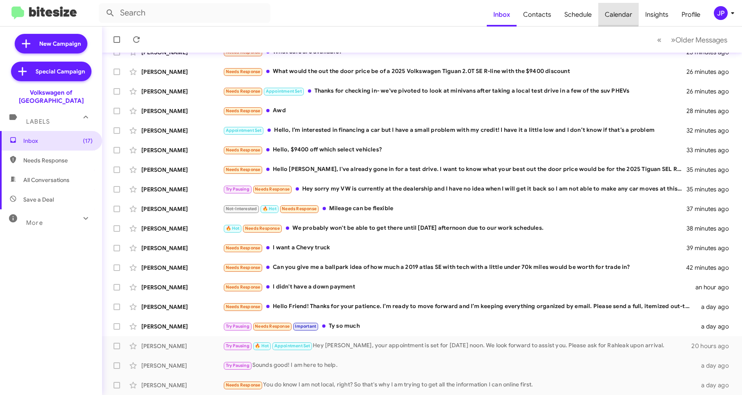
click at [604, 10] on span "Calendar" at bounding box center [618, 15] width 40 height 24
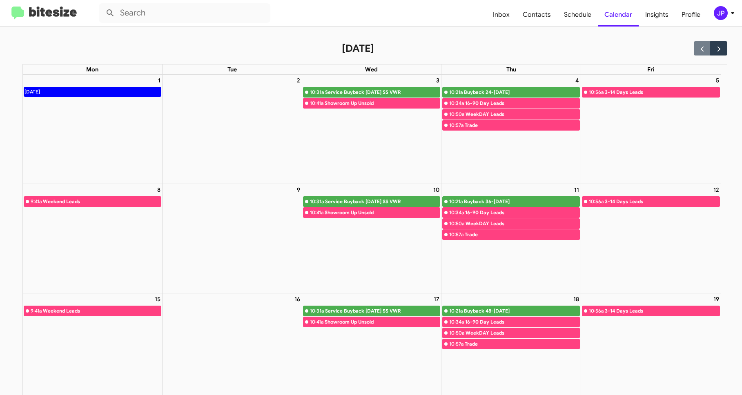
click at [19, 203] on full-calendar "[DATE] Mon Tue Wed Thu Fri 1 [DATE] 2 3 10:31a Service Buyback [DATE] SS VWR 10…" at bounding box center [363, 305] width 727 height 556
drag, startPoint x: 26, startPoint y: 13, endPoint x: 17, endPoint y: 10, distance: 9.6
click at [26, 13] on img at bounding box center [43, 13] width 65 height 13
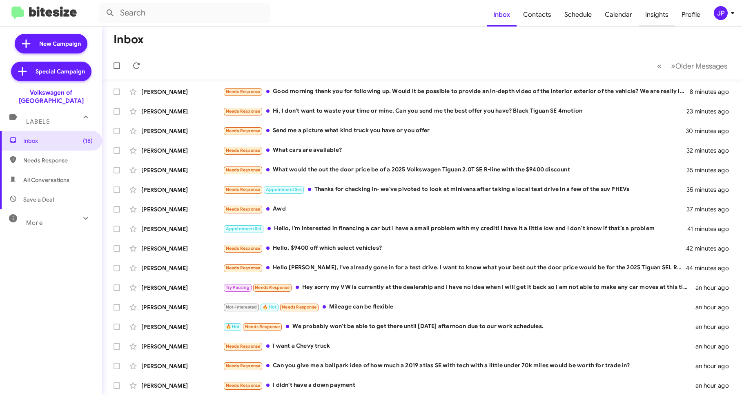
drag, startPoint x: 659, startPoint y: 16, endPoint x: 652, endPoint y: 21, distance: 8.2
click at [660, 16] on span "Insights" at bounding box center [656, 15] width 36 height 24
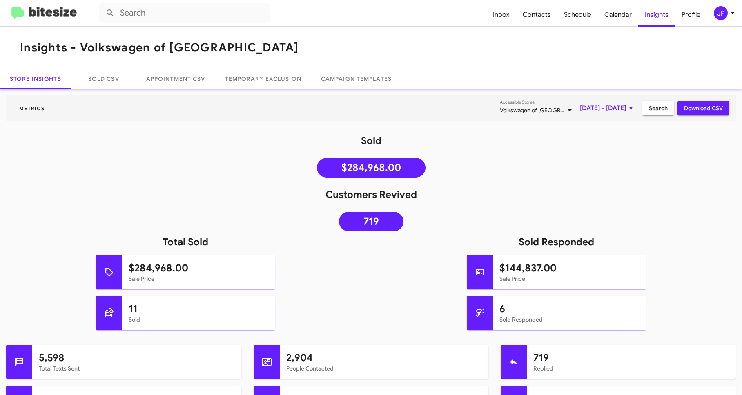
click at [619, 107] on span "[DATE] - [DATE]" at bounding box center [608, 108] width 56 height 15
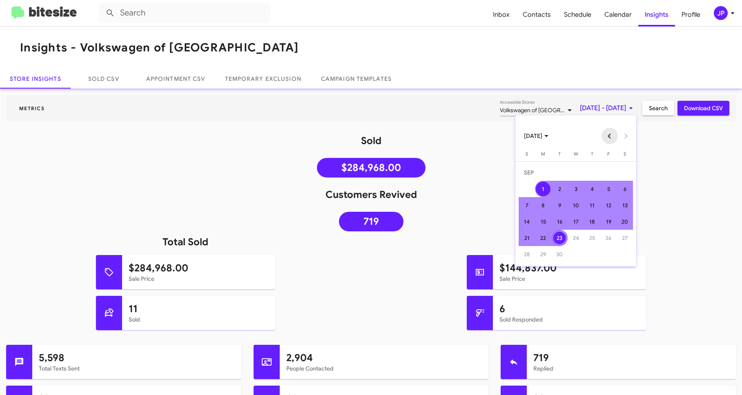
click at [607, 133] on button "Previous month" at bounding box center [609, 136] width 16 height 16
click at [607, 132] on button "Previous month" at bounding box center [609, 136] width 16 height 16
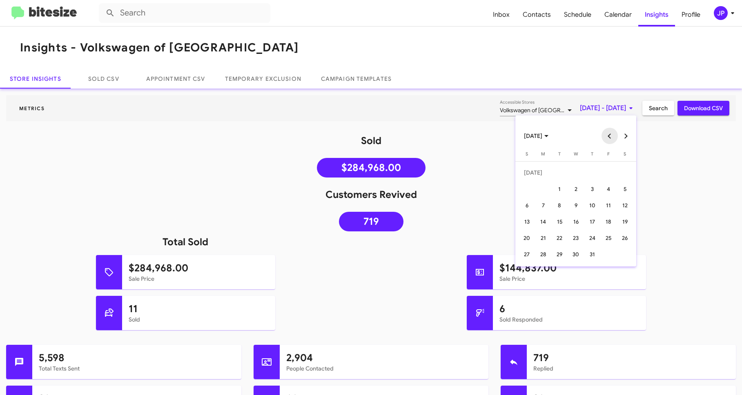
click at [607, 132] on button "Previous month" at bounding box center [609, 136] width 16 height 16
click at [547, 232] on div "23" at bounding box center [543, 238] width 15 height 15
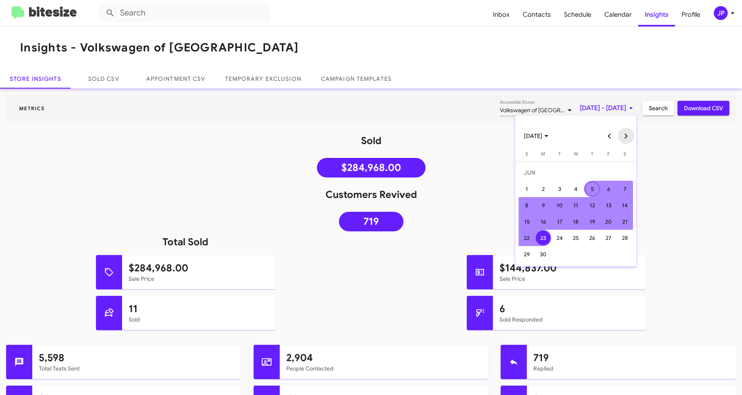
click at [625, 132] on button "Next month" at bounding box center [626, 136] width 16 height 16
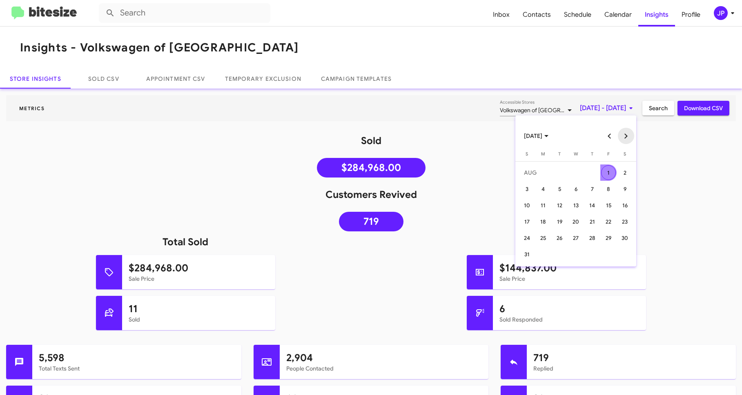
click at [625, 132] on button "Next month" at bounding box center [626, 136] width 16 height 16
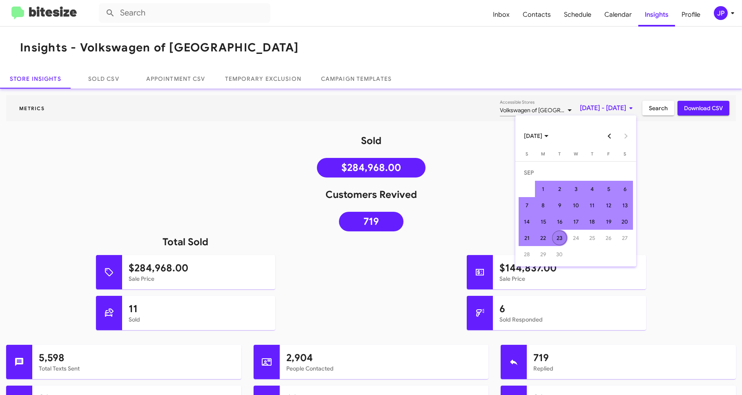
click at [558, 238] on div "23" at bounding box center [559, 238] width 15 height 15
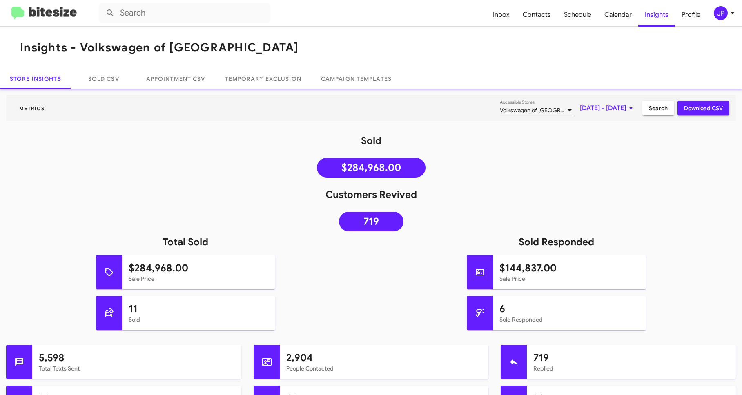
drag, startPoint x: 628, startPoint y: 146, endPoint x: 633, endPoint y: 139, distance: 8.6
click at [629, 145] on h1 "Sold" at bounding box center [371, 140] width 742 height 13
click at [566, 111] on div at bounding box center [569, 110] width 7 height 7
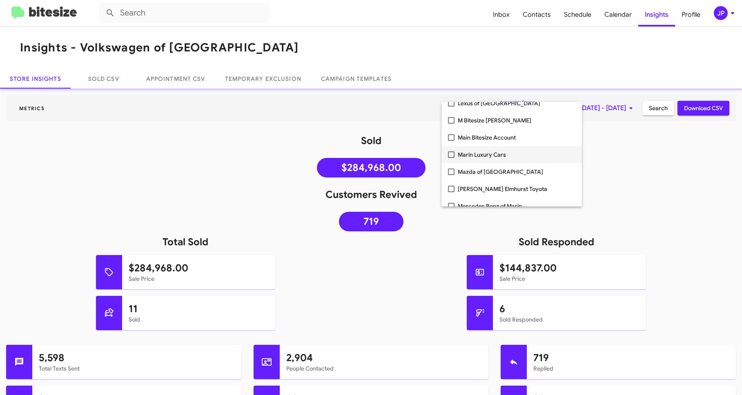
scroll to position [798, 0]
click at [456, 171] on mat-option "Mazda of [GEOGRAPHIC_DATA]" at bounding box center [511, 170] width 140 height 17
click at [618, 158] on div at bounding box center [371, 197] width 742 height 395
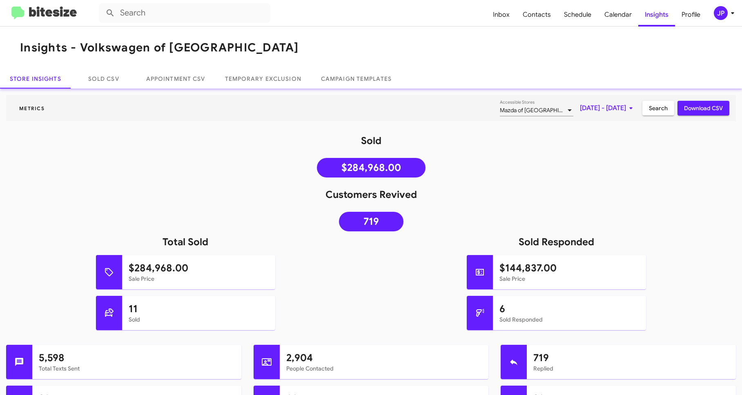
click at [649, 112] on span "Search" at bounding box center [658, 108] width 19 height 15
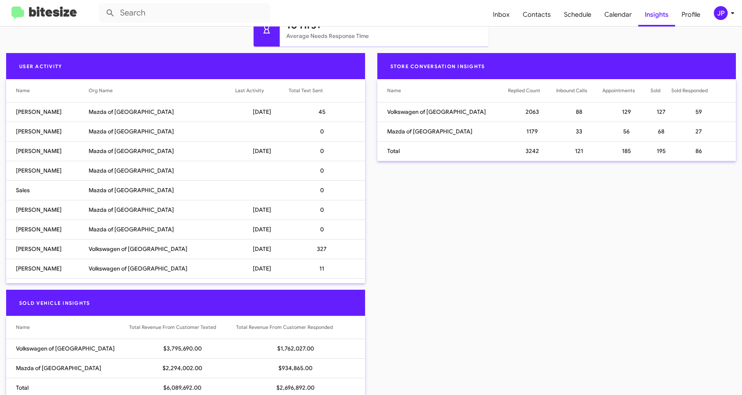
scroll to position [418, 0]
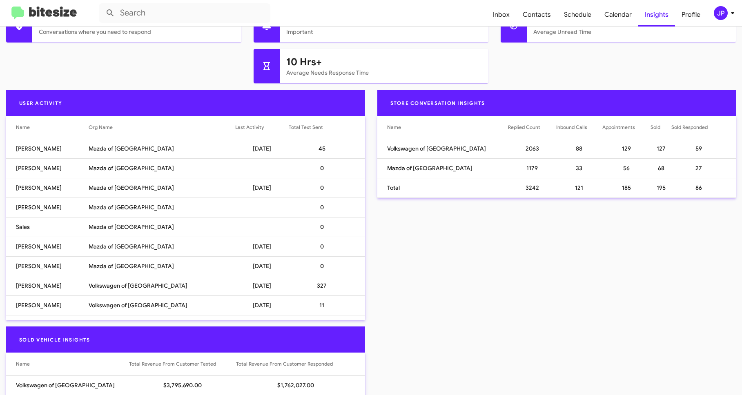
click at [80, 18] on link at bounding box center [44, 13] width 78 height 13
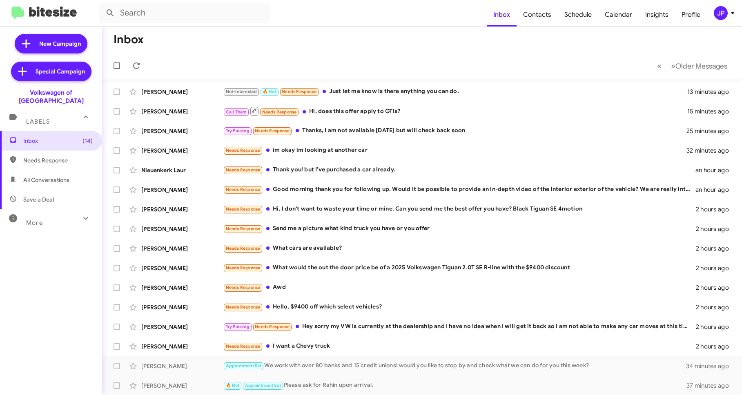
click at [719, 5] on mat-toolbar "Inbox Contacts Schedule Calendar Insights Profile JP" at bounding box center [371, 13] width 742 height 26
drag, startPoint x: 722, startPoint y: 22, endPoint x: 723, endPoint y: 16, distance: 5.4
click at [723, 16] on mat-toolbar "Inbox Contacts Schedule Calendar Insights Profile JP" at bounding box center [371, 13] width 742 height 26
click at [726, 10] on div "JP" at bounding box center [721, 13] width 14 height 14
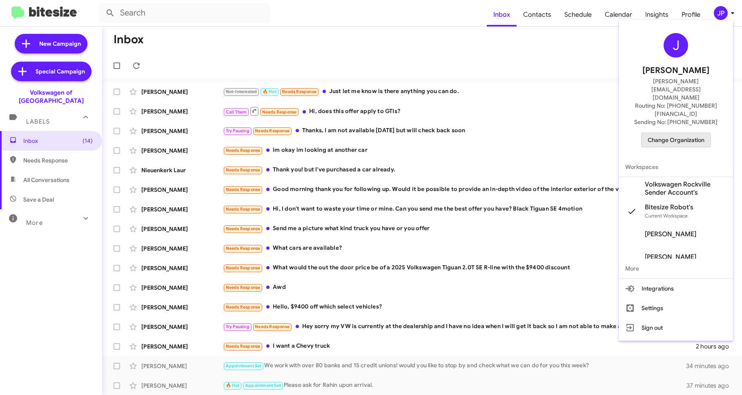
click at [654, 133] on span "Change Organization" at bounding box center [675, 140] width 57 height 14
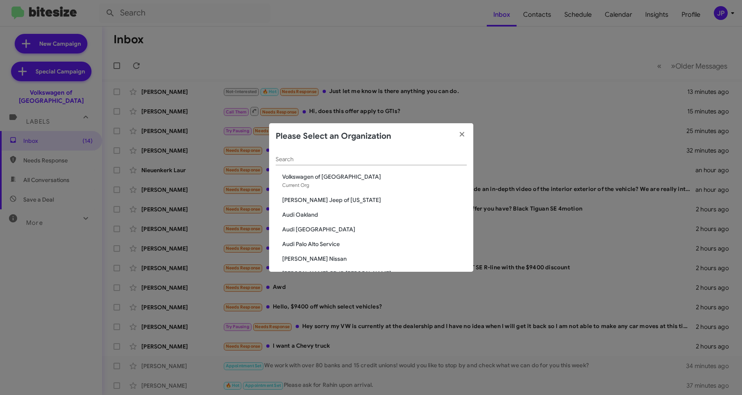
click at [430, 154] on div "Search" at bounding box center [371, 157] width 191 height 16
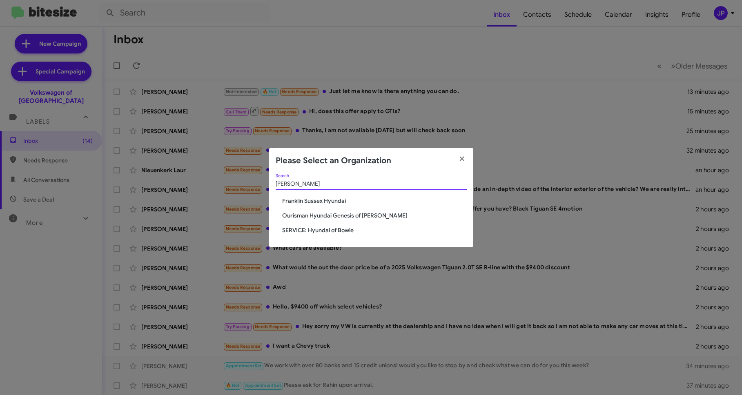
type input "[PERSON_NAME]"
click at [372, 214] on span "Ourisman Hyundai Genesis of [PERSON_NAME]" at bounding box center [374, 215] width 185 height 8
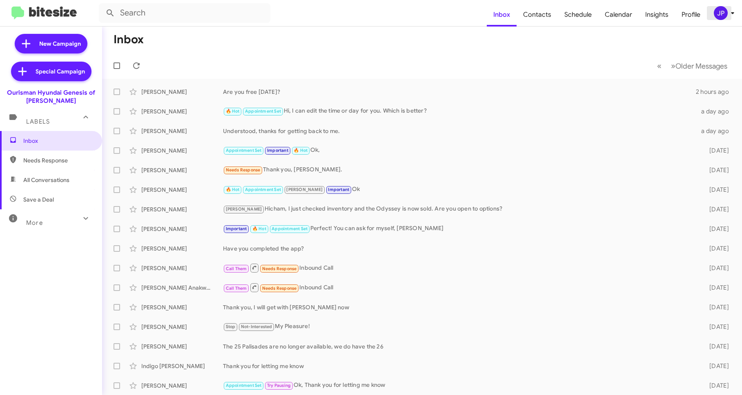
click at [714, 16] on span "JP" at bounding box center [725, 13] width 24 height 14
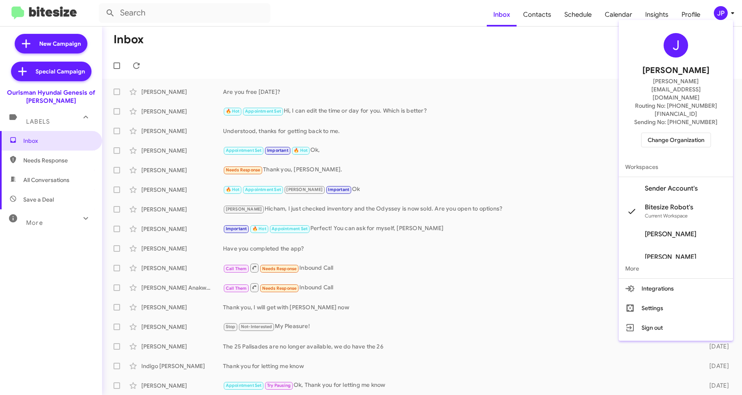
click at [668, 185] on span "Sender Account's" at bounding box center [671, 189] width 53 height 8
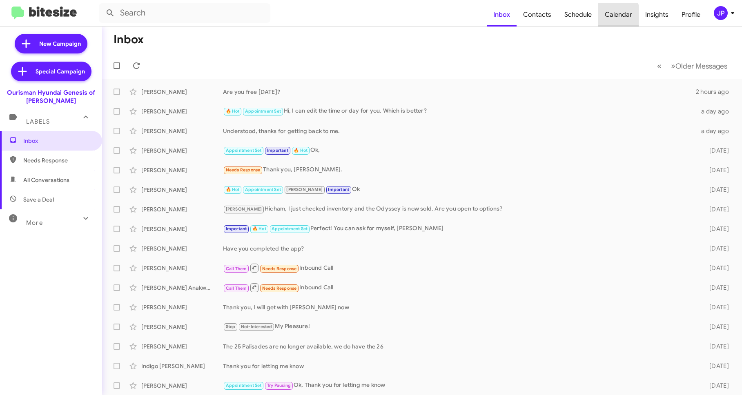
click at [599, 22] on span "Calendar" at bounding box center [618, 15] width 40 height 24
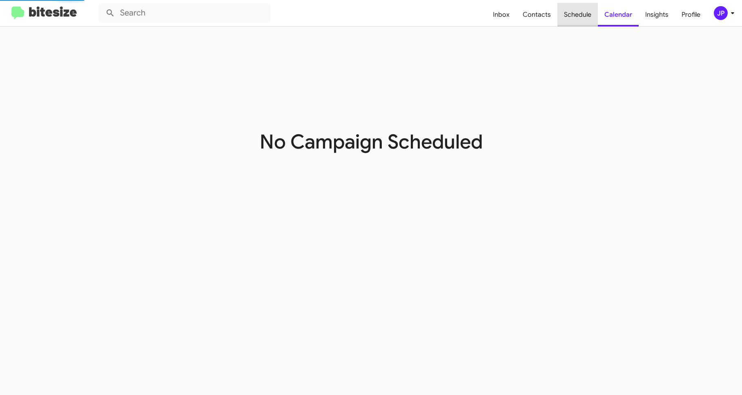
click at [594, 20] on span "Schedule" at bounding box center [577, 15] width 40 height 24
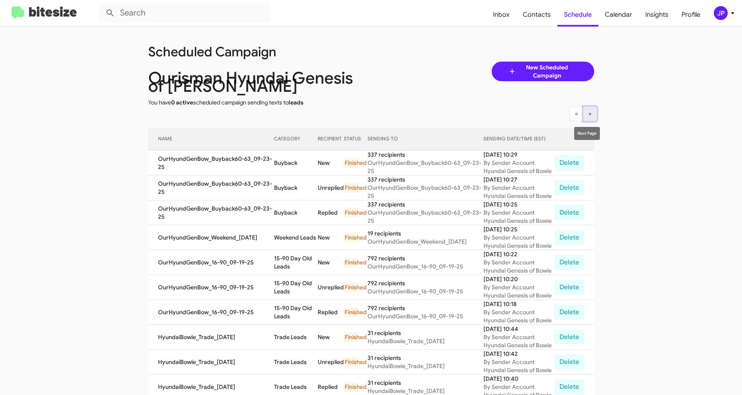
click at [589, 116] on button "» Next" at bounding box center [590, 114] width 14 height 15
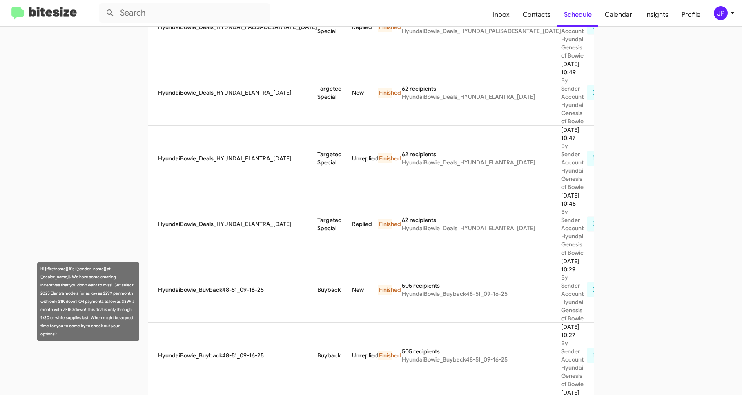
scroll to position [618, 0]
